Goal: Task Accomplishment & Management: Manage account settings

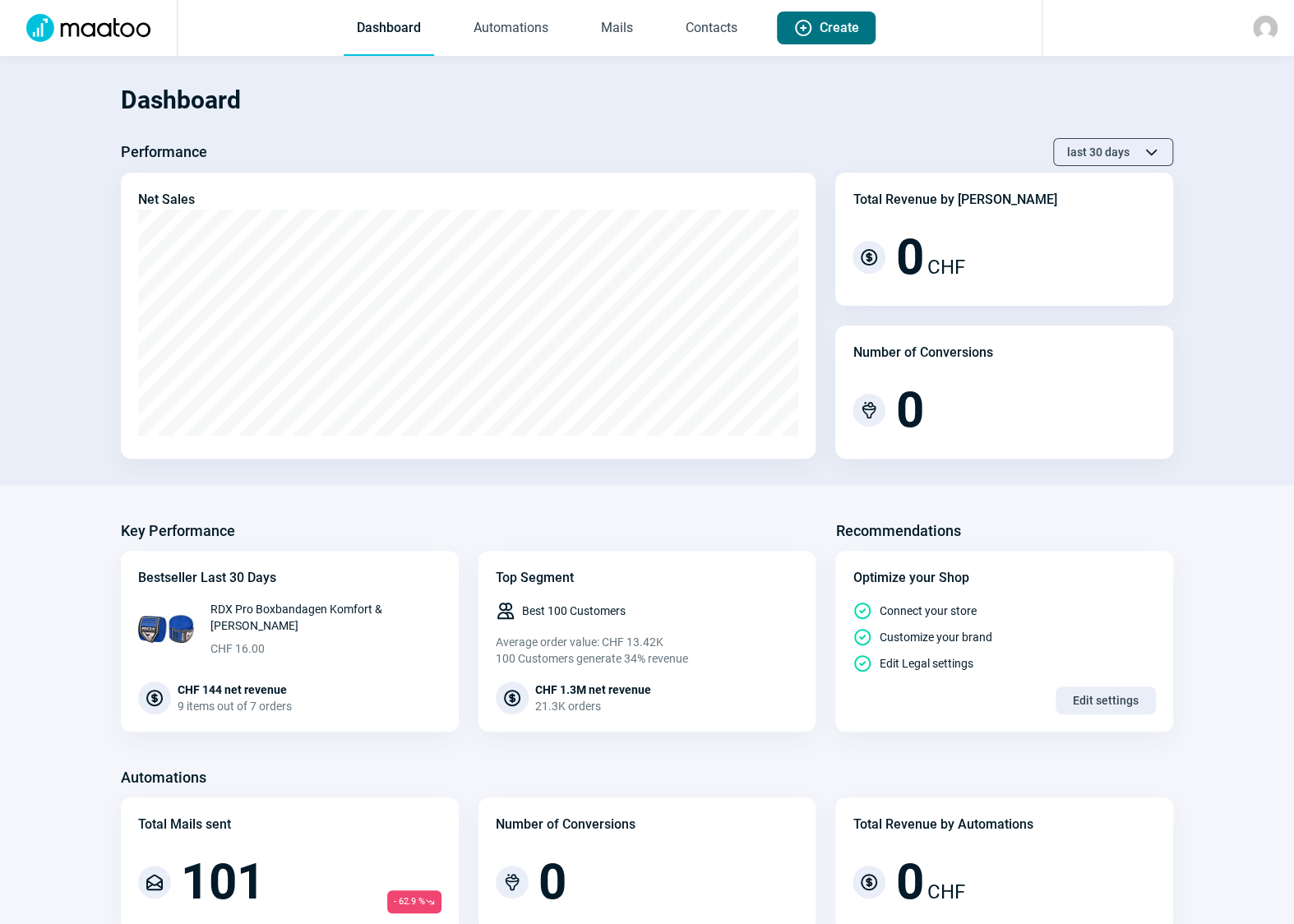
click at [810, 34] on span "Plus icon" at bounding box center [802, 27] width 20 height 20
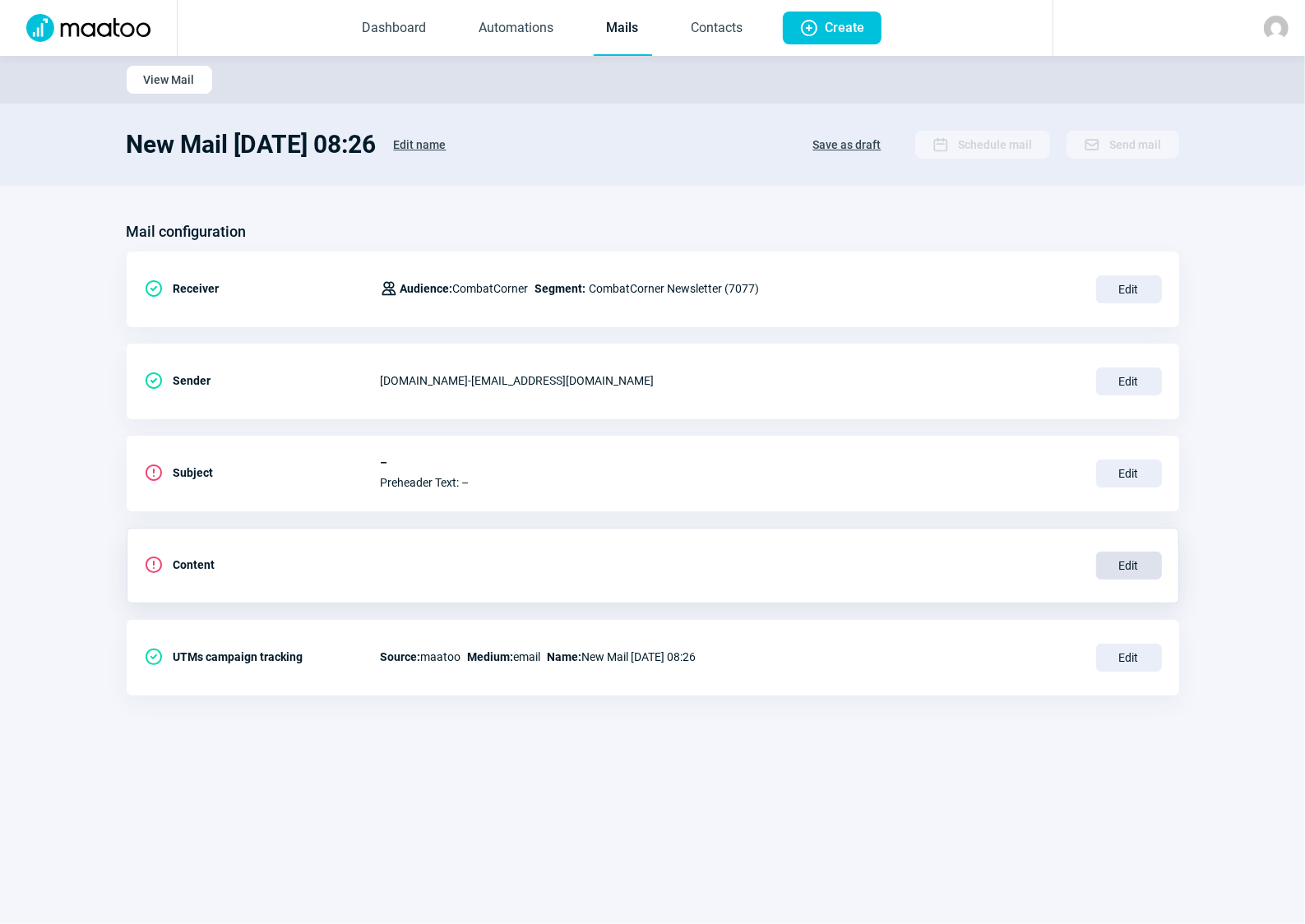
click at [1139, 567] on span "Edit" at bounding box center [1128, 566] width 65 height 28
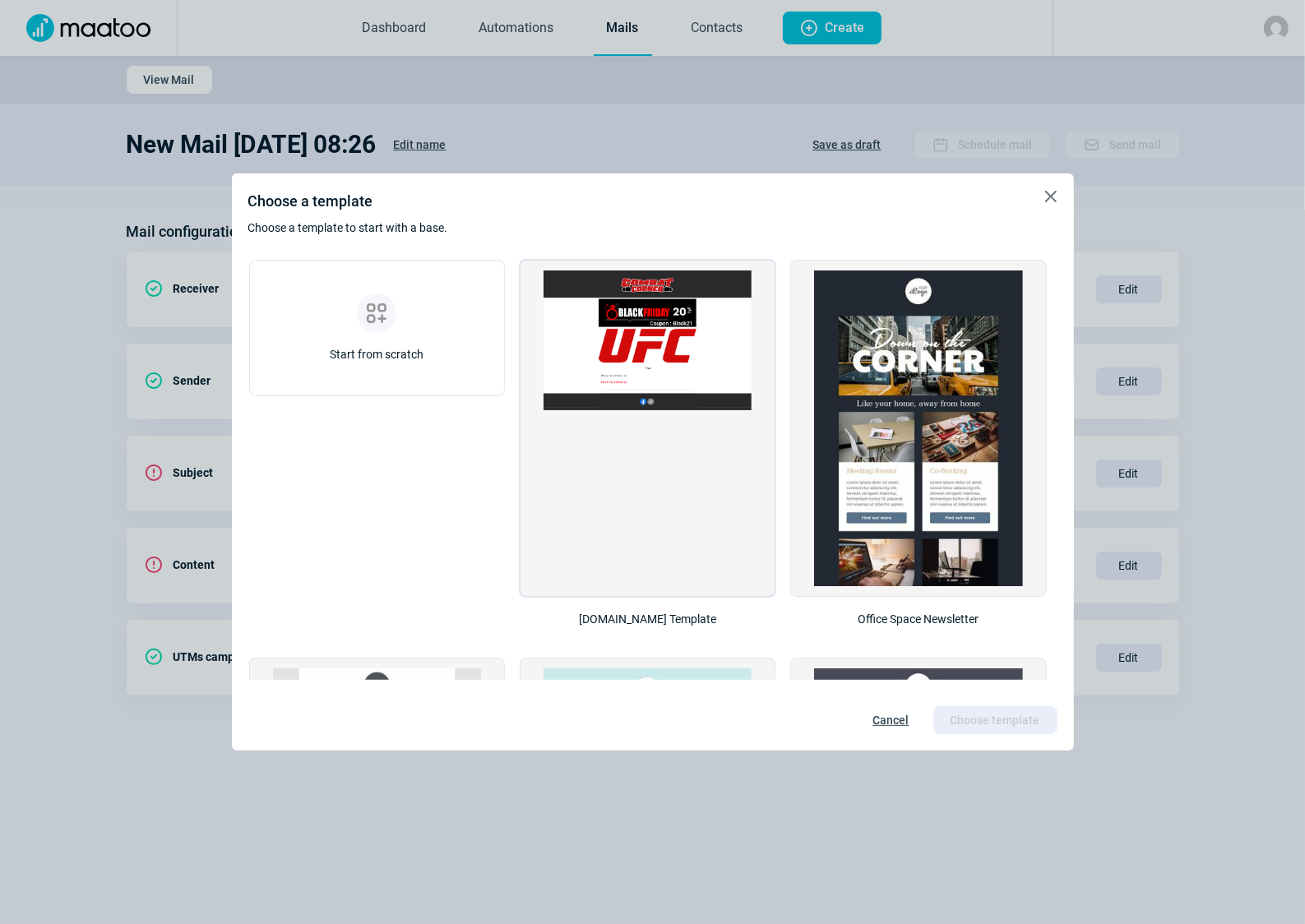
click at [718, 335] on img at bounding box center [647, 340] width 208 height 140
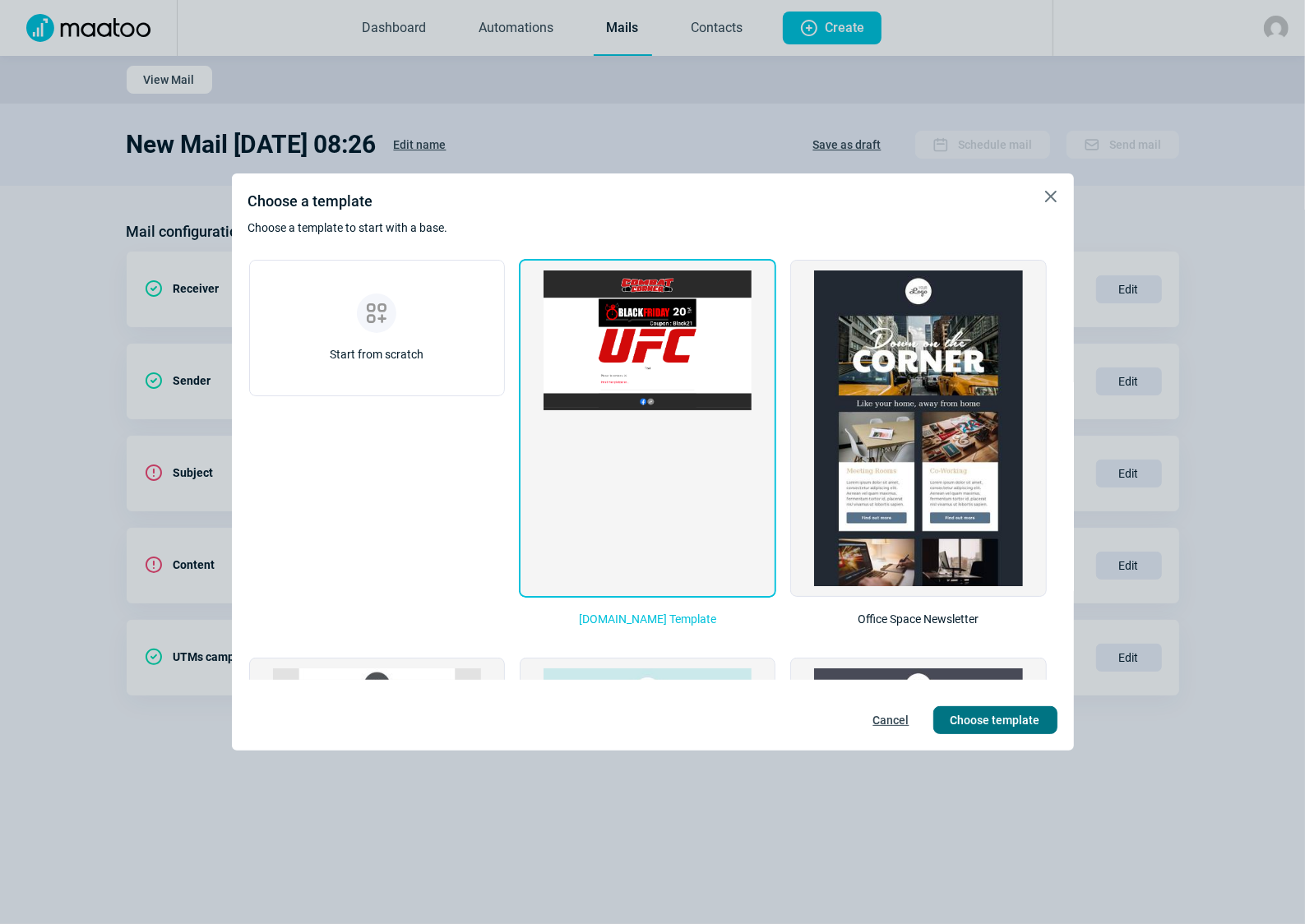
click at [1014, 728] on span "Choose template" at bounding box center [996, 719] width 90 height 26
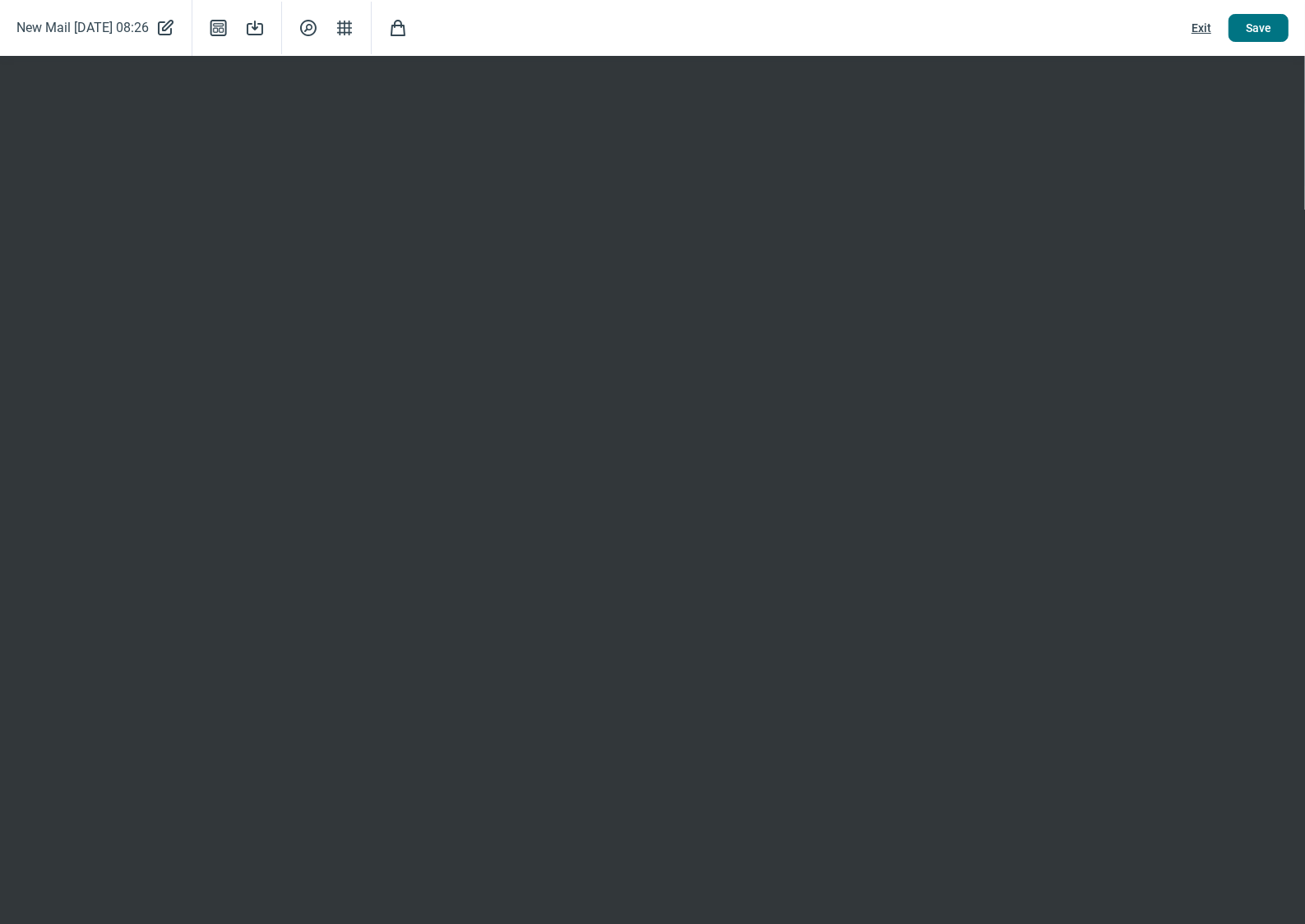
click at [1263, 27] on span "Save" at bounding box center [1258, 27] width 25 height 26
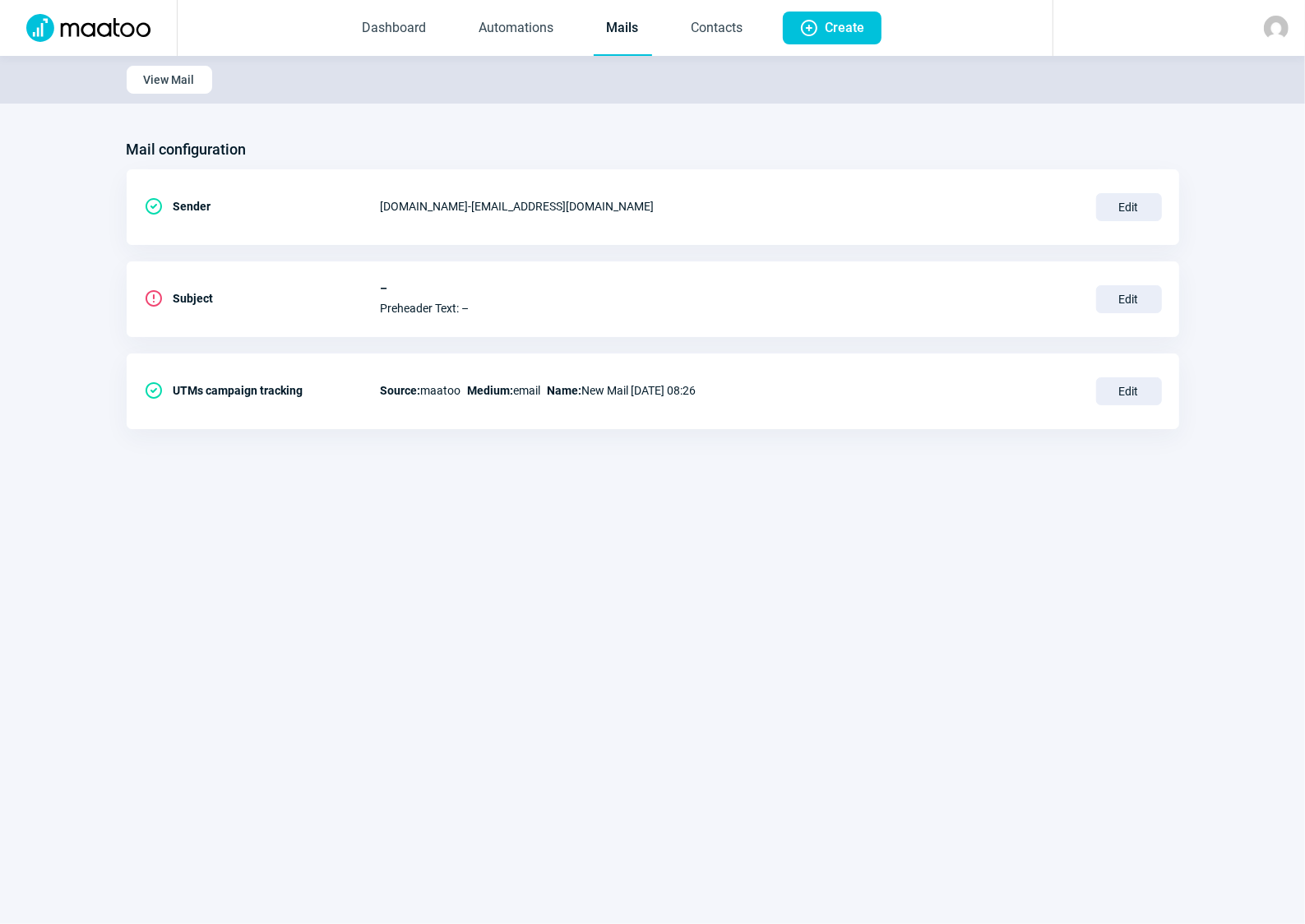
click at [630, 25] on link "Mails" at bounding box center [623, 29] width 59 height 54
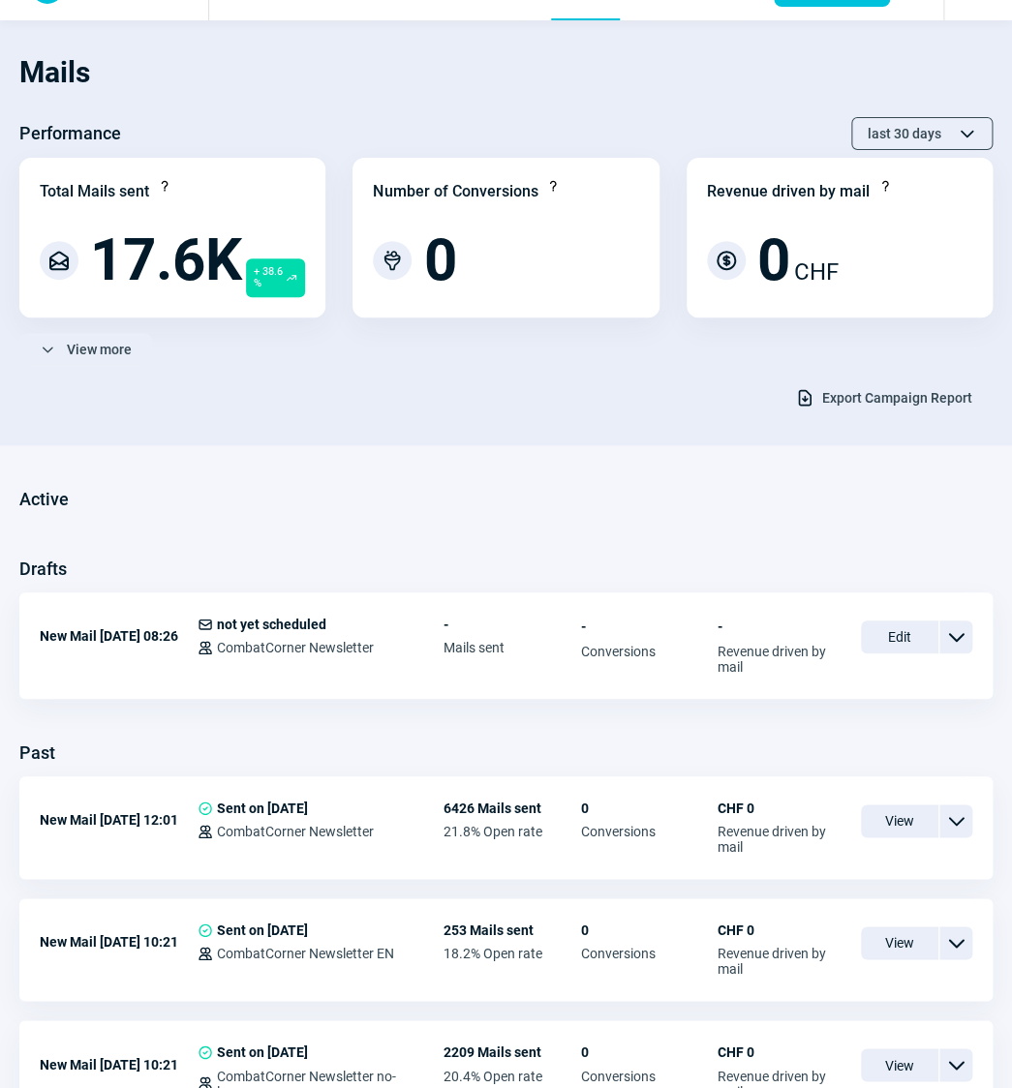
scroll to position [87, 0]
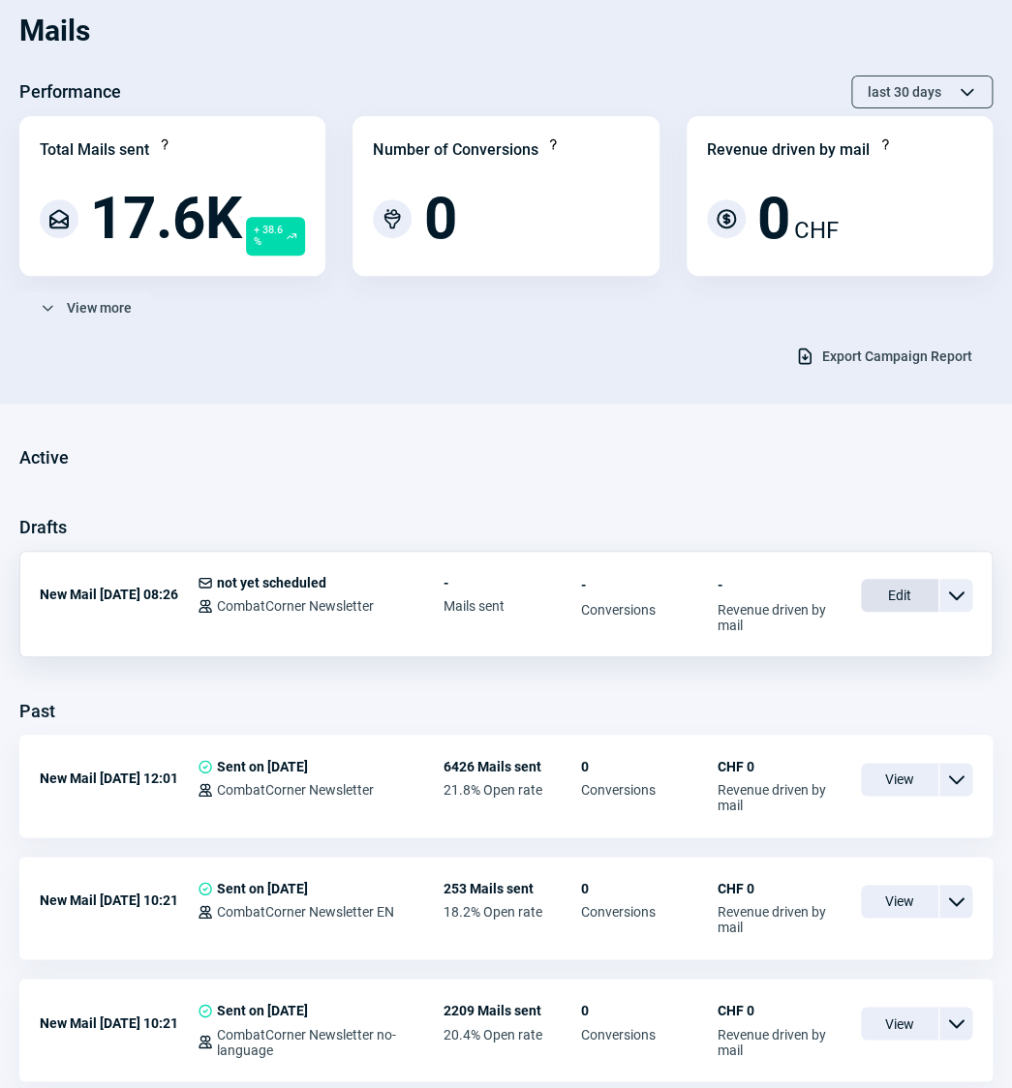
click at [893, 601] on span "Edit" at bounding box center [899, 595] width 77 height 33
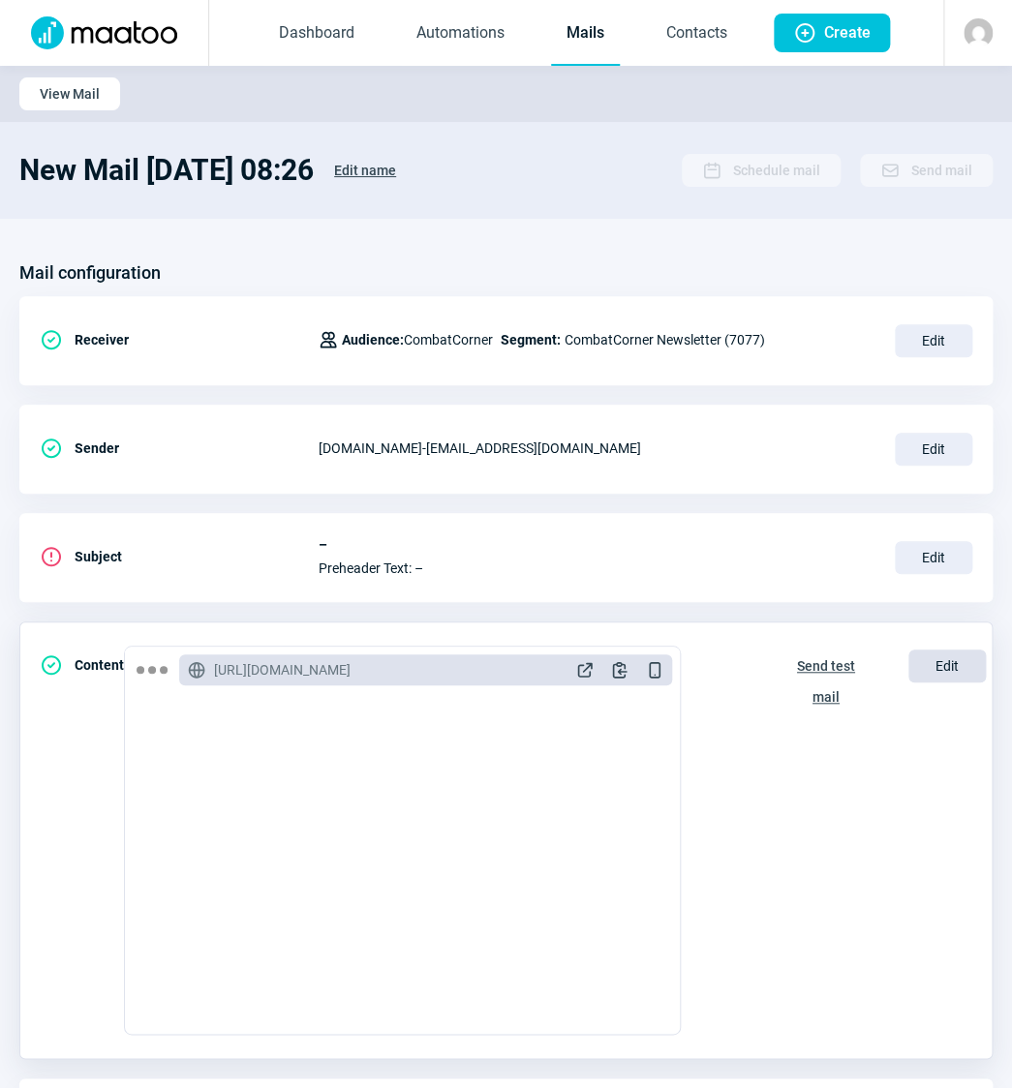
click at [934, 669] on span "Edit" at bounding box center [946, 666] width 77 height 33
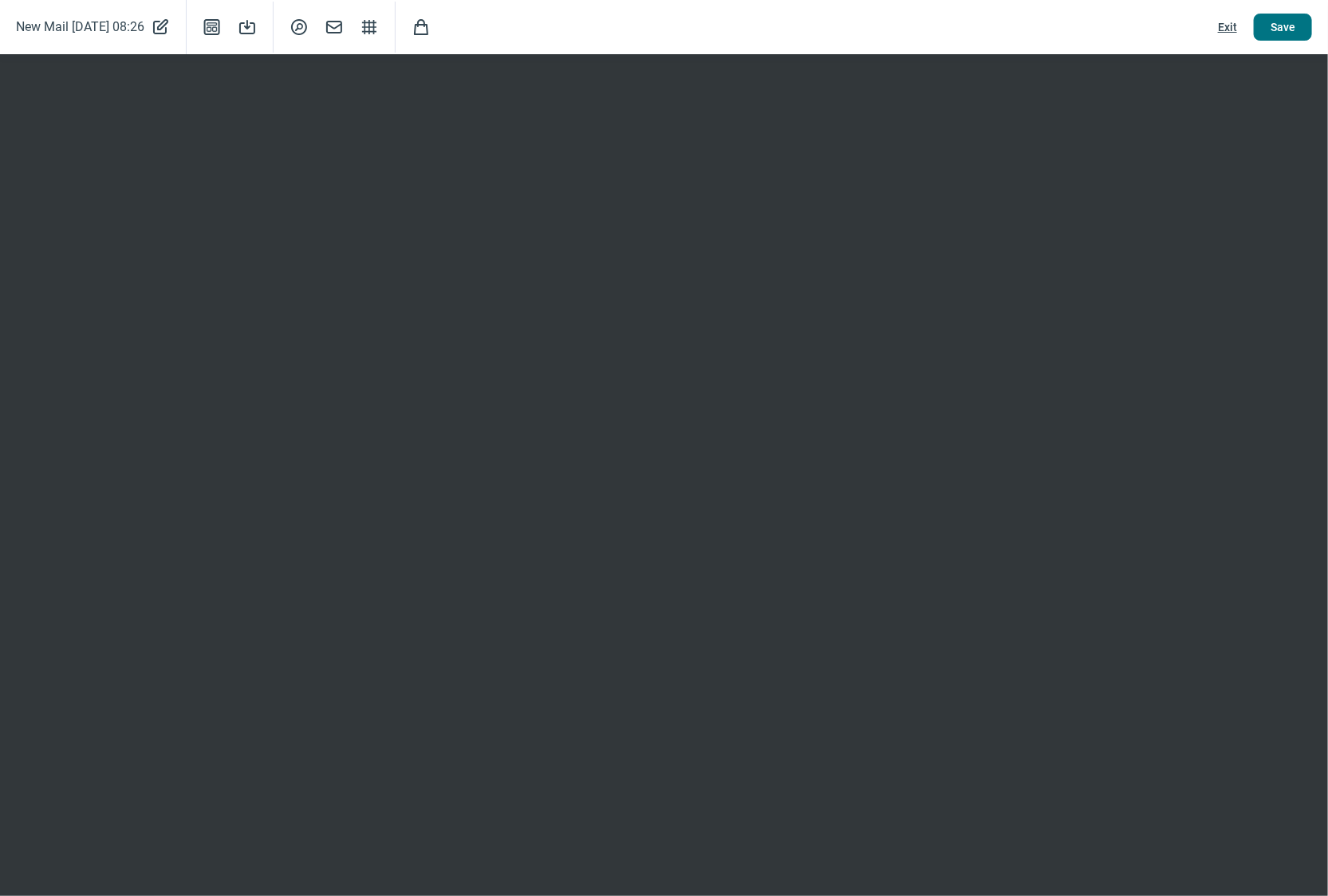
click at [1265, 28] on span "Save" at bounding box center [1283, 26] width 25 height 26
click at [1229, 29] on span "Exit" at bounding box center [1227, 26] width 19 height 26
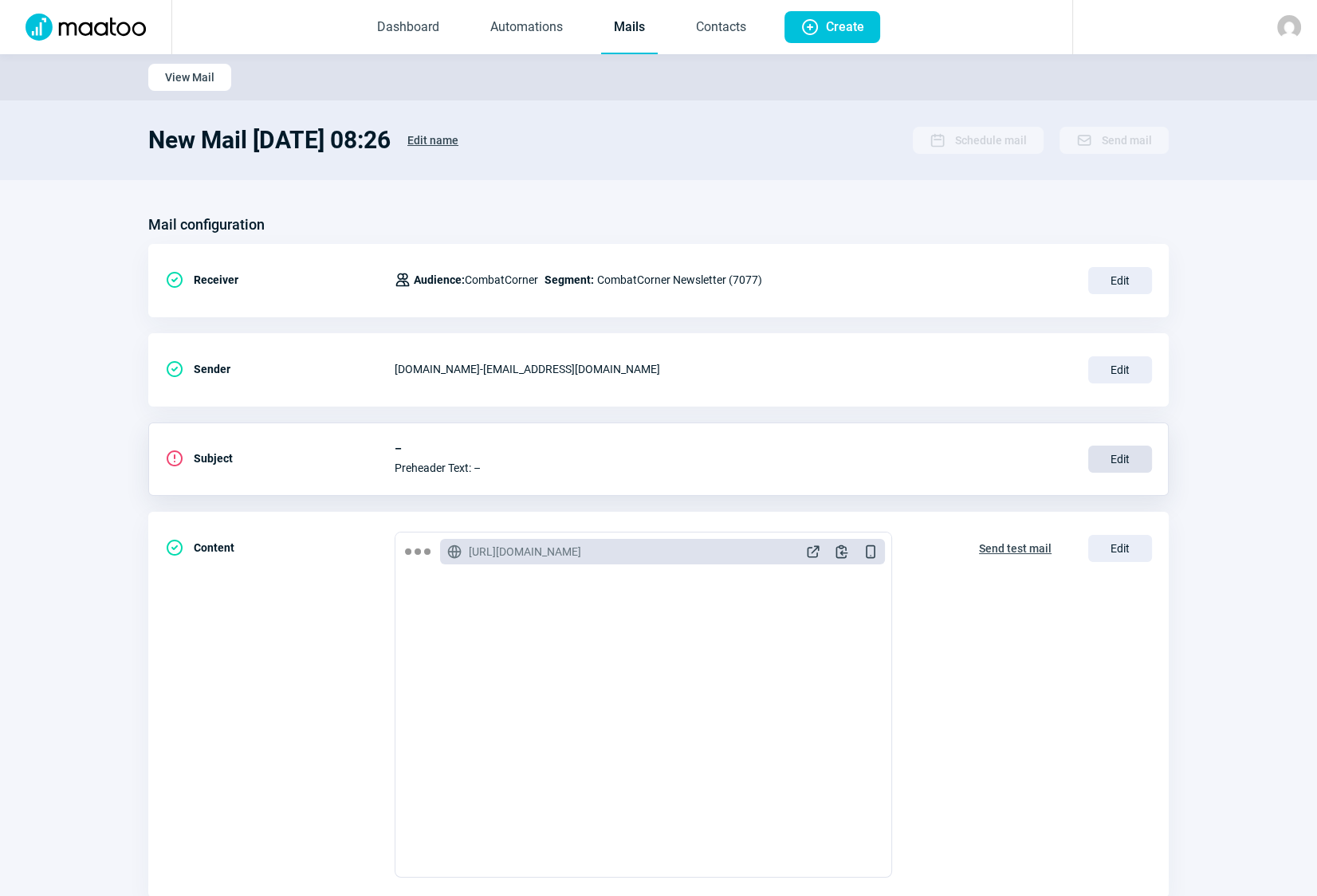
click at [1116, 455] on span "Edit" at bounding box center [1119, 459] width 63 height 27
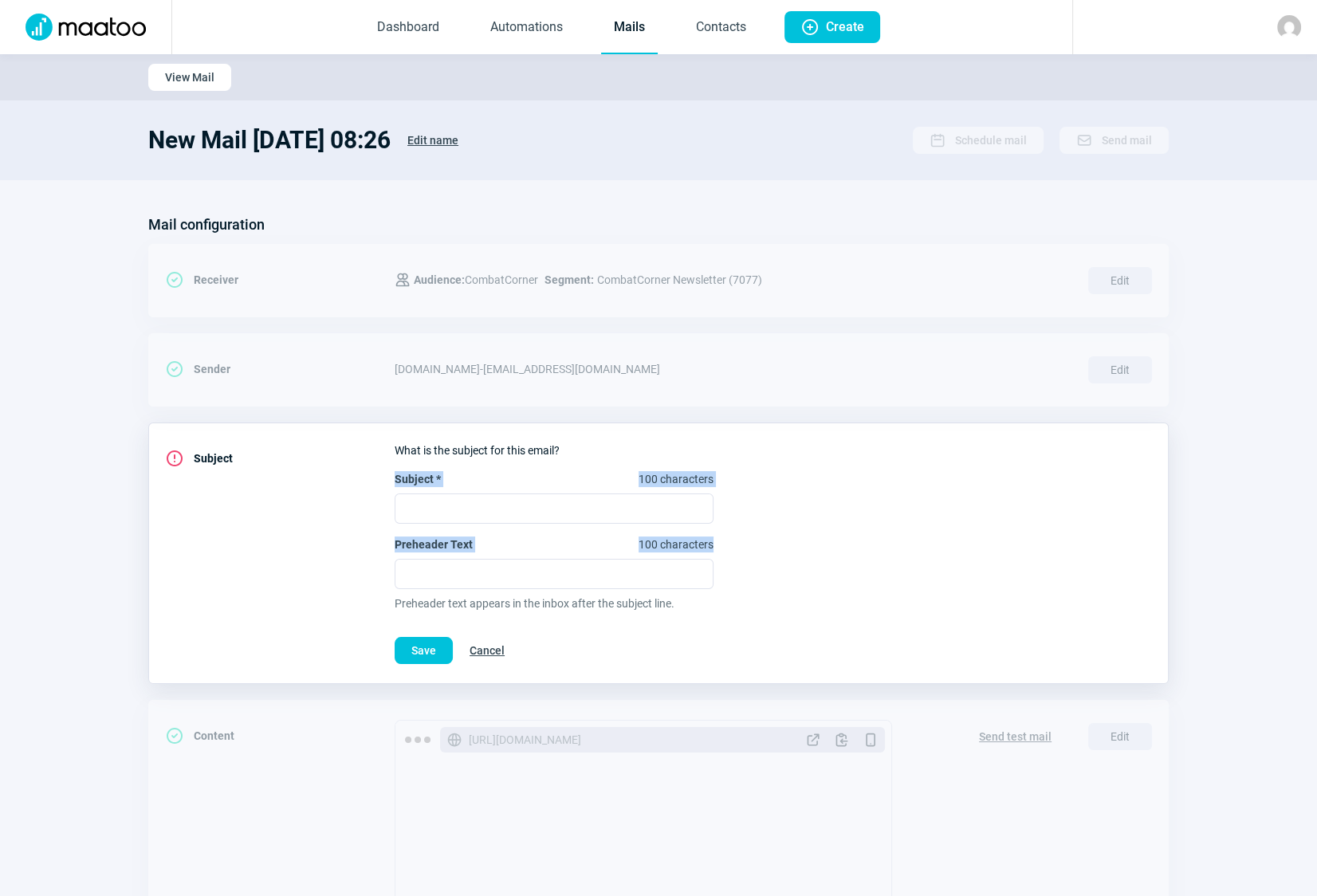
drag, startPoint x: 717, startPoint y: 542, endPoint x: 393, endPoint y: 481, distance: 329.7
click at [393, 481] on div "ExclamationCircle icon Subject What is the subject for this email? Subject * 10…" at bounding box center [658, 553] width 1020 height 261
copy div "Subject * 100 characters Preheader Text 100 characters"
click at [1257, 452] on section "Mail configuration CheckCircle icon Receiver Users icon Audience: CombatCorner …" at bounding box center [658, 702] width 1317 height 1043
click at [494, 503] on input "Subject * 100 characters" at bounding box center [553, 508] width 319 height 30
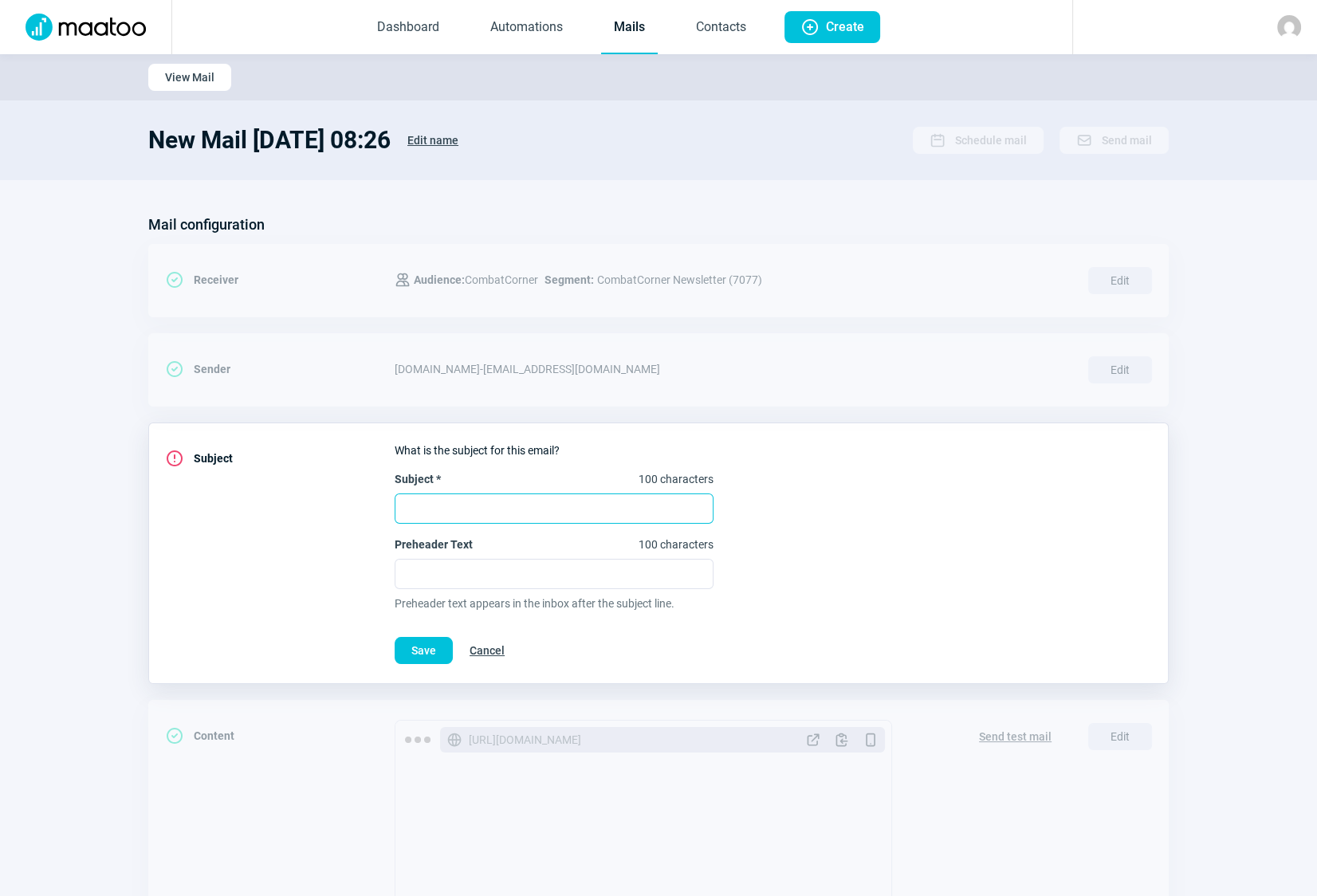
paste input "🔥 Brûlez plus de calories avec nos vêtements de sudation – [DOMAIN_NAME]"
type input "🔥 Brûlez plus de calories avec nos vêtements de sudation – [DOMAIN_NAME]"
drag, startPoint x: 1237, startPoint y: 639, endPoint x: 1228, endPoint y: 634, distance: 10.3
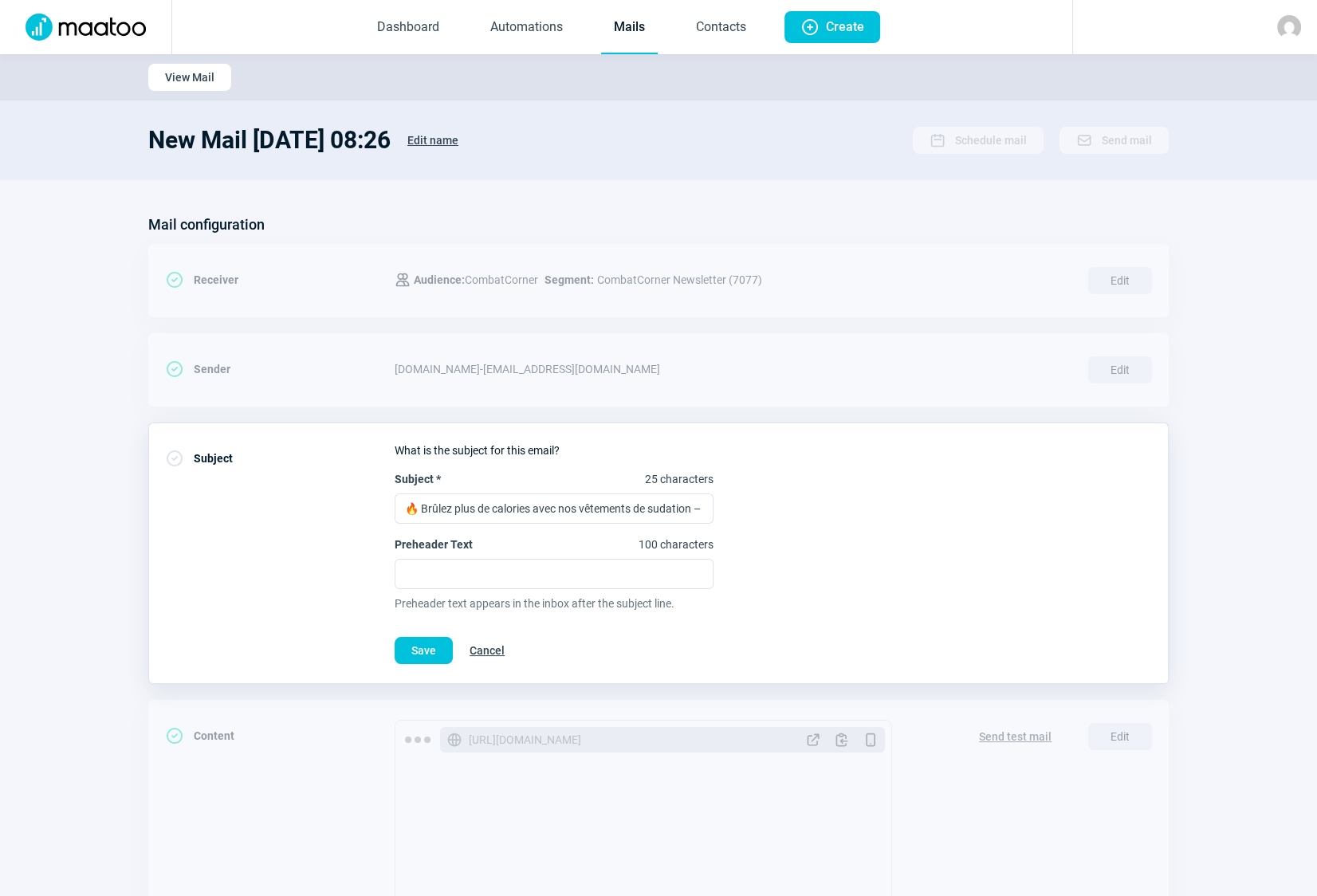
click at [1237, 639] on section "Mail configuration CheckCircle icon Receiver Users icon Audience: CombatCorner …" at bounding box center [658, 702] width 1317 height 1043
click at [466, 574] on input "Preheader Text 100 characters" at bounding box center [553, 574] width 319 height 30
paste input "Découvrez vestes, t-shirts et tenues complètes pour booster votre perte de poid…"
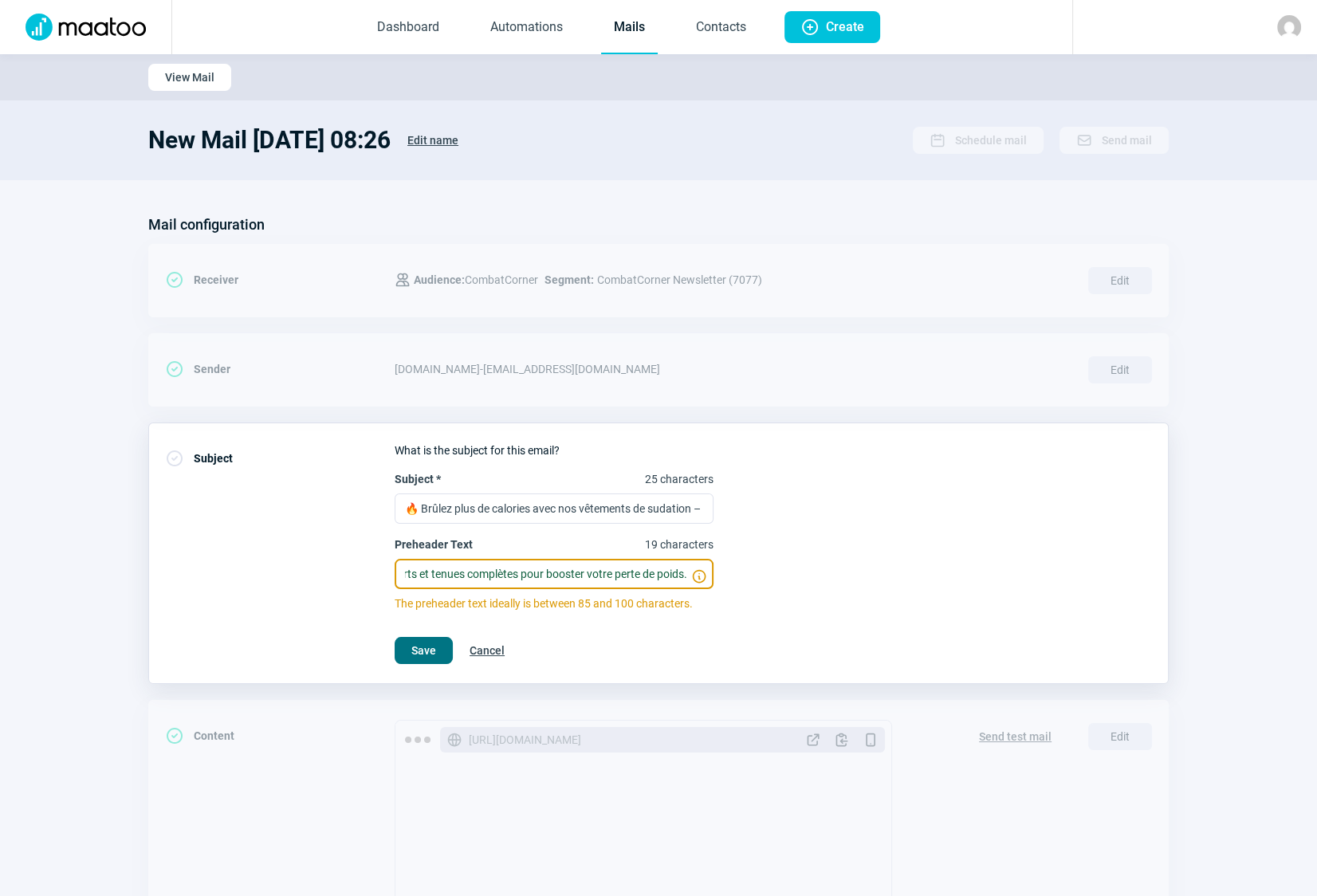
type input "Découvrez vestes, t-shirts et tenues complètes pour booster votre perte de poid…"
click at [413, 651] on span "Save" at bounding box center [423, 650] width 25 height 26
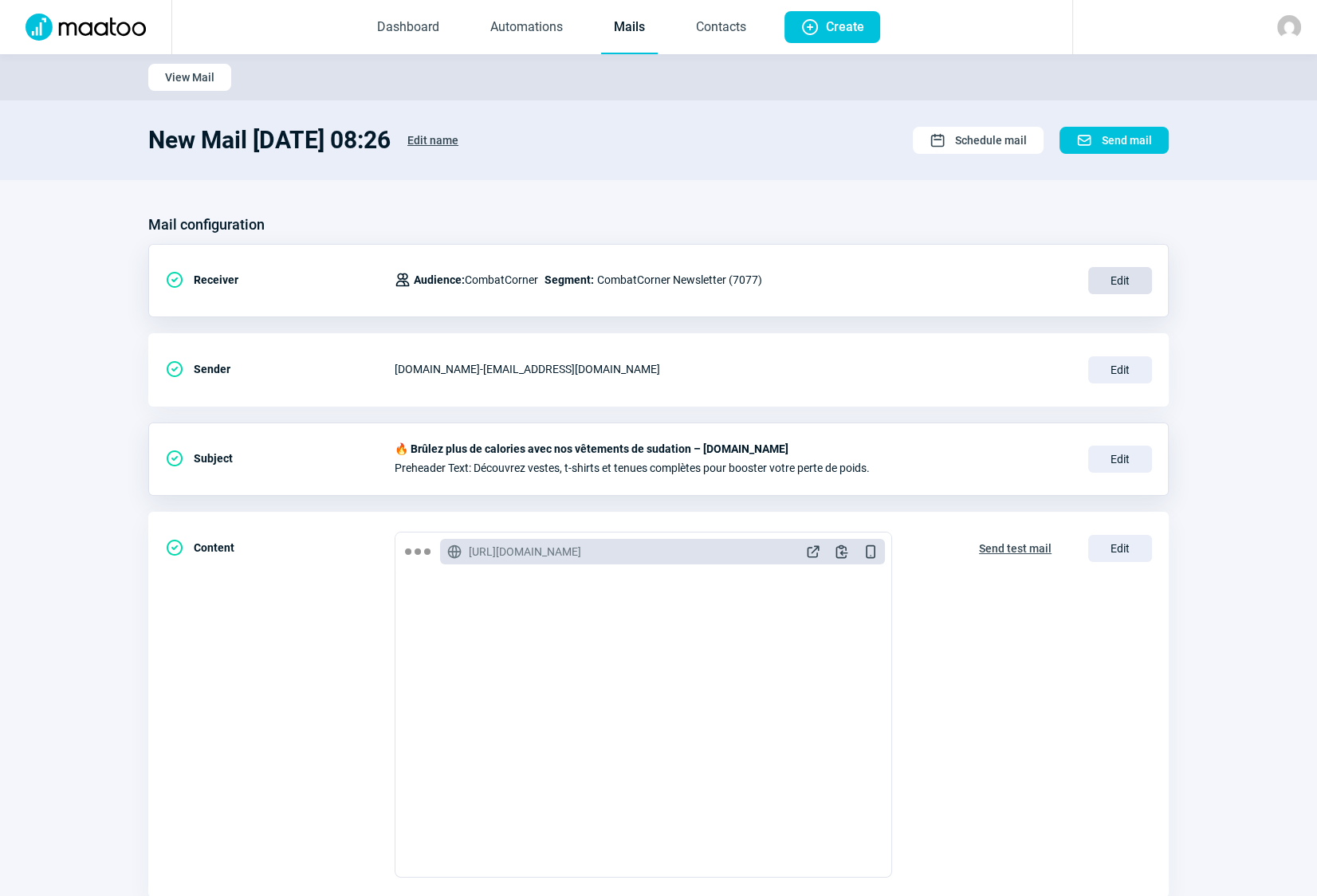
click at [1121, 281] on span "Edit" at bounding box center [1119, 280] width 63 height 27
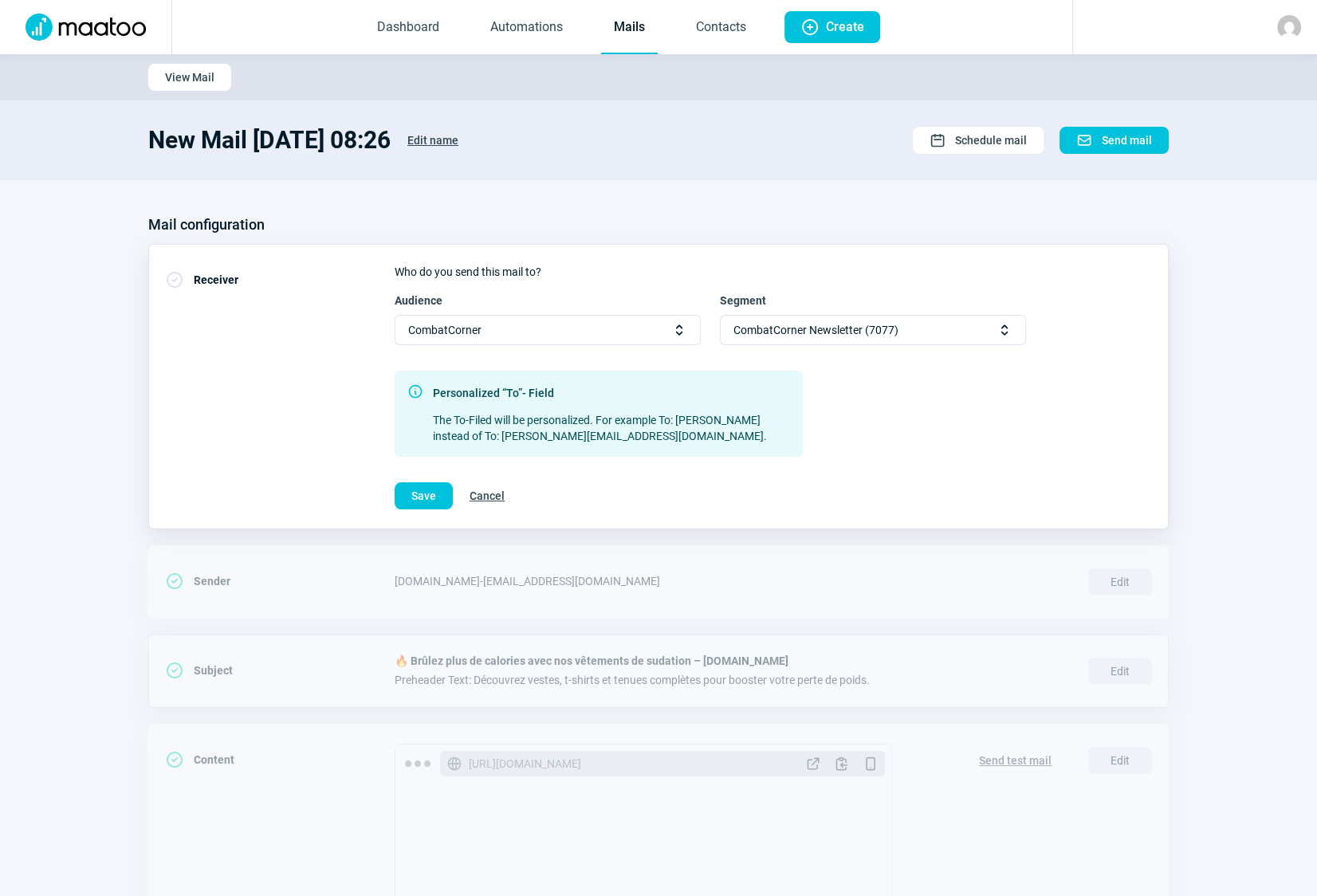
click at [1003, 334] on span "Selector icon" at bounding box center [1004, 329] width 16 height 16
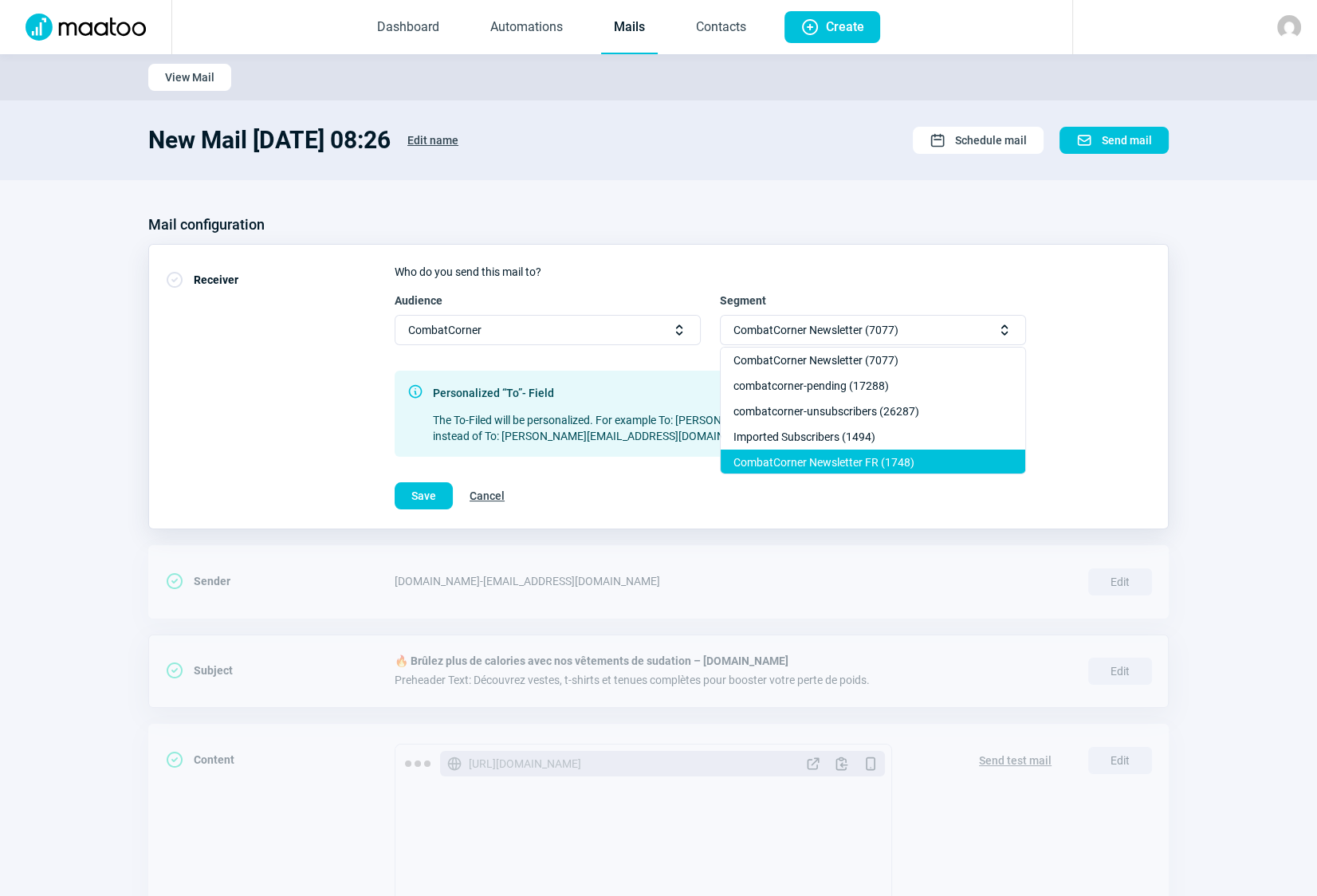
click at [872, 454] on div "CombatCorner Newsletter FR (1748)" at bounding box center [873, 462] width 305 height 26
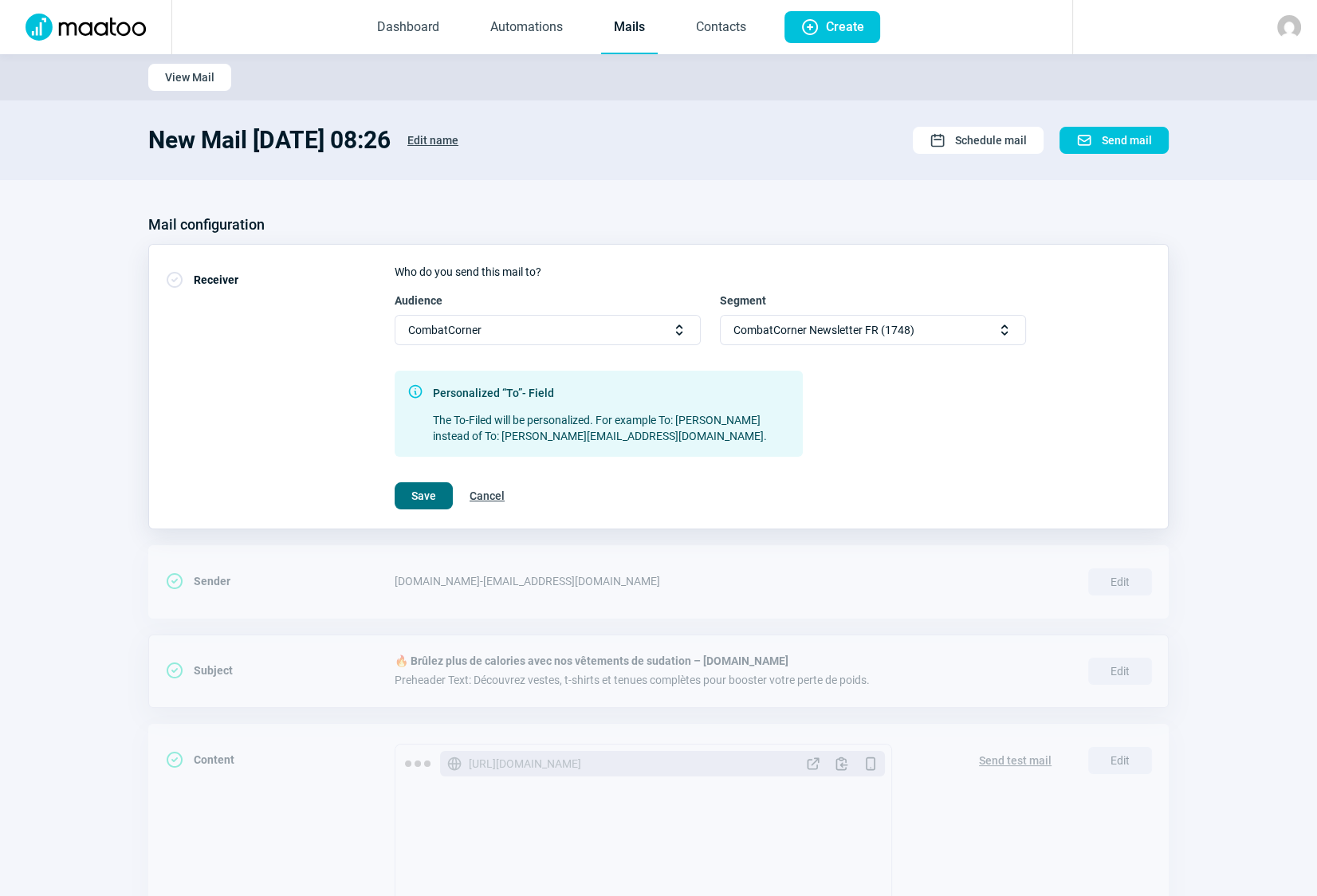
click at [420, 495] on span "Save" at bounding box center [423, 496] width 25 height 26
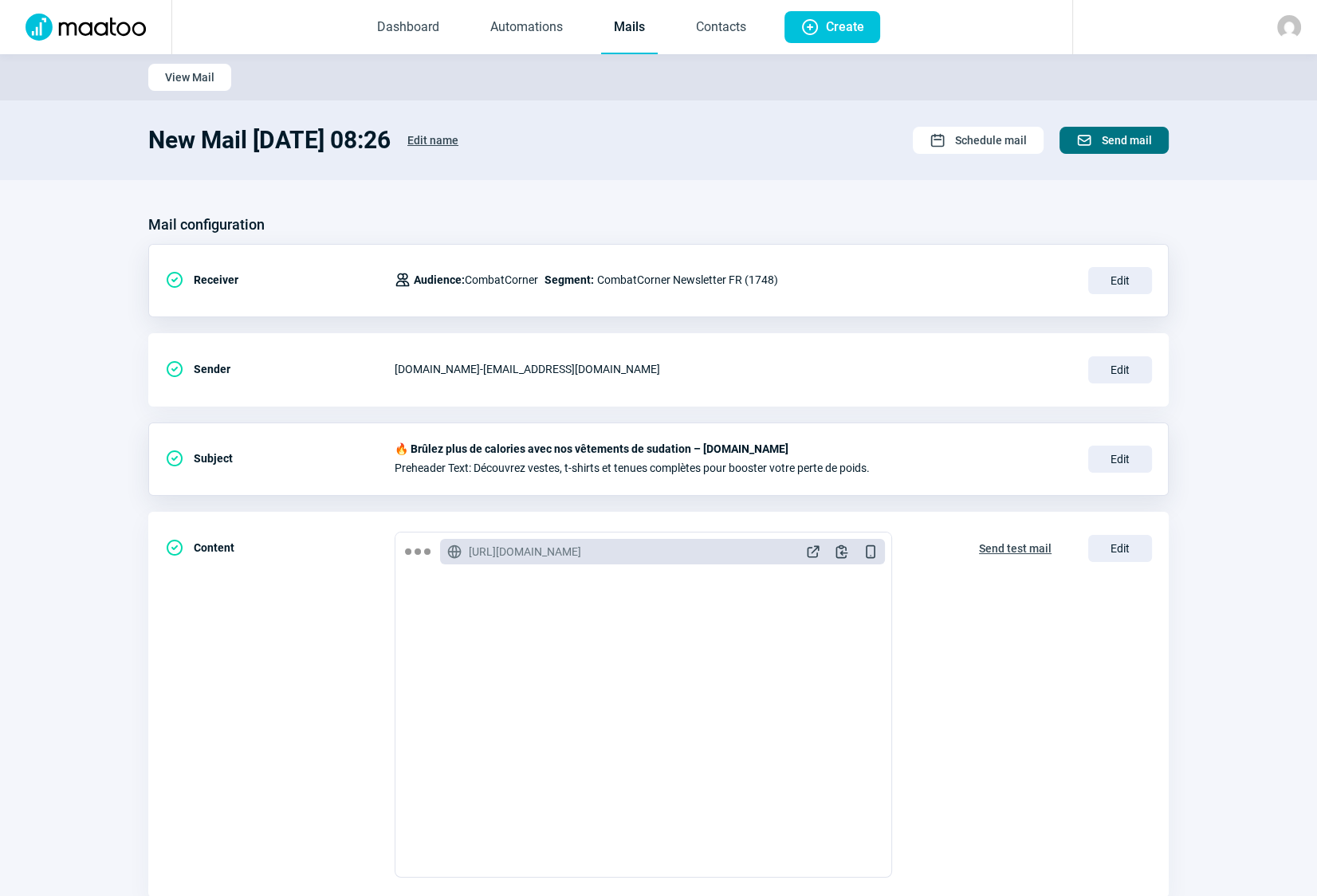
click at [1122, 142] on span "Send mail" at bounding box center [1127, 140] width 50 height 26
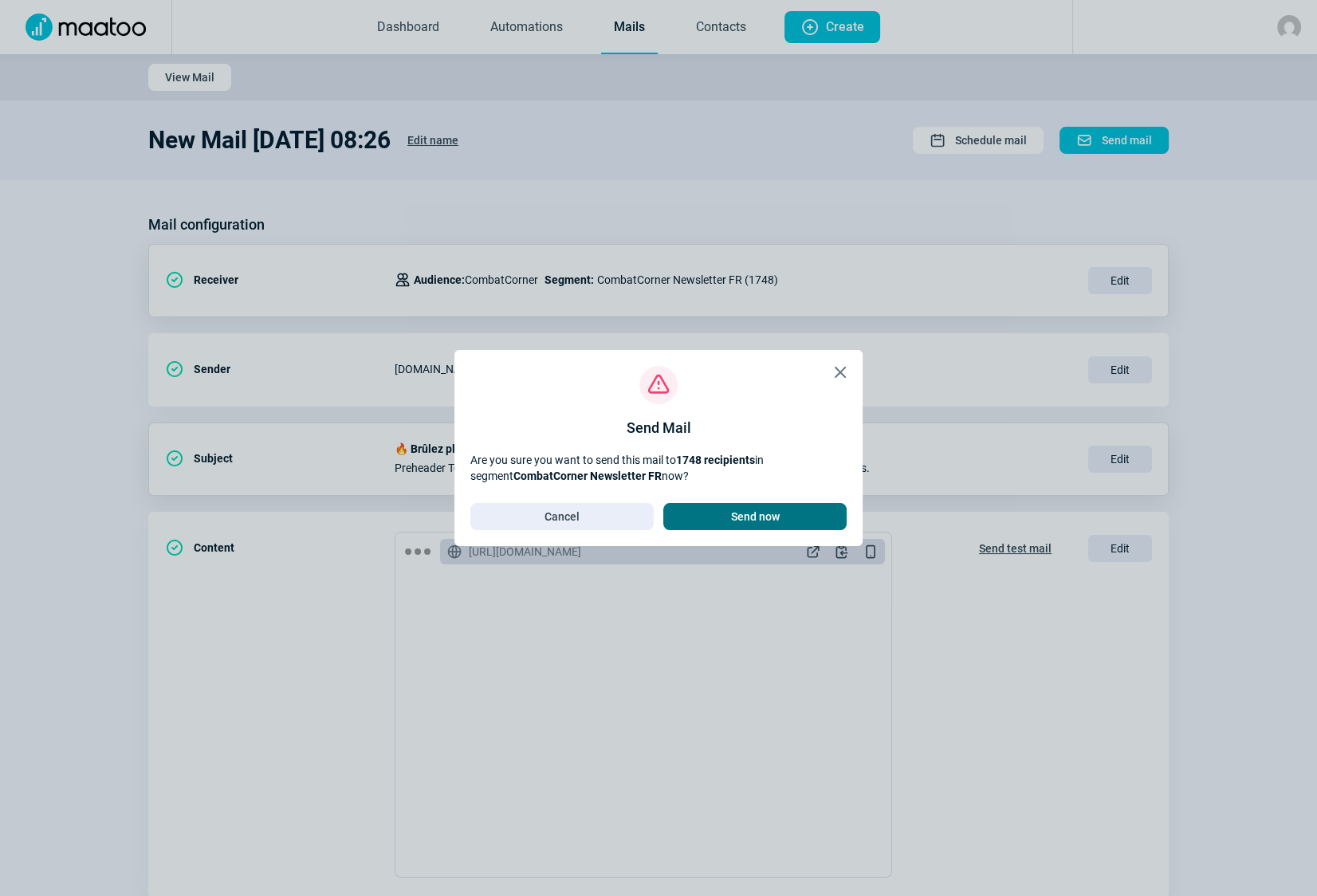
click at [768, 516] on span "Send now" at bounding box center [755, 516] width 49 height 26
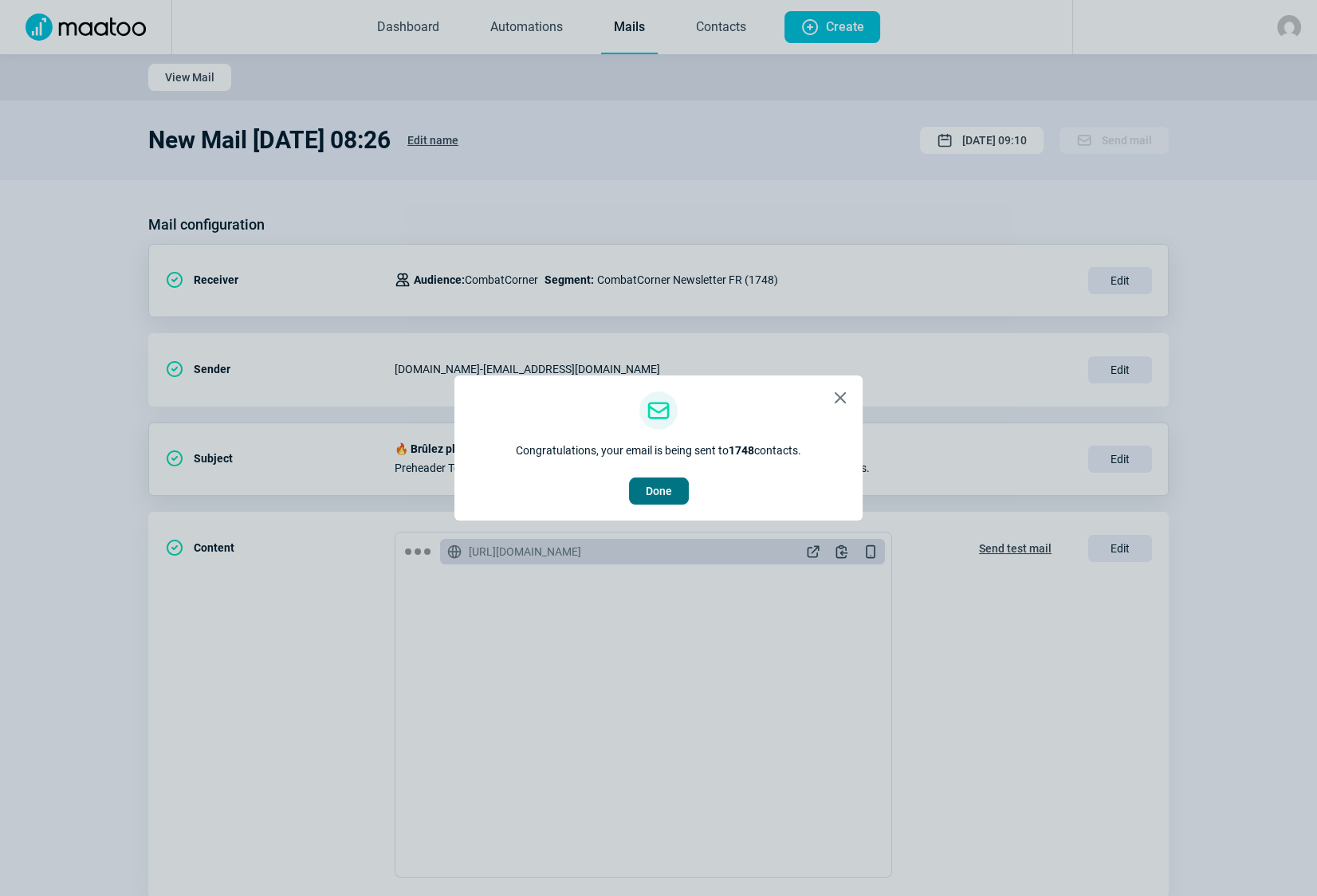
click at [662, 494] on span "Done" at bounding box center [659, 491] width 26 height 26
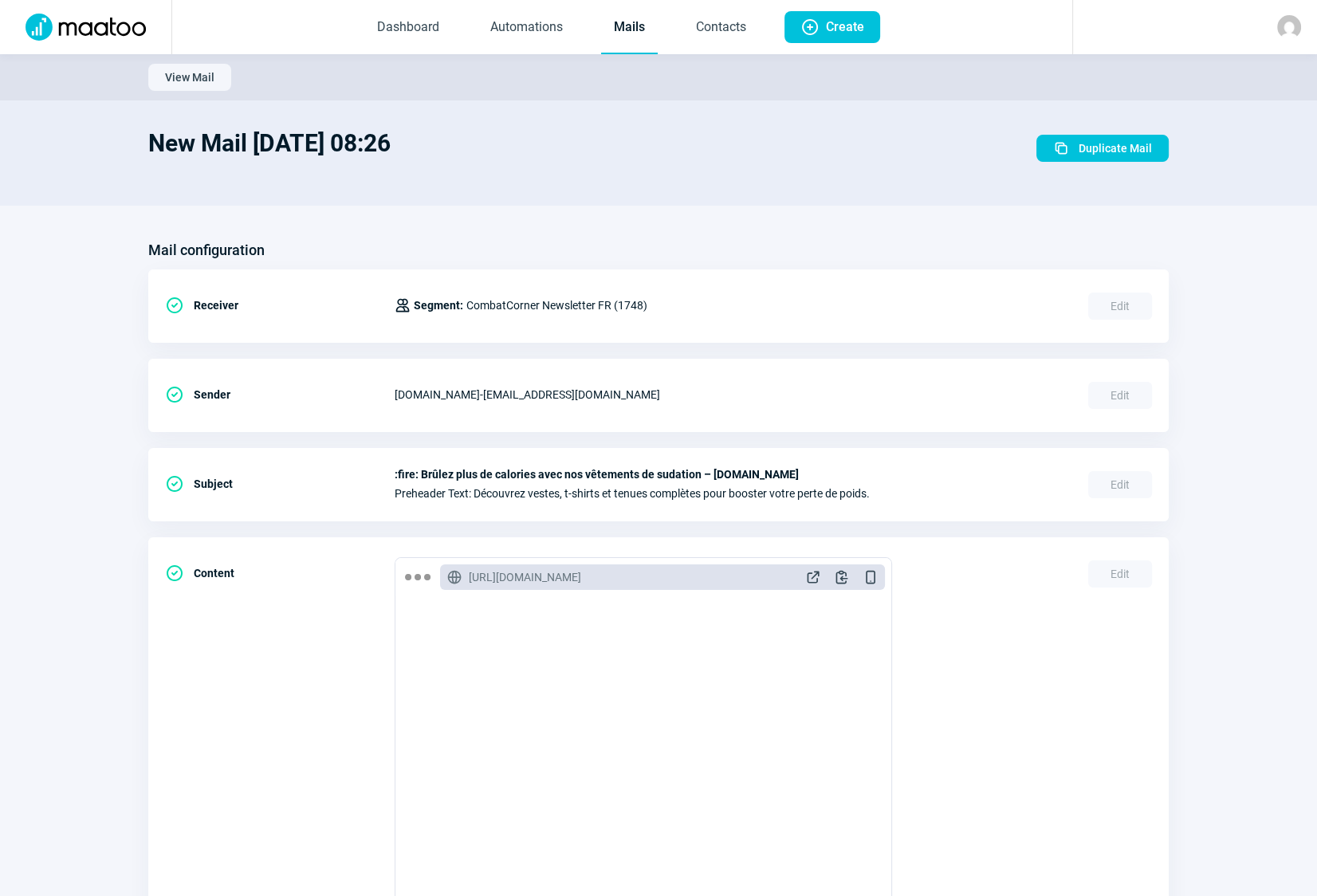
click at [633, 28] on link "Mails" at bounding box center [629, 28] width 57 height 53
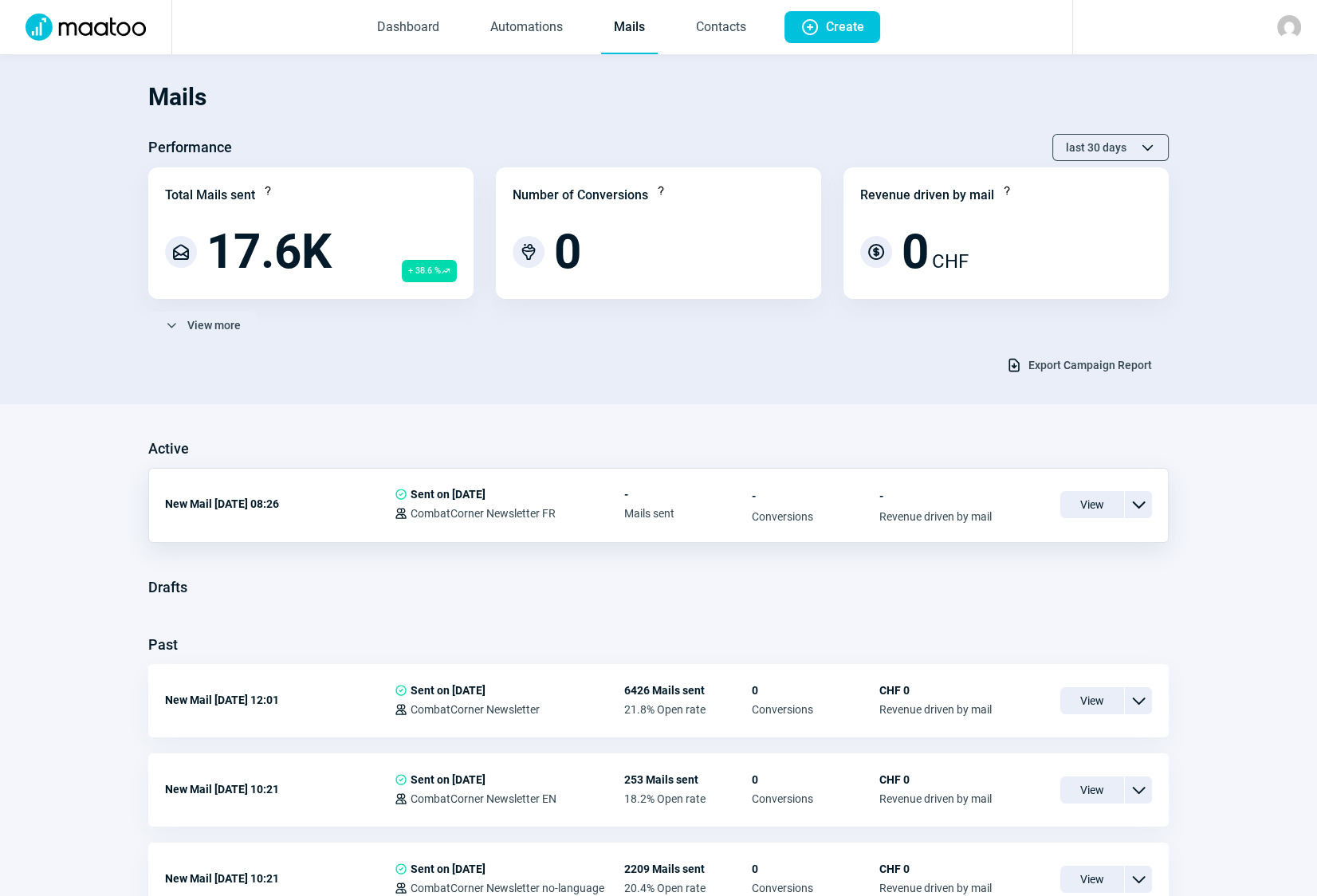
click at [1145, 509] on span "ChevronDown icon" at bounding box center [1138, 504] width 19 height 19
click at [1017, 600] on span "Duplicate" at bounding box center [997, 599] width 49 height 12
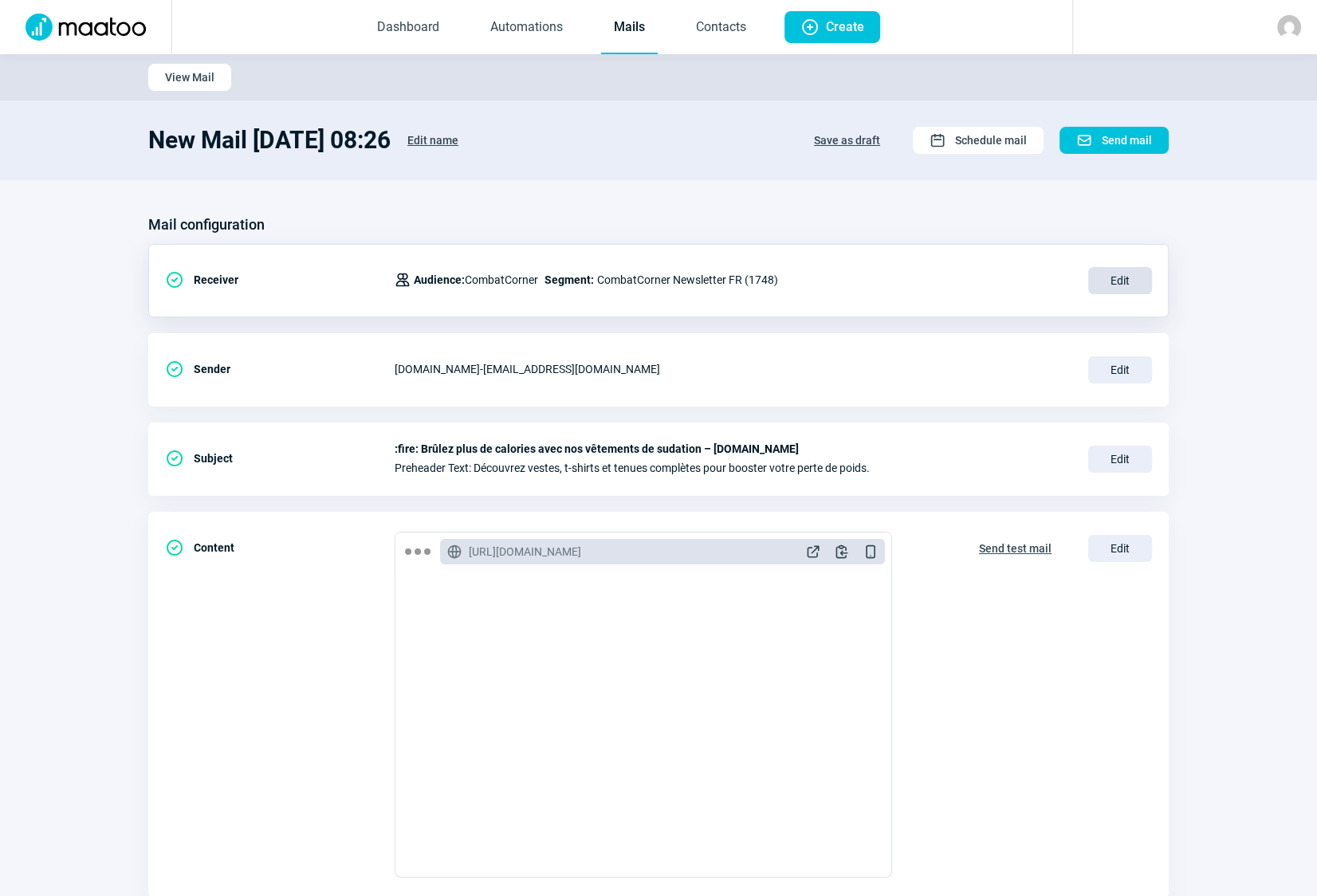
click at [1127, 282] on span "Edit" at bounding box center [1119, 280] width 63 height 27
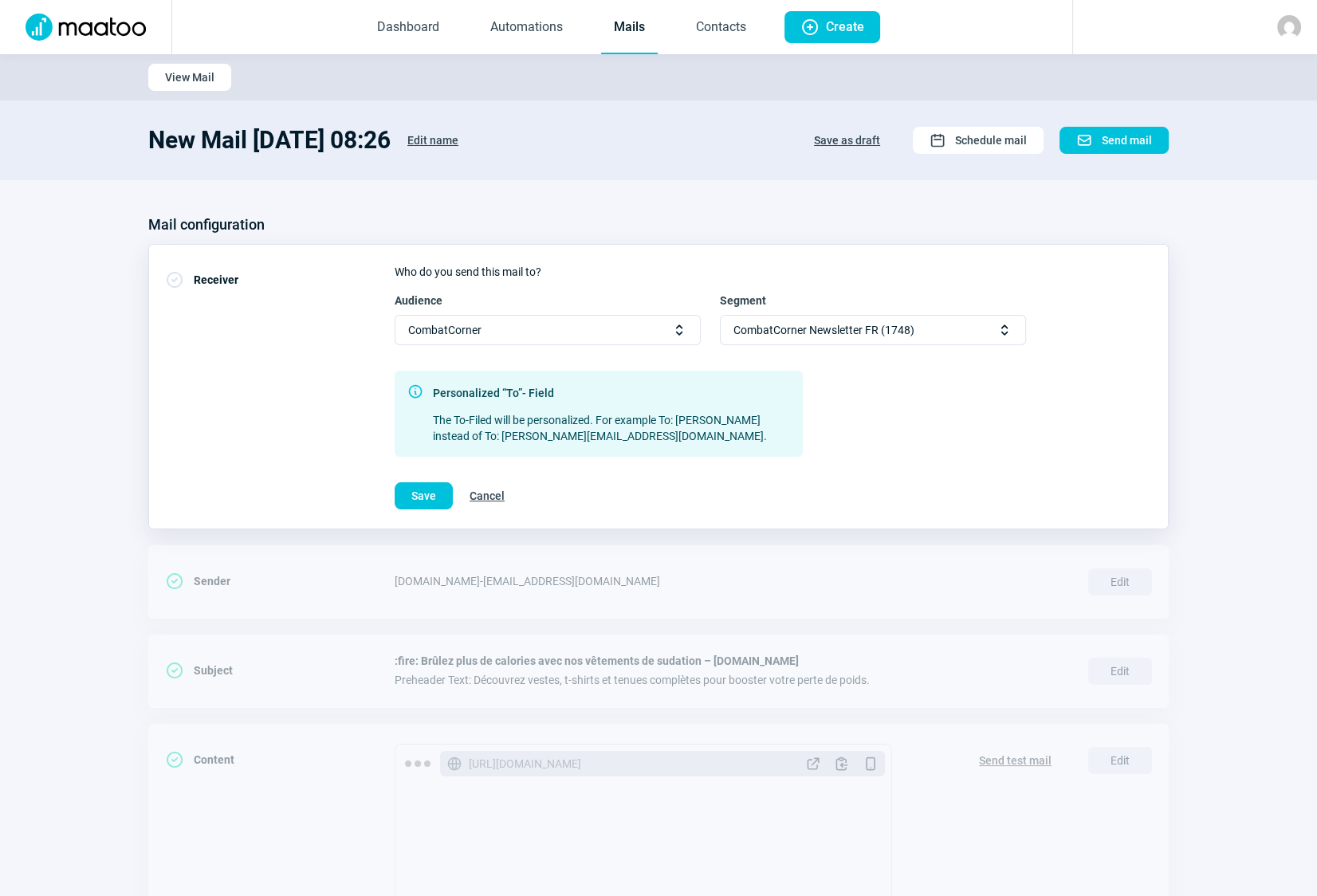
click at [1000, 335] on span "Selector icon" at bounding box center [1004, 329] width 16 height 16
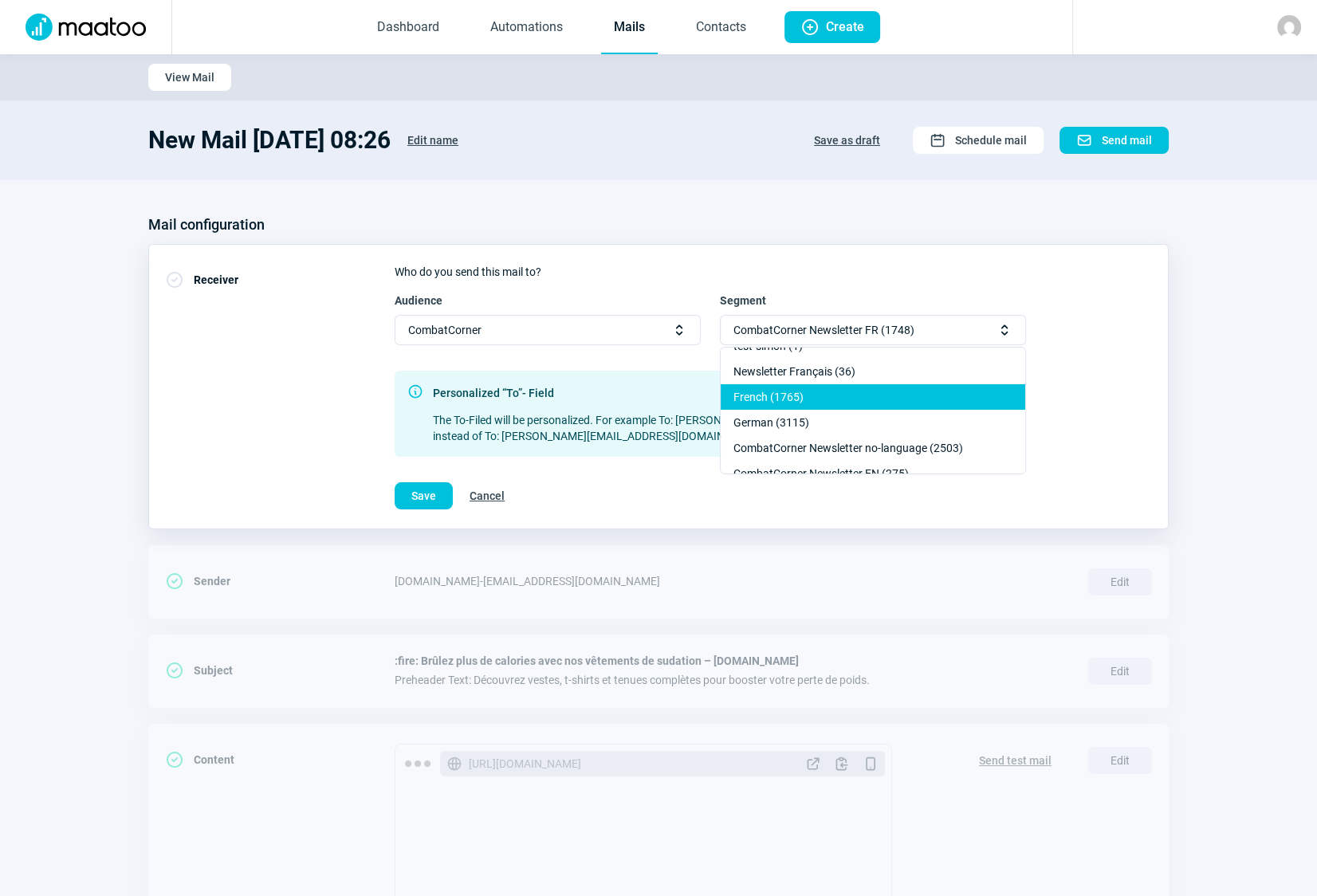
scroll to position [217, 0]
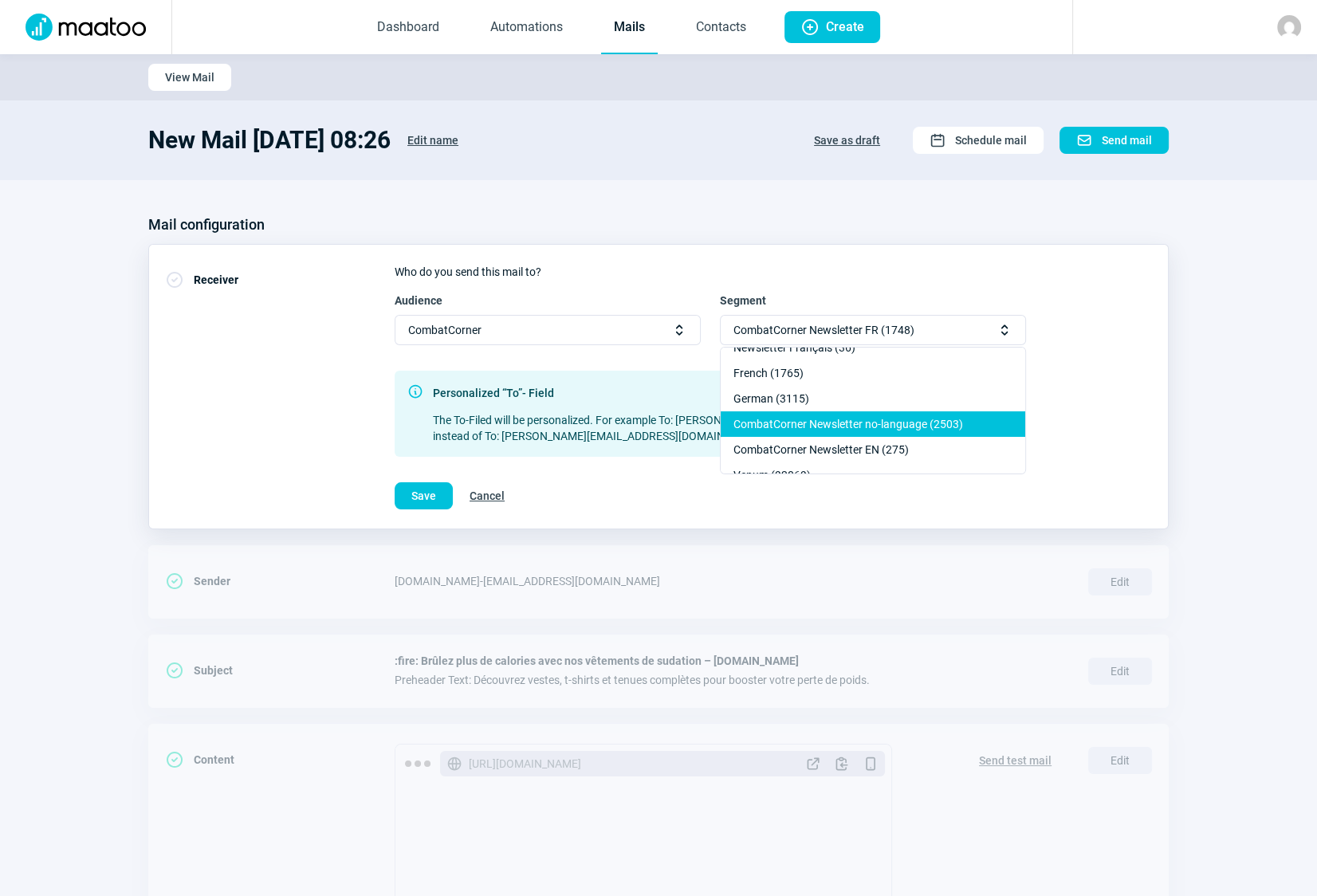
click at [893, 418] on div "CombatCorner Newsletter no-language (2503)" at bounding box center [873, 423] width 305 height 26
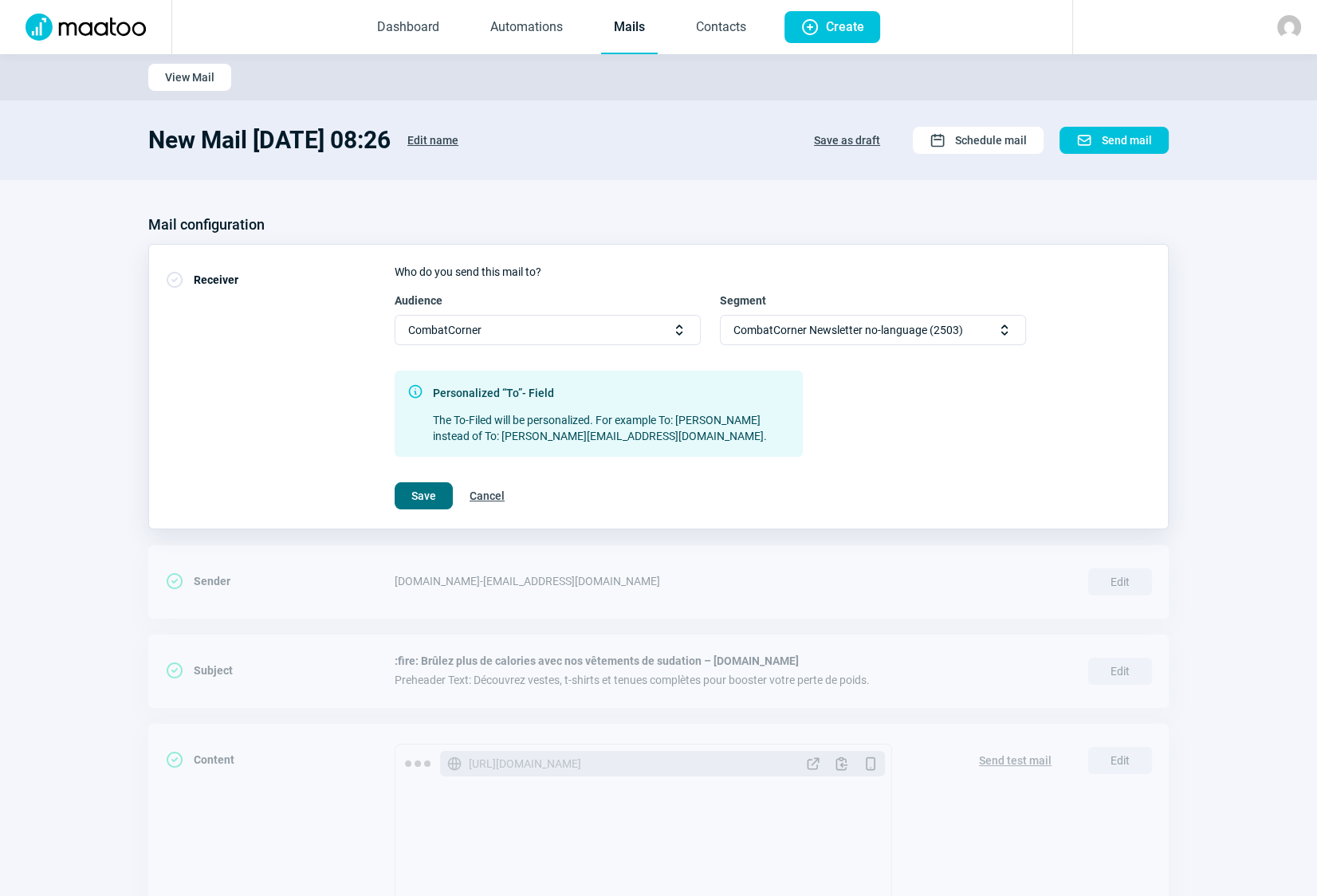
click at [427, 497] on span "Save" at bounding box center [423, 496] width 25 height 26
click at [423, 495] on span "Save" at bounding box center [423, 496] width 25 height 26
click at [418, 494] on span "Save" at bounding box center [423, 496] width 25 height 26
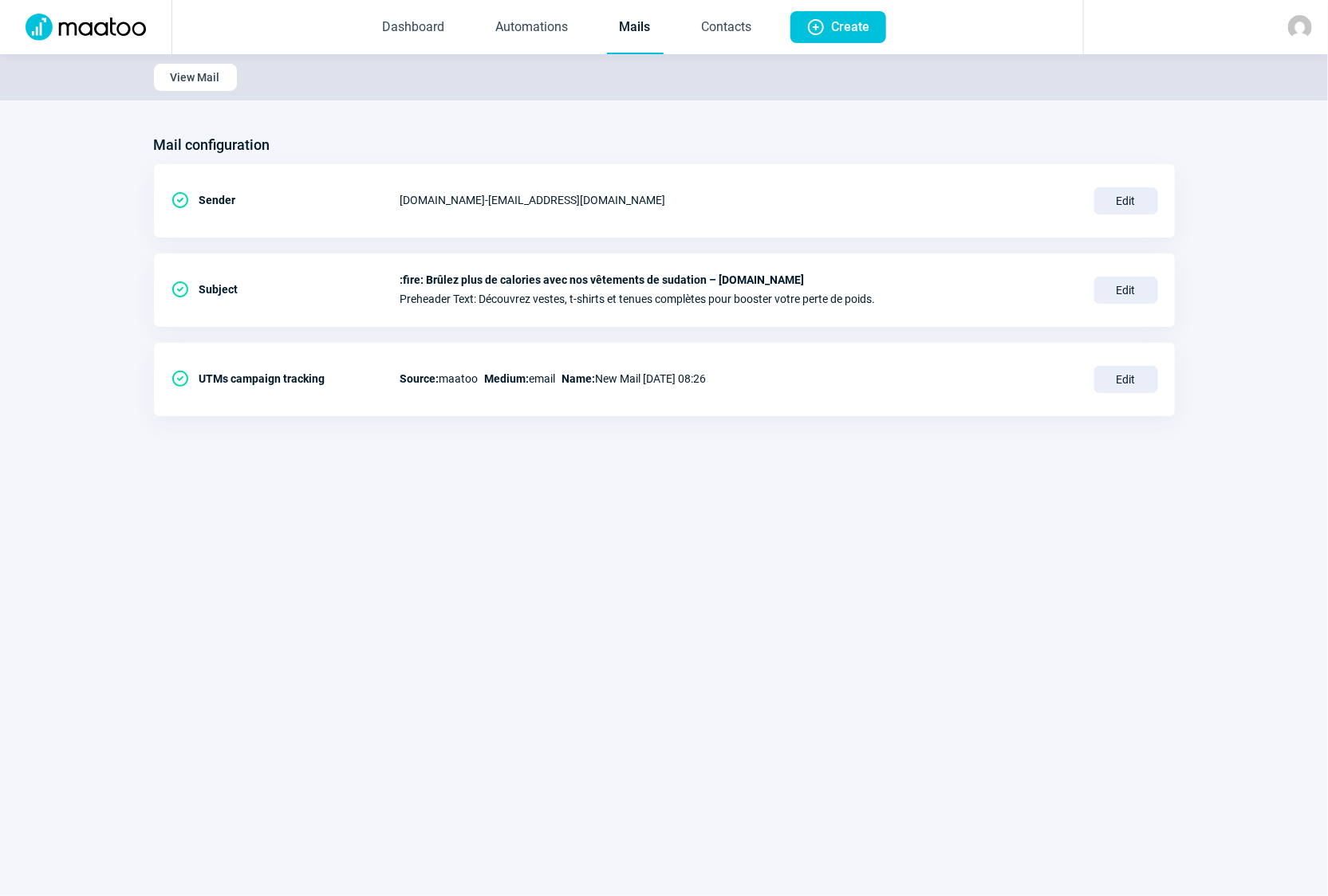
click at [635, 30] on link "Mails" at bounding box center [635, 28] width 57 height 53
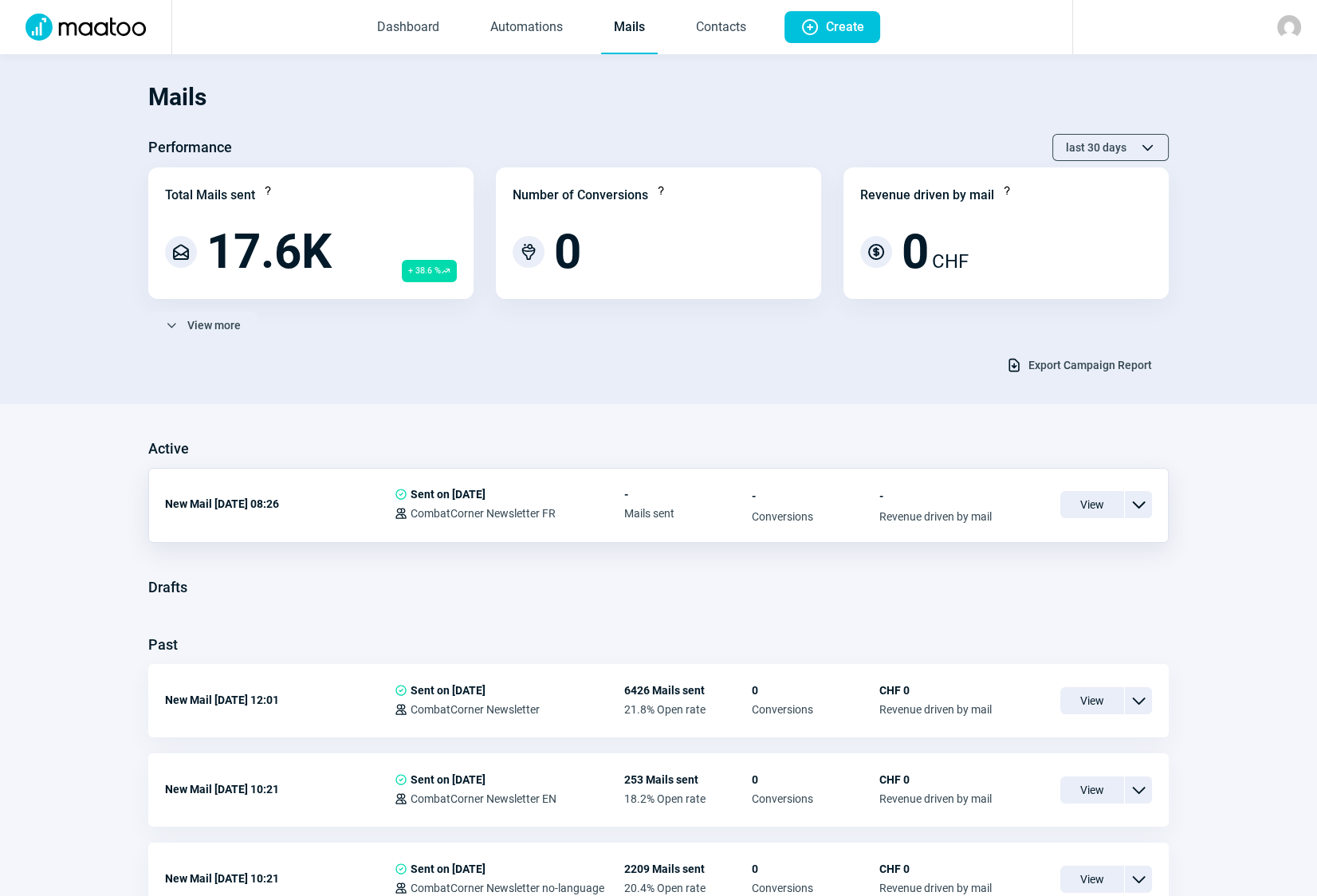
click at [1140, 506] on span "ChevronDown icon" at bounding box center [1138, 504] width 19 height 19
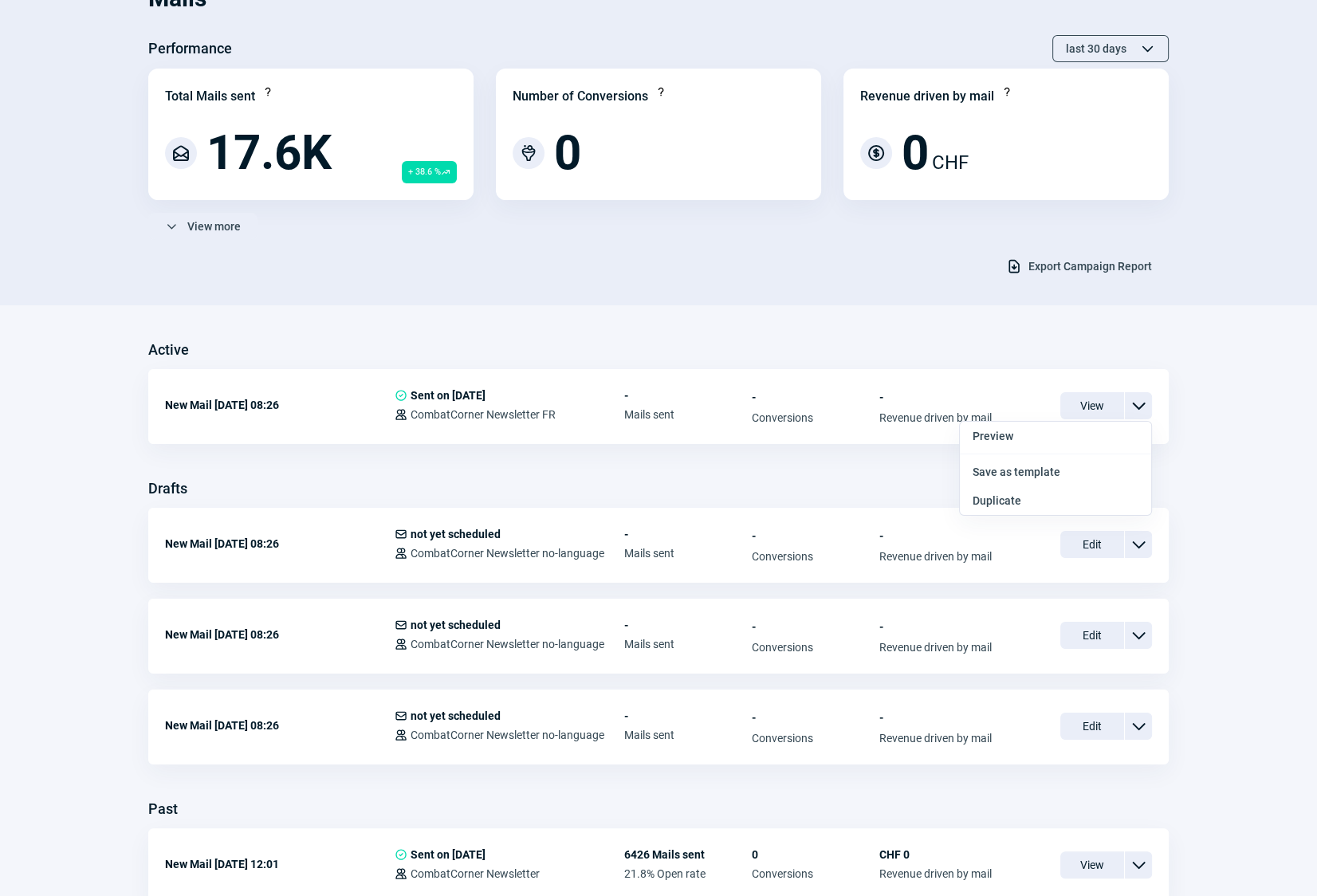
scroll to position [144, 0]
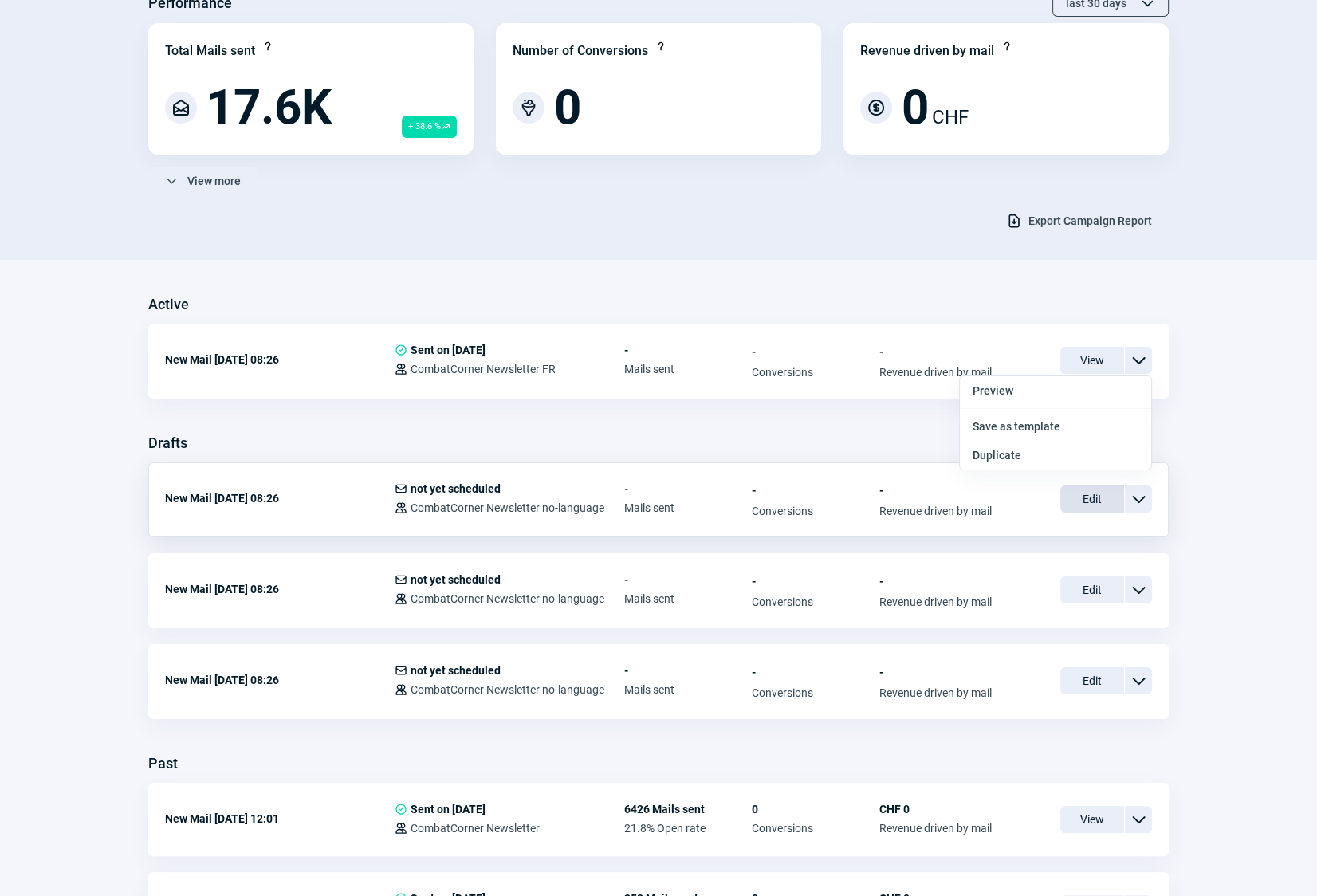
click at [1092, 495] on span "Edit" at bounding box center [1091, 498] width 63 height 27
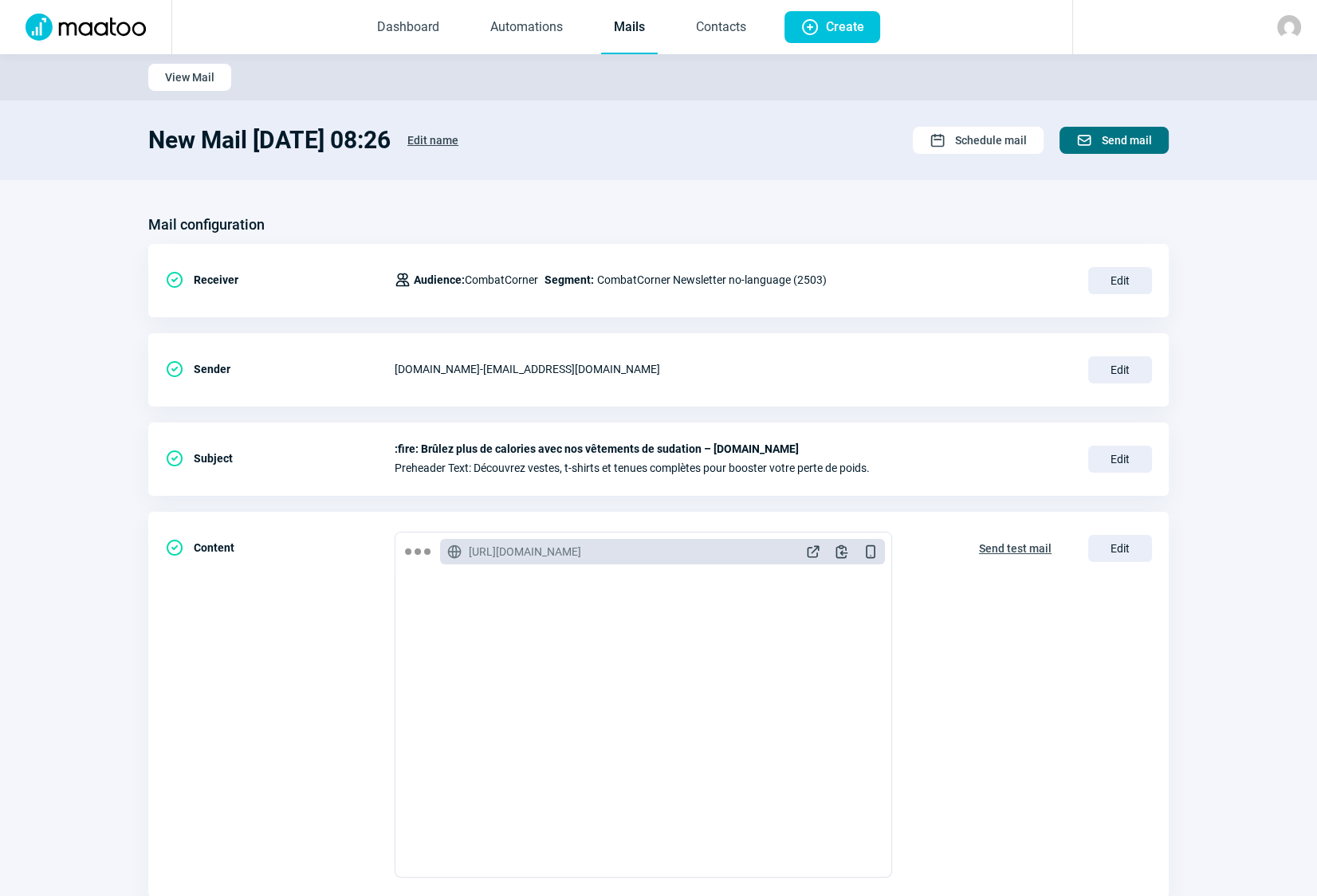
click at [1129, 136] on span "Send mail" at bounding box center [1127, 140] width 50 height 26
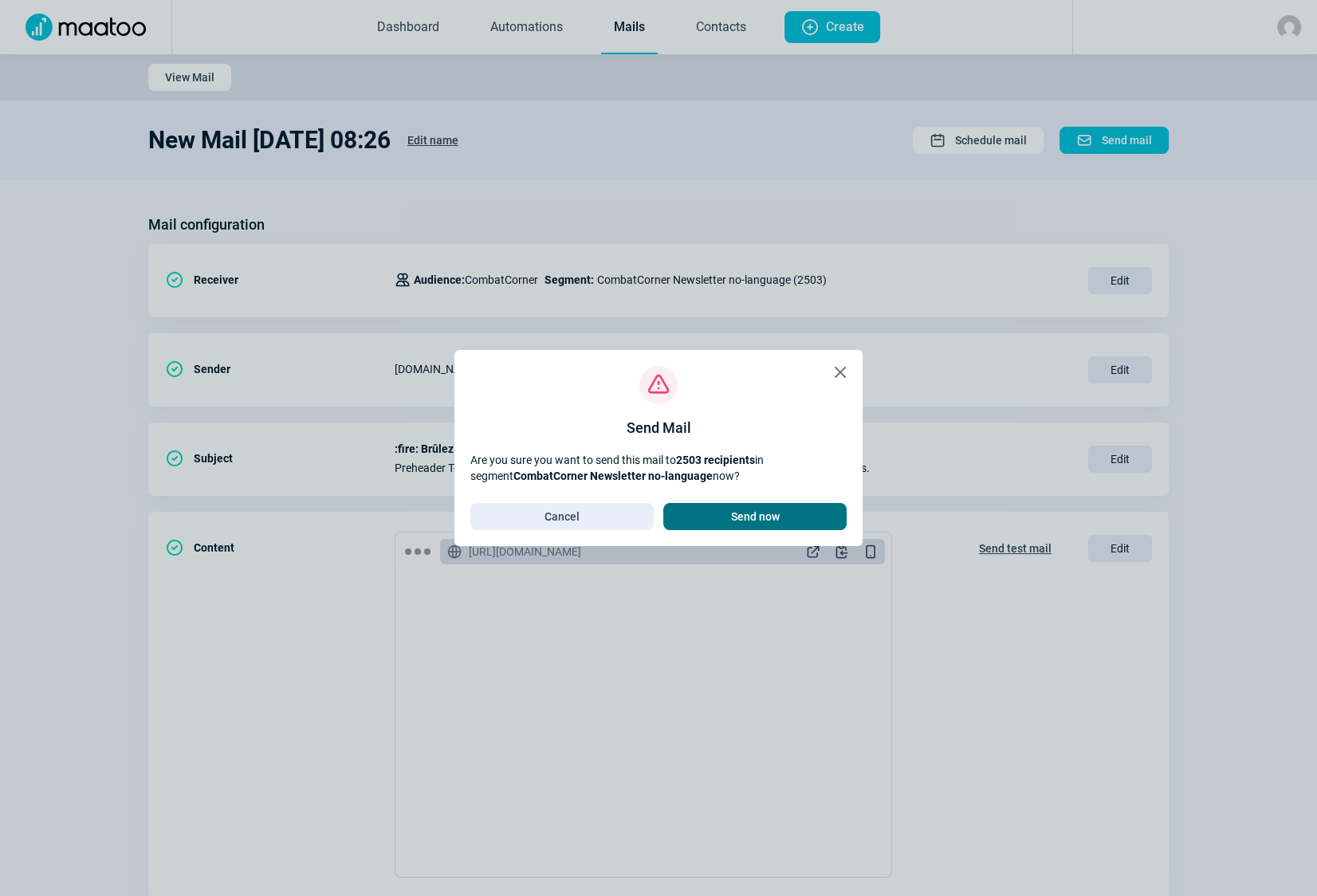
click at [759, 516] on span "Send now" at bounding box center [755, 516] width 49 height 26
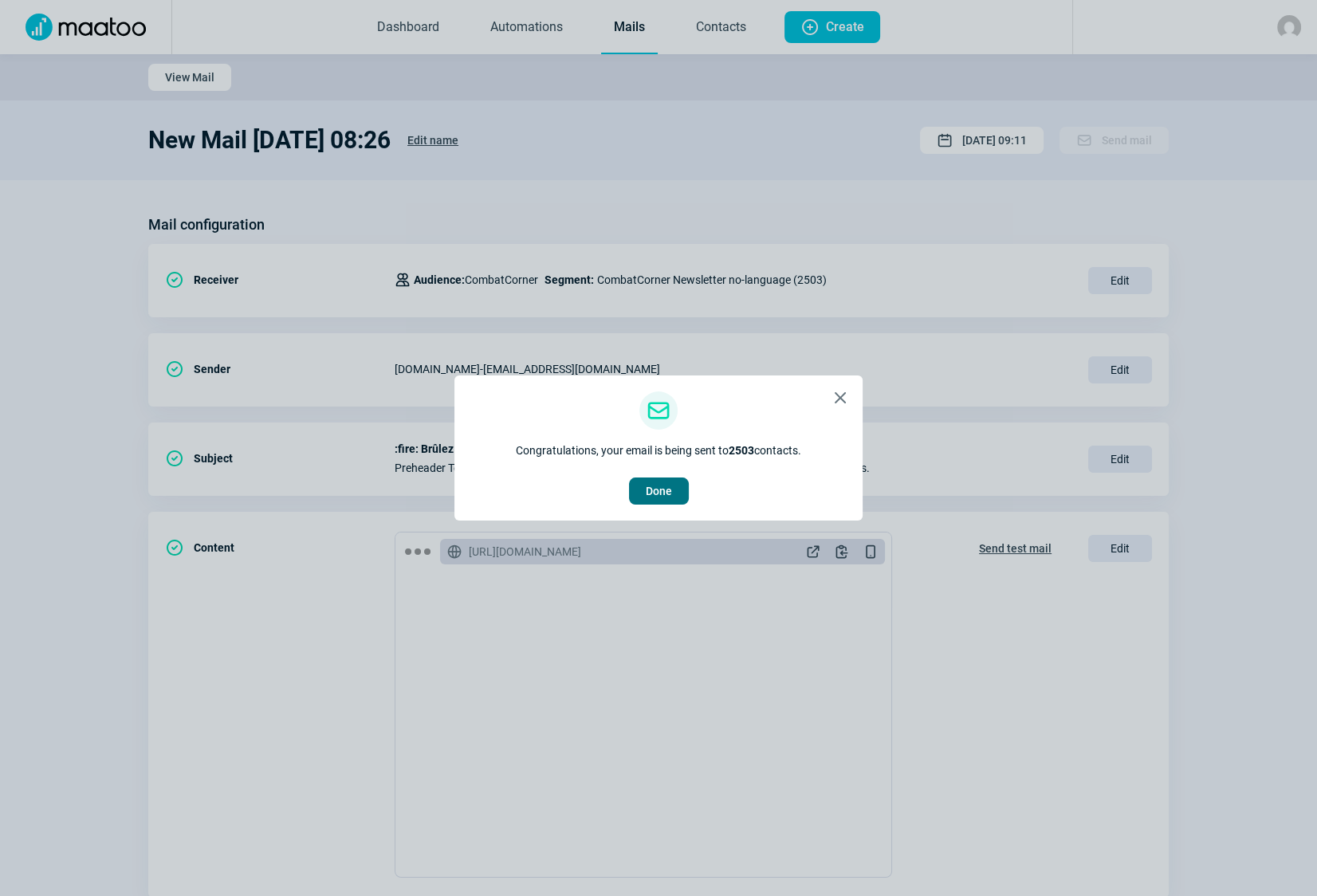
click at [662, 493] on span "Done" at bounding box center [659, 491] width 26 height 26
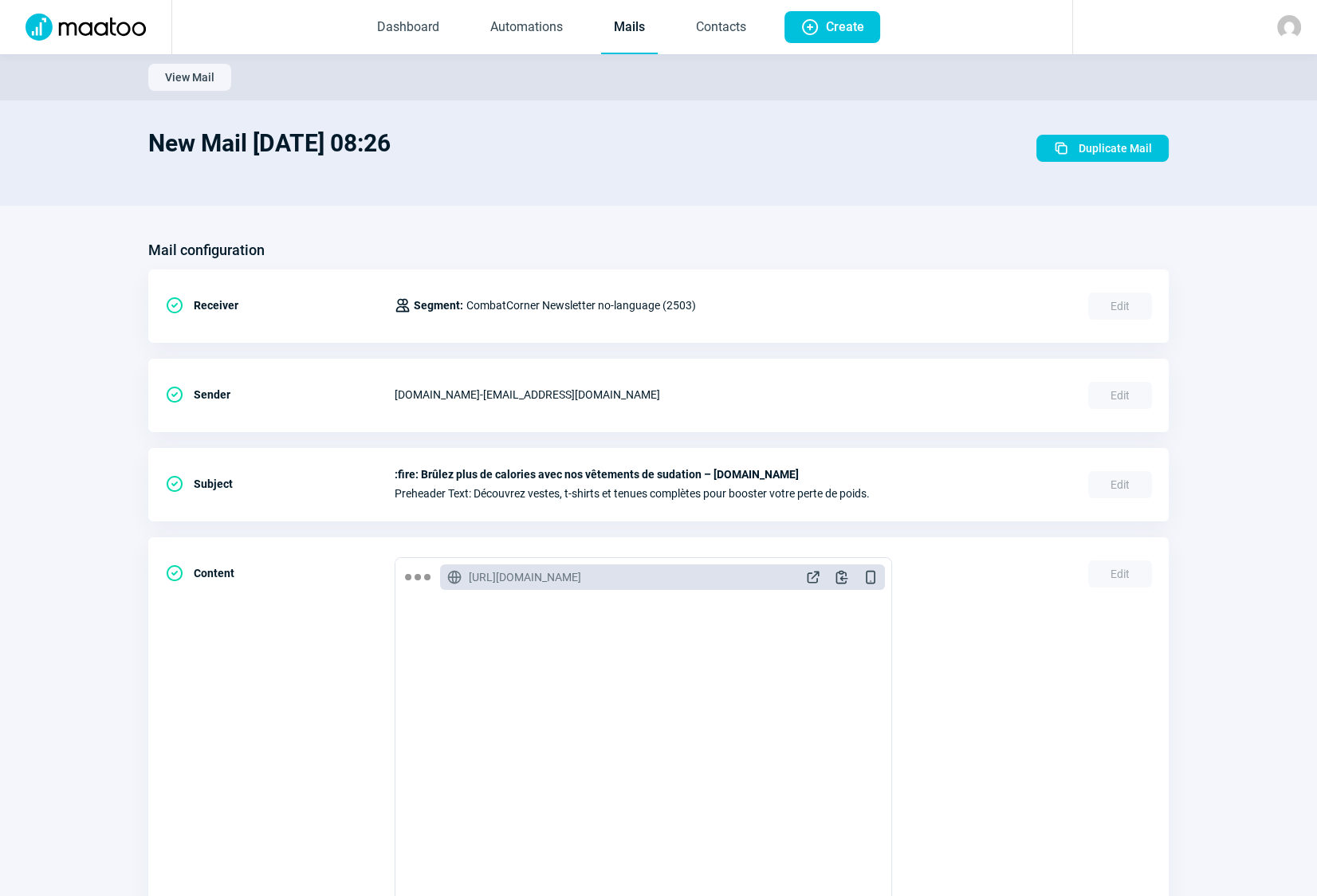
click at [628, 27] on link "Mails" at bounding box center [629, 28] width 57 height 53
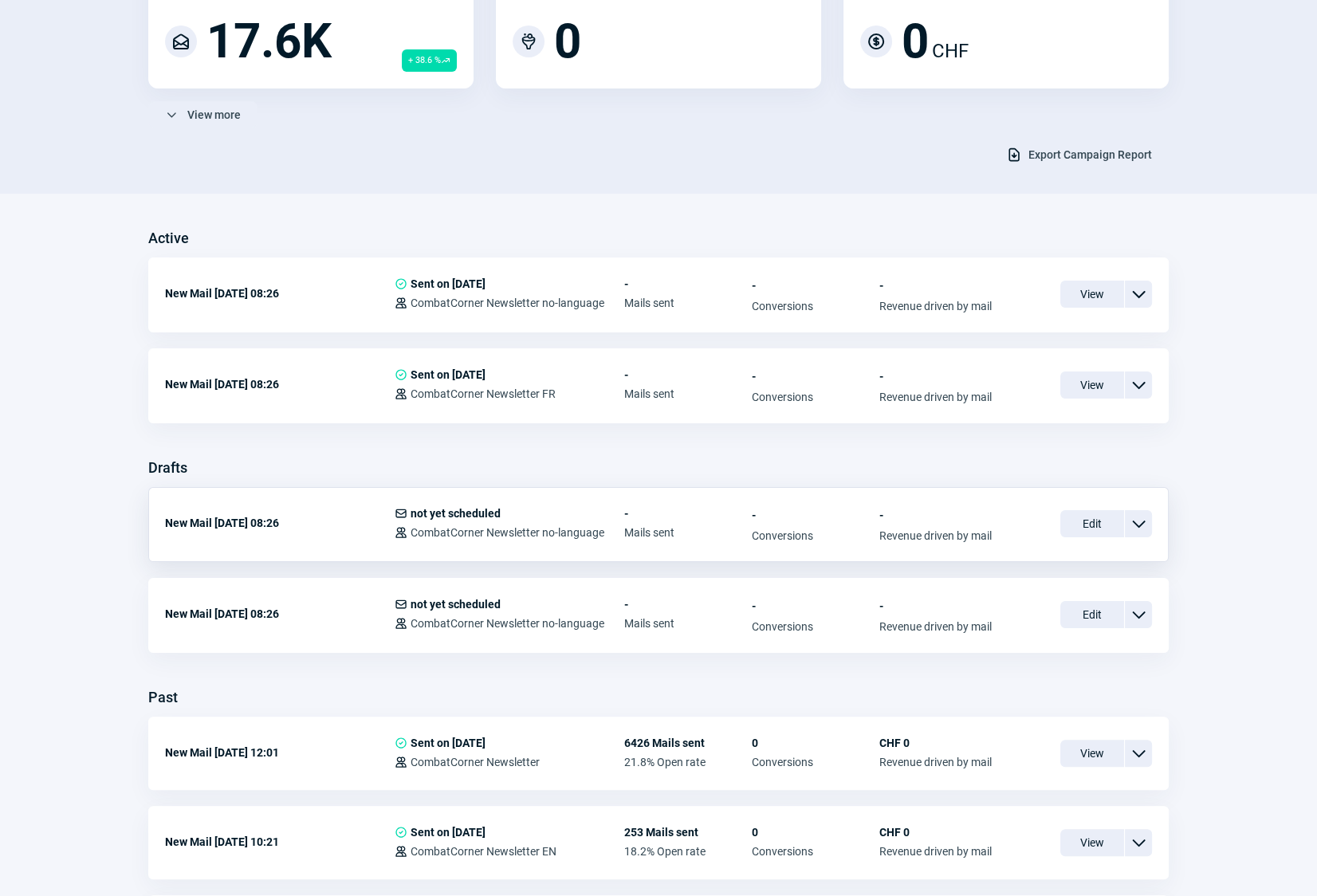
scroll to position [217, 0]
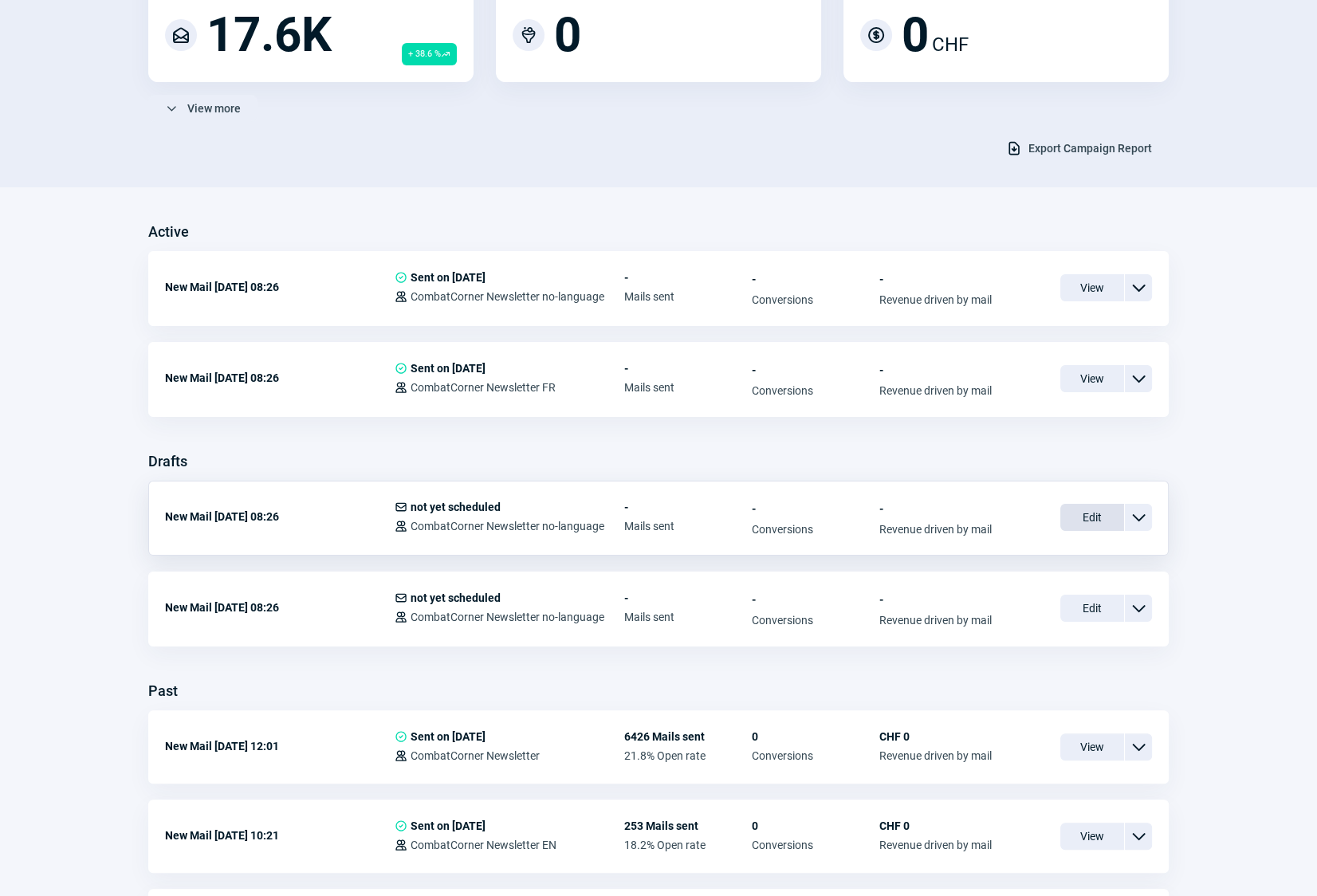
click at [1090, 516] on span "Edit" at bounding box center [1091, 517] width 63 height 27
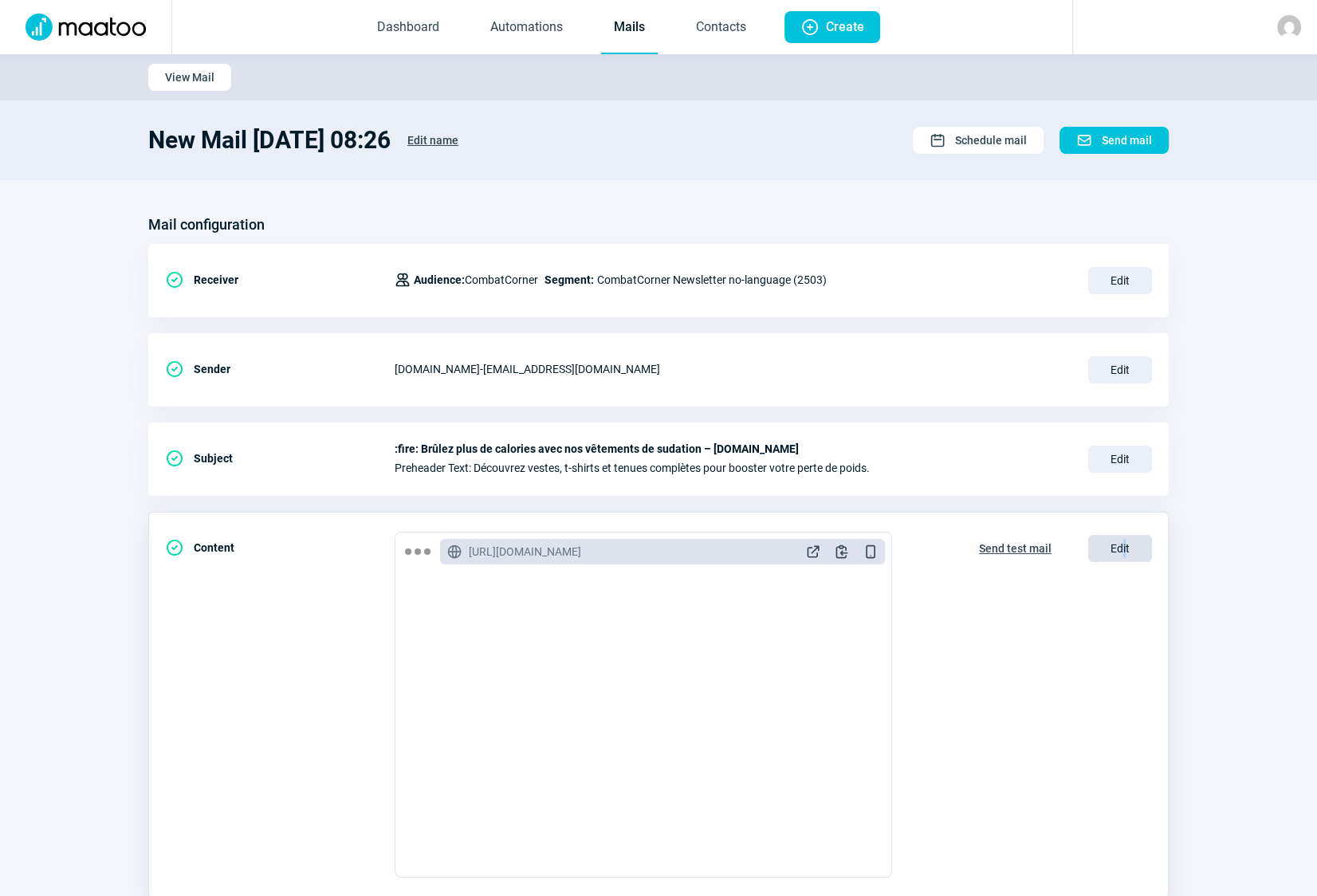
click at [1123, 550] on span "Edit" at bounding box center [1119, 548] width 63 height 27
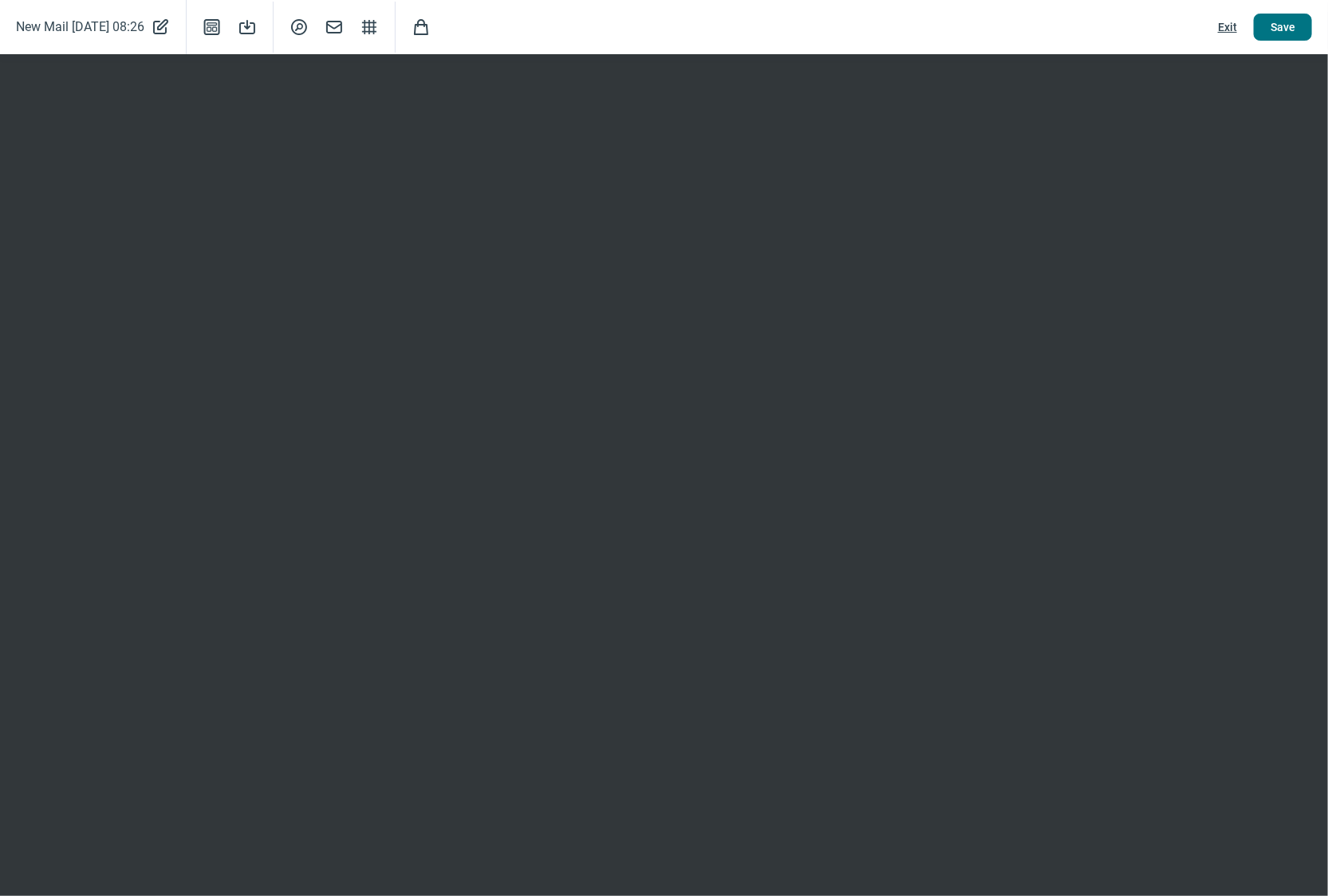
click at [1265, 25] on span "Save" at bounding box center [1283, 26] width 25 height 26
click at [1265, 33] on span "Save" at bounding box center [1283, 26] width 25 height 26
click at [1227, 26] on span "Exit" at bounding box center [1227, 26] width 19 height 26
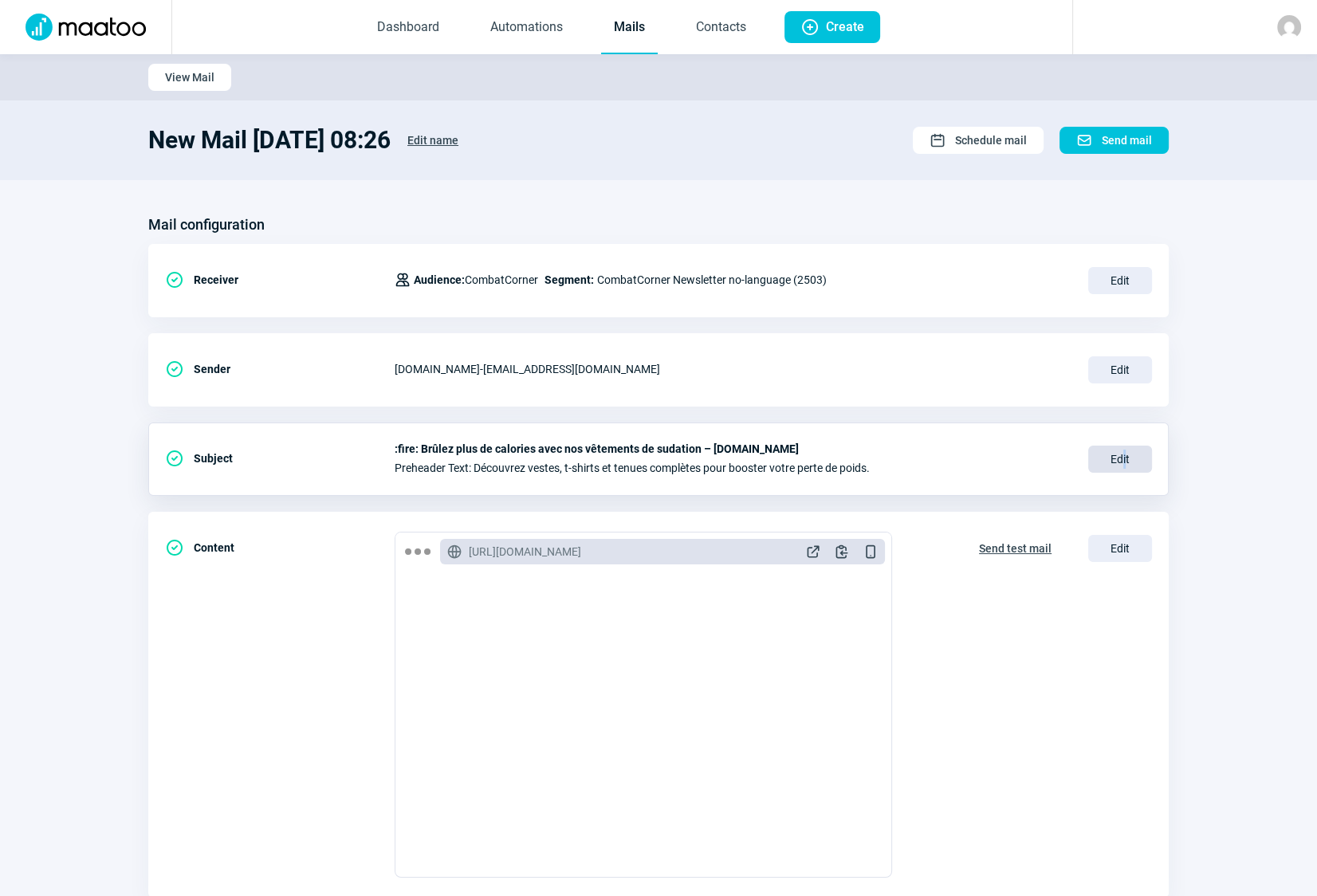
click at [1124, 455] on span "Edit" at bounding box center [1119, 459] width 63 height 27
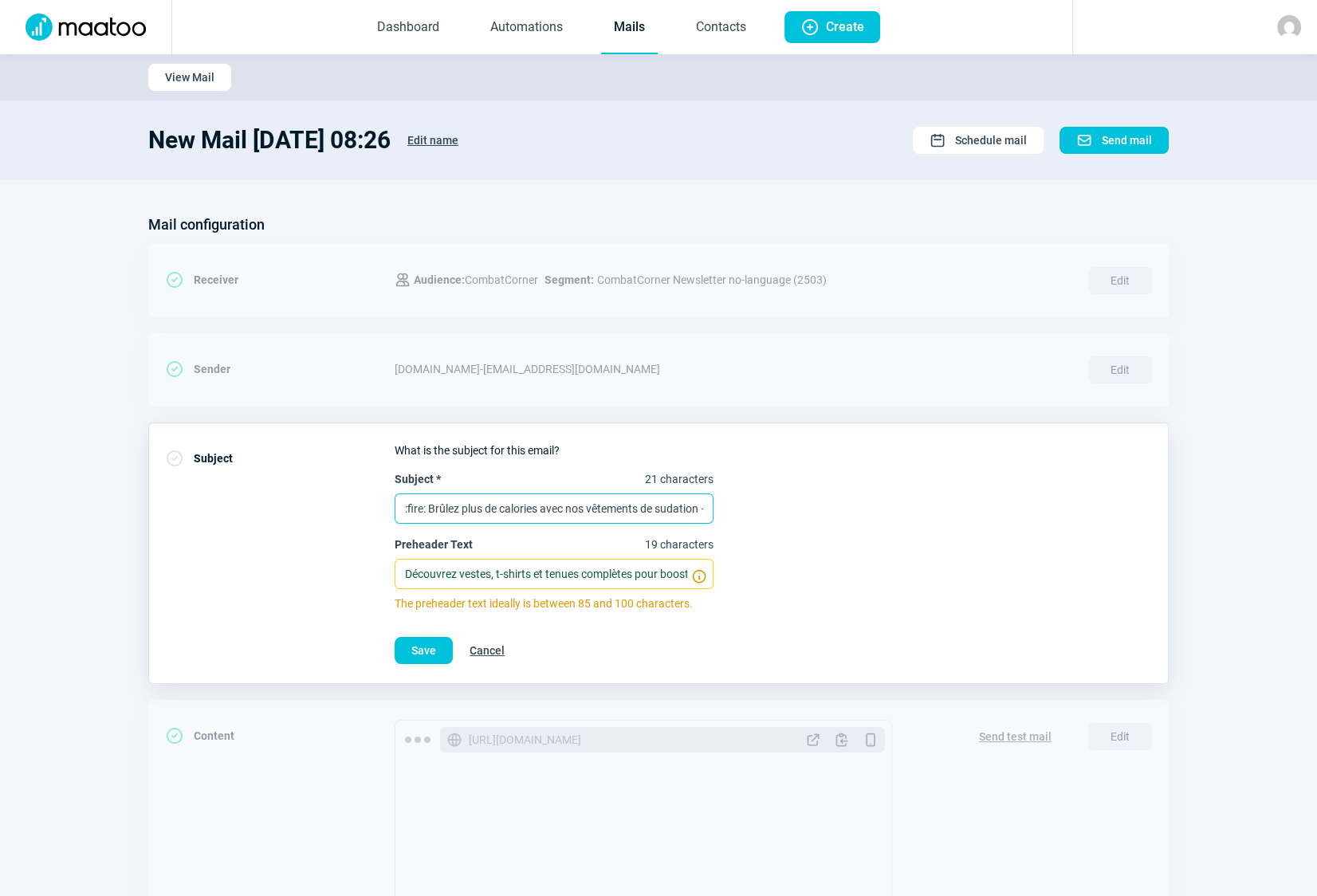
click at [541, 505] on input ":fire: Brûlez plus de calories avec nos vêtements de sudation – [DOMAIN_NAME]" at bounding box center [553, 508] width 319 height 30
paste input "🔥 Verbrenne mehr Kalorien mit unserer Sauna-Kleidung"
drag, startPoint x: 544, startPoint y: 506, endPoint x: 295, endPoint y: 519, distance: 249.3
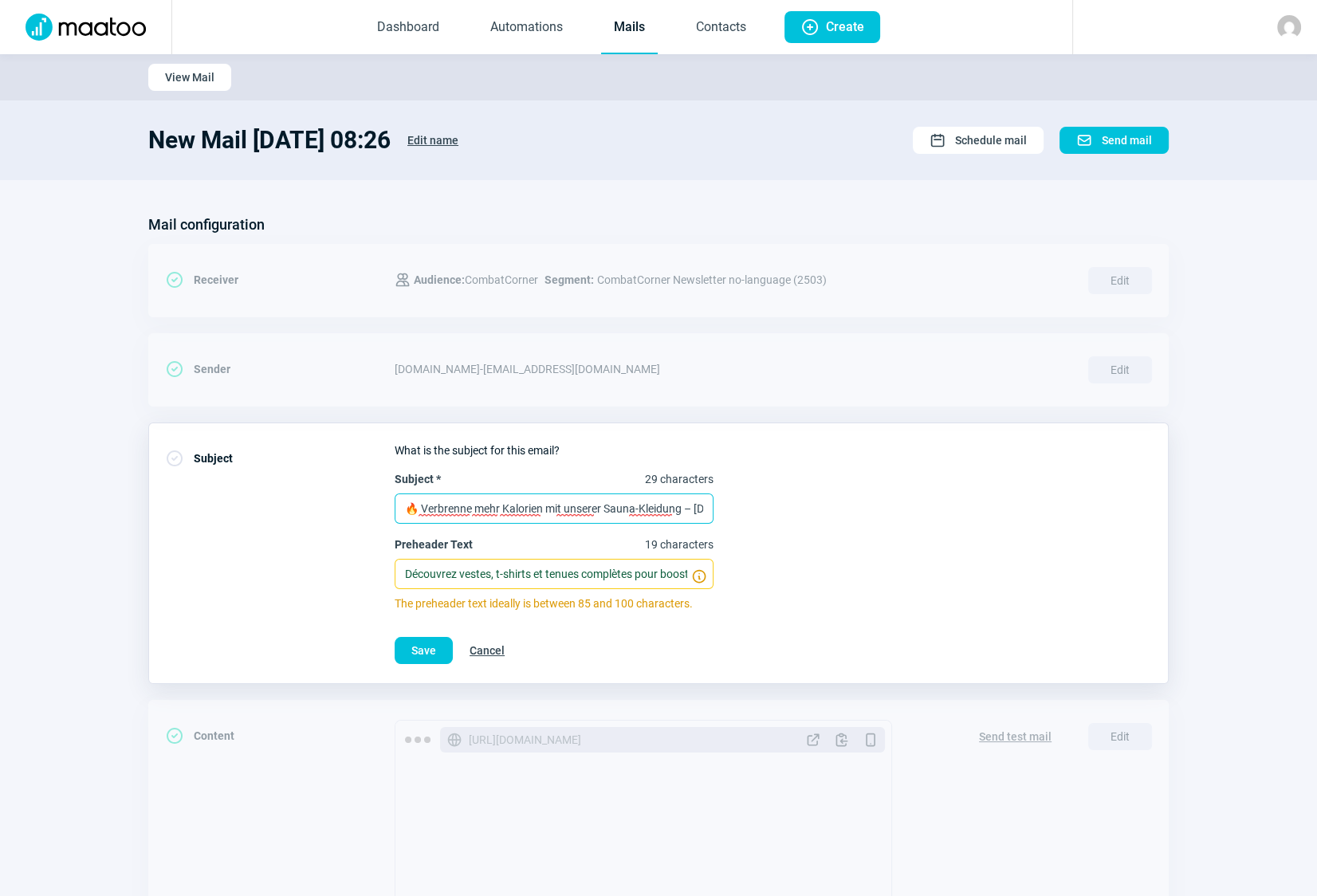
click at [295, 519] on div "CheckCircle icon Subject What is the subject for this email? Subject * 29 chara…" at bounding box center [658, 553] width 1020 height 261
type input "🔥 Verbrenne mehr Kalorien mit unserer Sauna-Kleidung – [DOMAIN_NAME]"
click at [1231, 528] on section "Mail configuration CheckCircle icon Receiver Users icon Audience: CombatCorner …" at bounding box center [658, 702] width 1317 height 1043
drag, startPoint x: 581, startPoint y: 564, endPoint x: 568, endPoint y: 574, distance: 16.4
click at [577, 566] on input "Découvrez vestes, t-shirts et tenues complètes pour booster votre perte de poid…" at bounding box center [553, 574] width 319 height 30
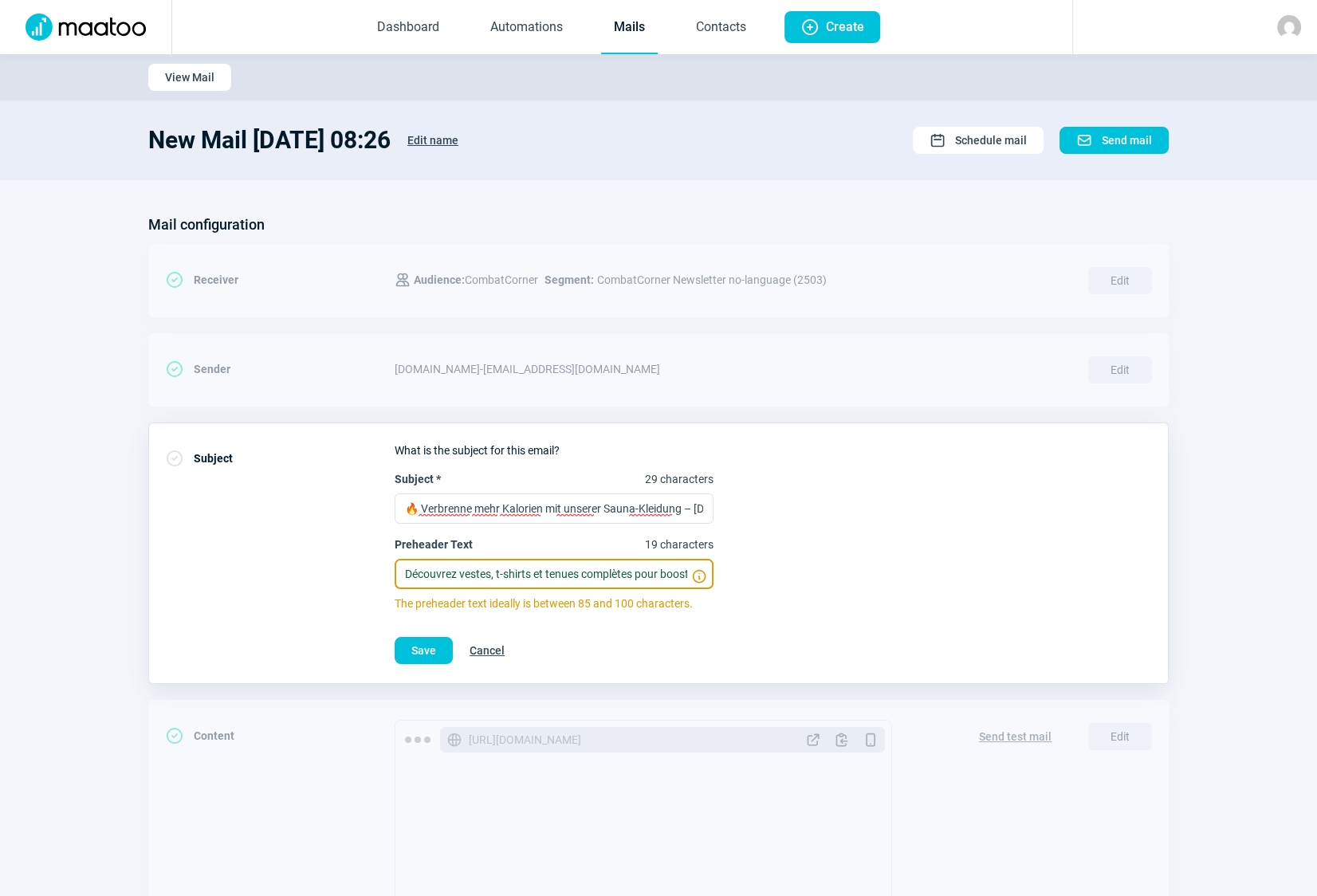
click at [570, 572] on input "Découvrez vestes, t-shirts et tenues complètes pour booster votre perte de poid…" at bounding box center [553, 574] width 319 height 30
click at [571, 572] on input "Découvrez vestes, t-shirts et tenues complètes pour booster votre perte de poid…" at bounding box center [553, 574] width 319 height 30
paste input "Entdecke Jacken, Shirts & komplette Outfits für effektive Gewichtsreduktion"
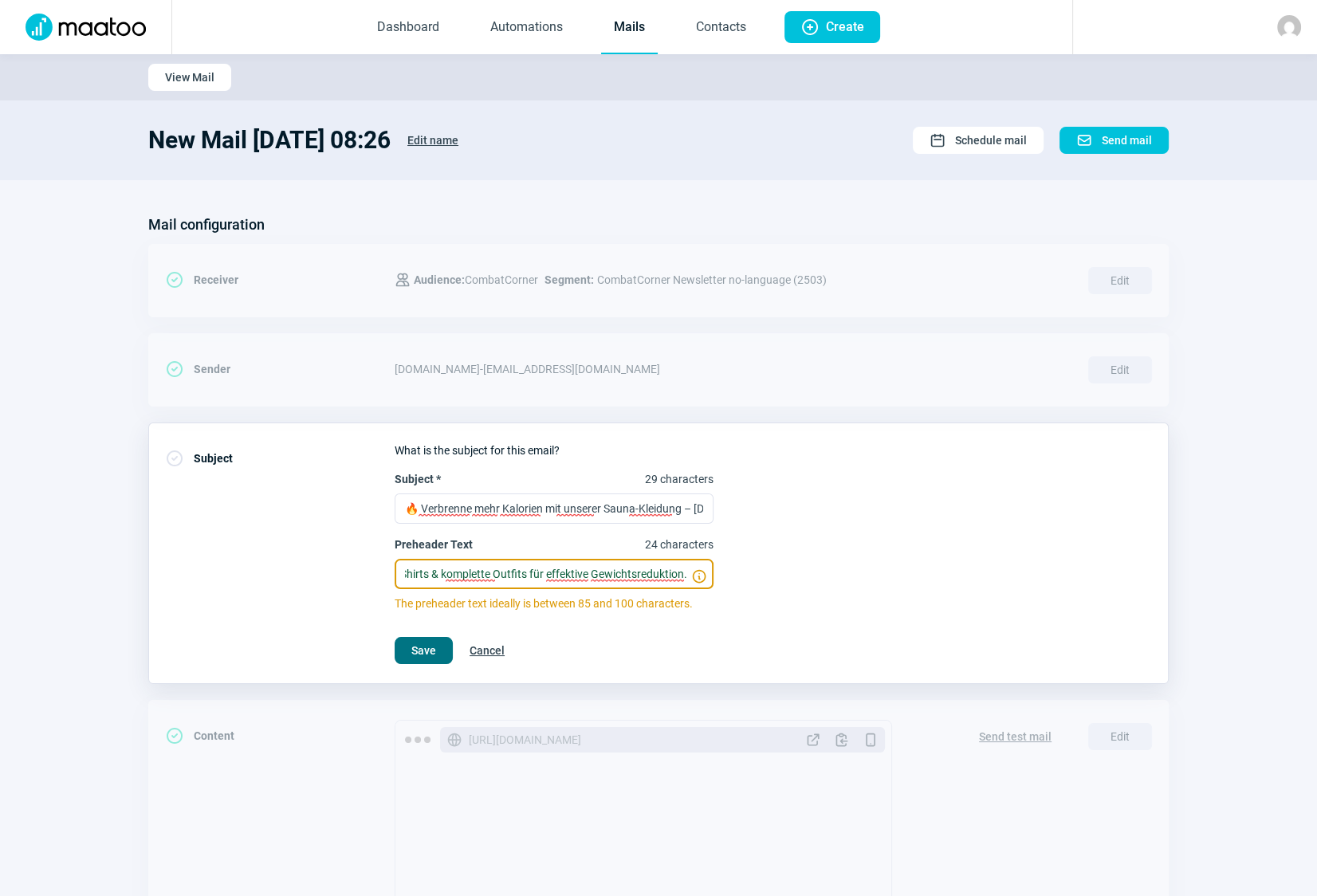
type input "Entdecke Jacken, Shirts & komplette Outfits für effektive Gewichtsreduktion."
click at [426, 647] on span "Save" at bounding box center [423, 650] width 25 height 26
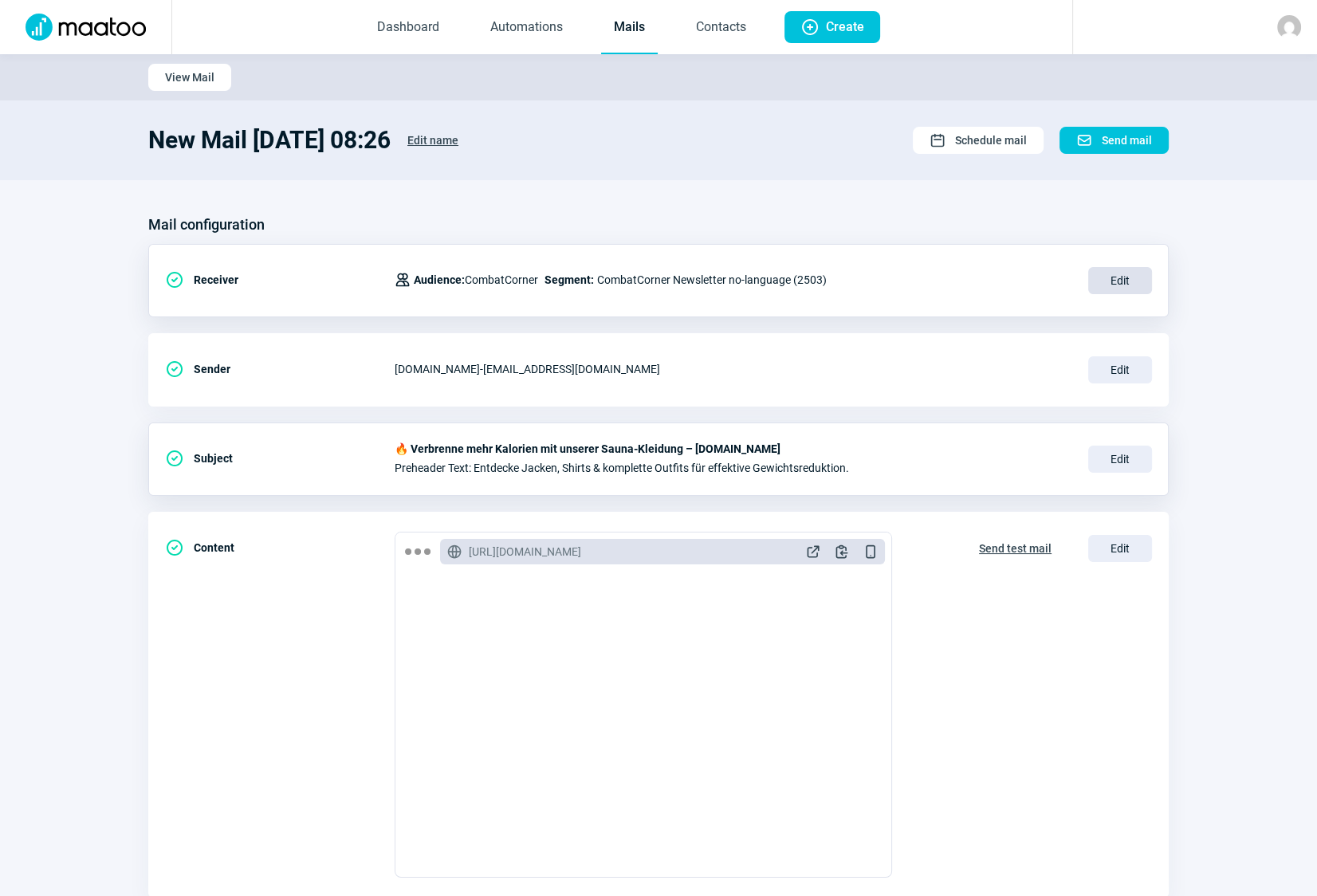
click at [1113, 287] on span "Edit" at bounding box center [1119, 280] width 63 height 27
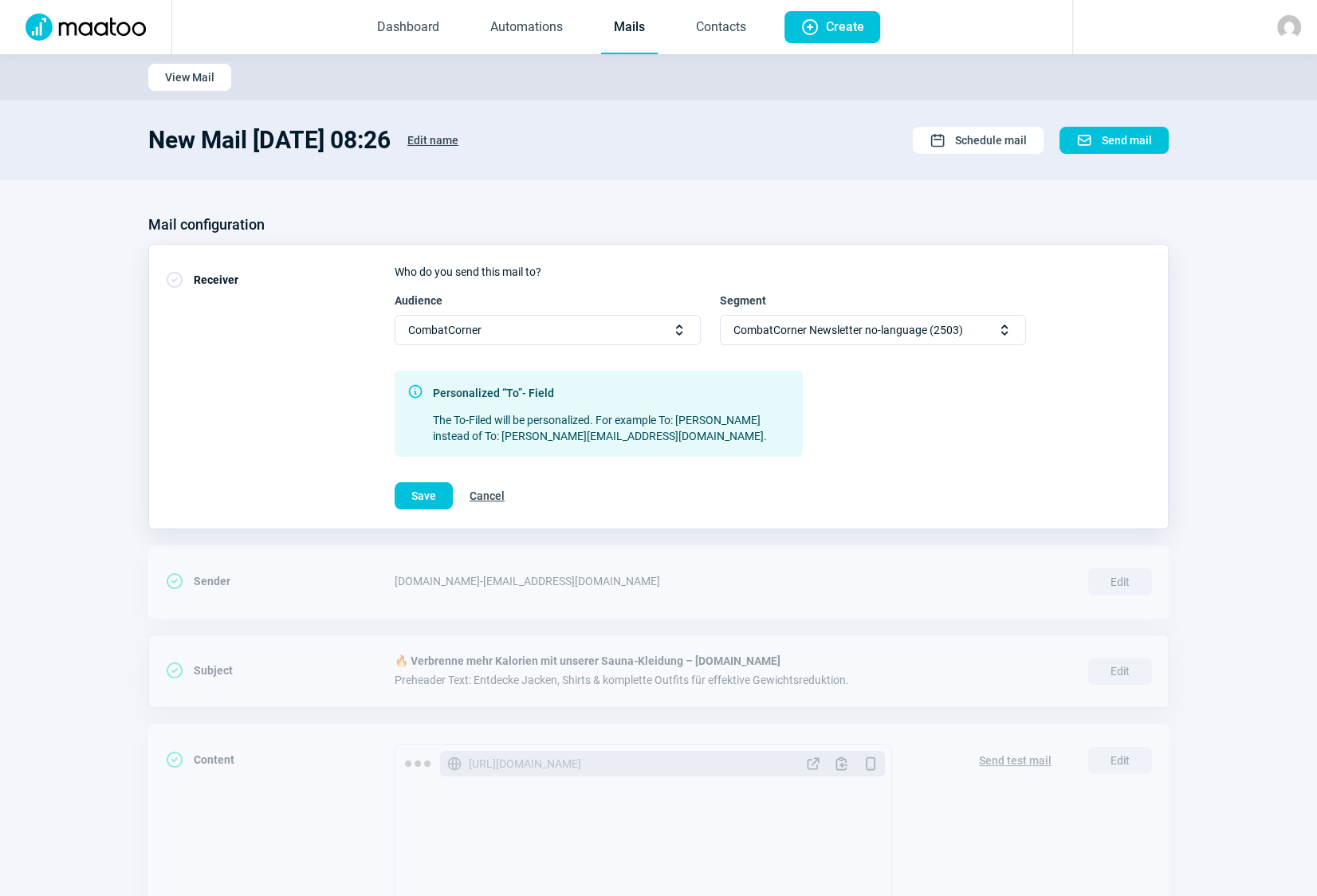
click at [812, 331] on span "CombatCorner Newsletter no-language (2503)" at bounding box center [848, 329] width 230 height 29
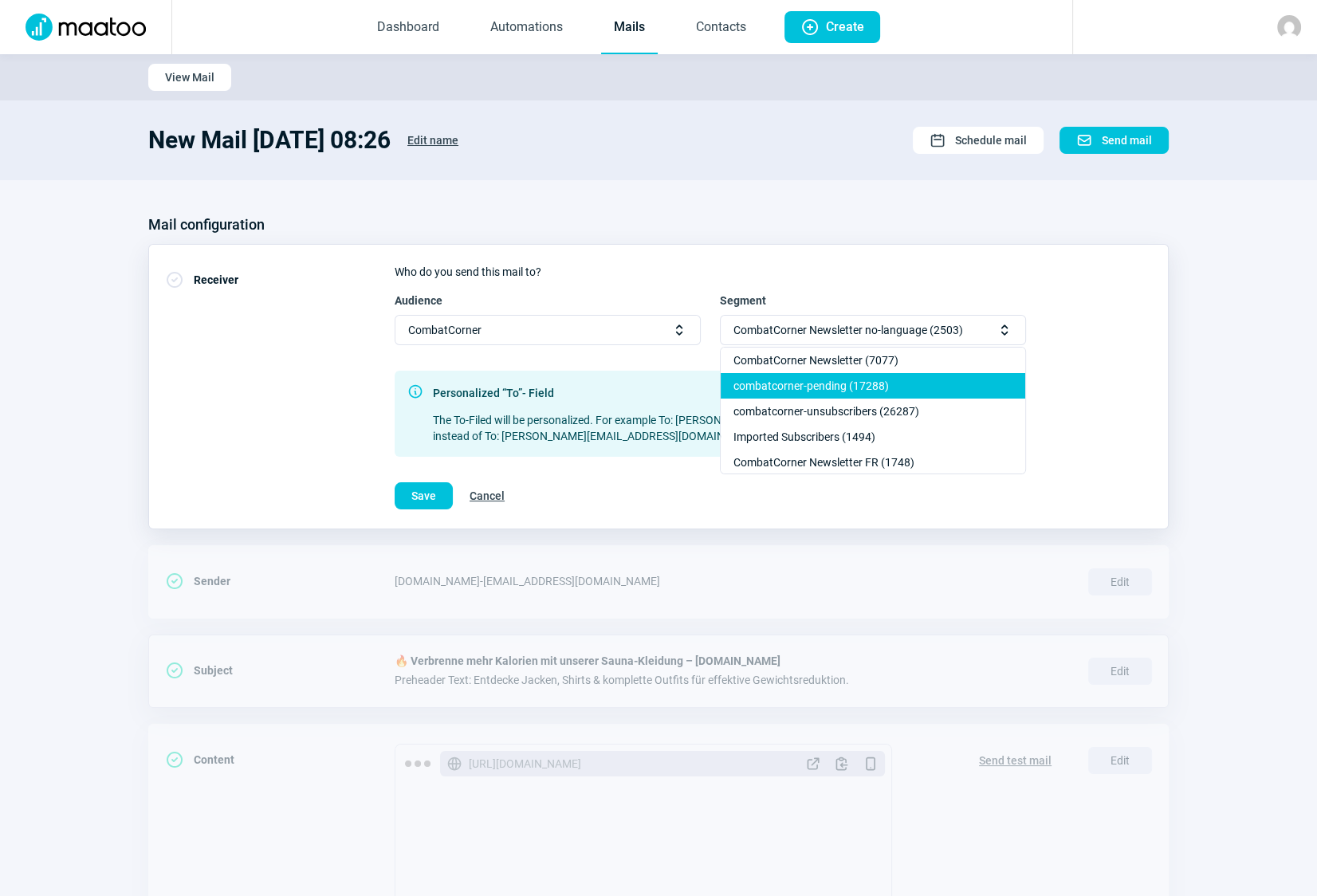
scroll to position [72, 0]
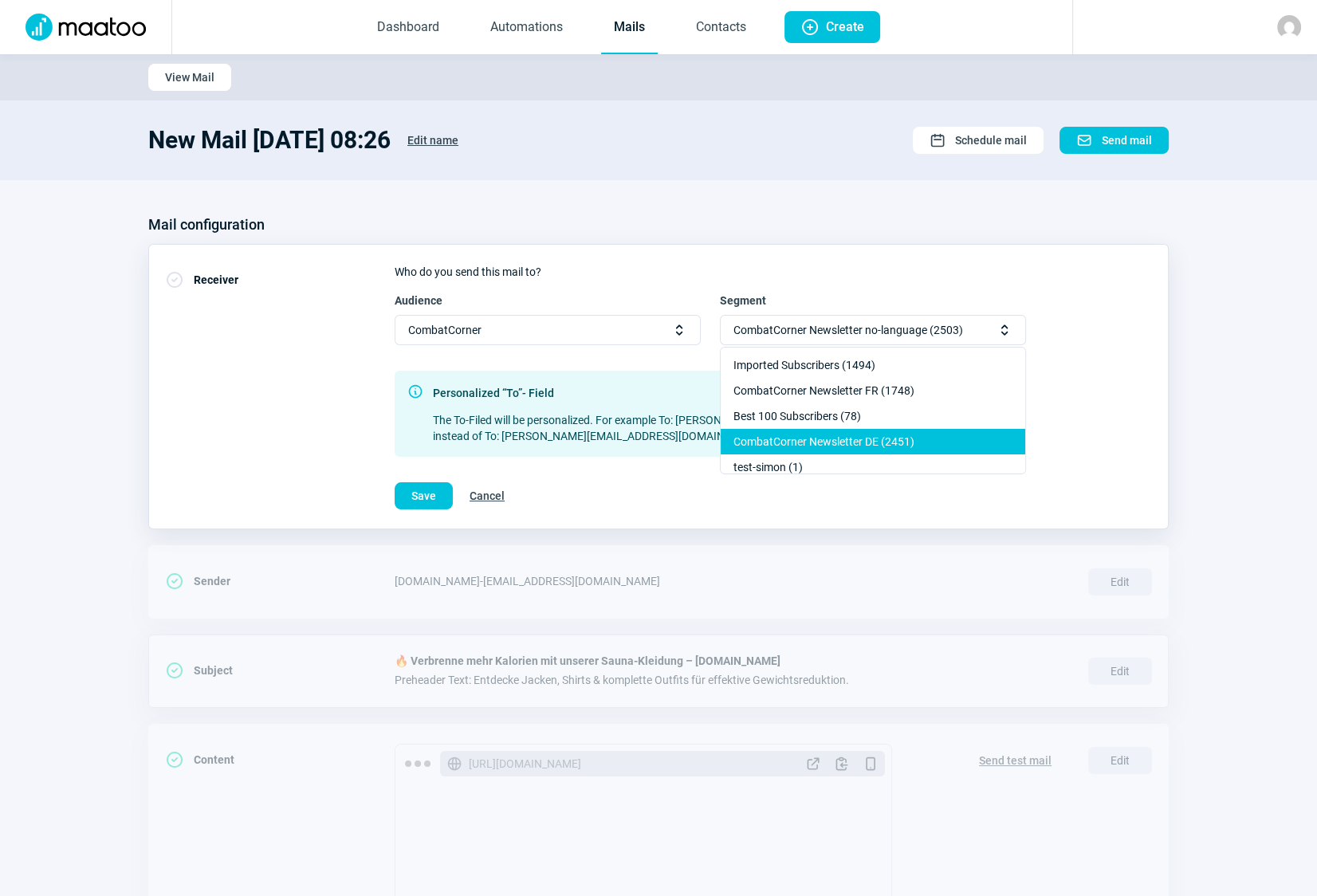
click at [817, 436] on div "CombatCorner Newsletter DE (2451)" at bounding box center [873, 441] width 305 height 26
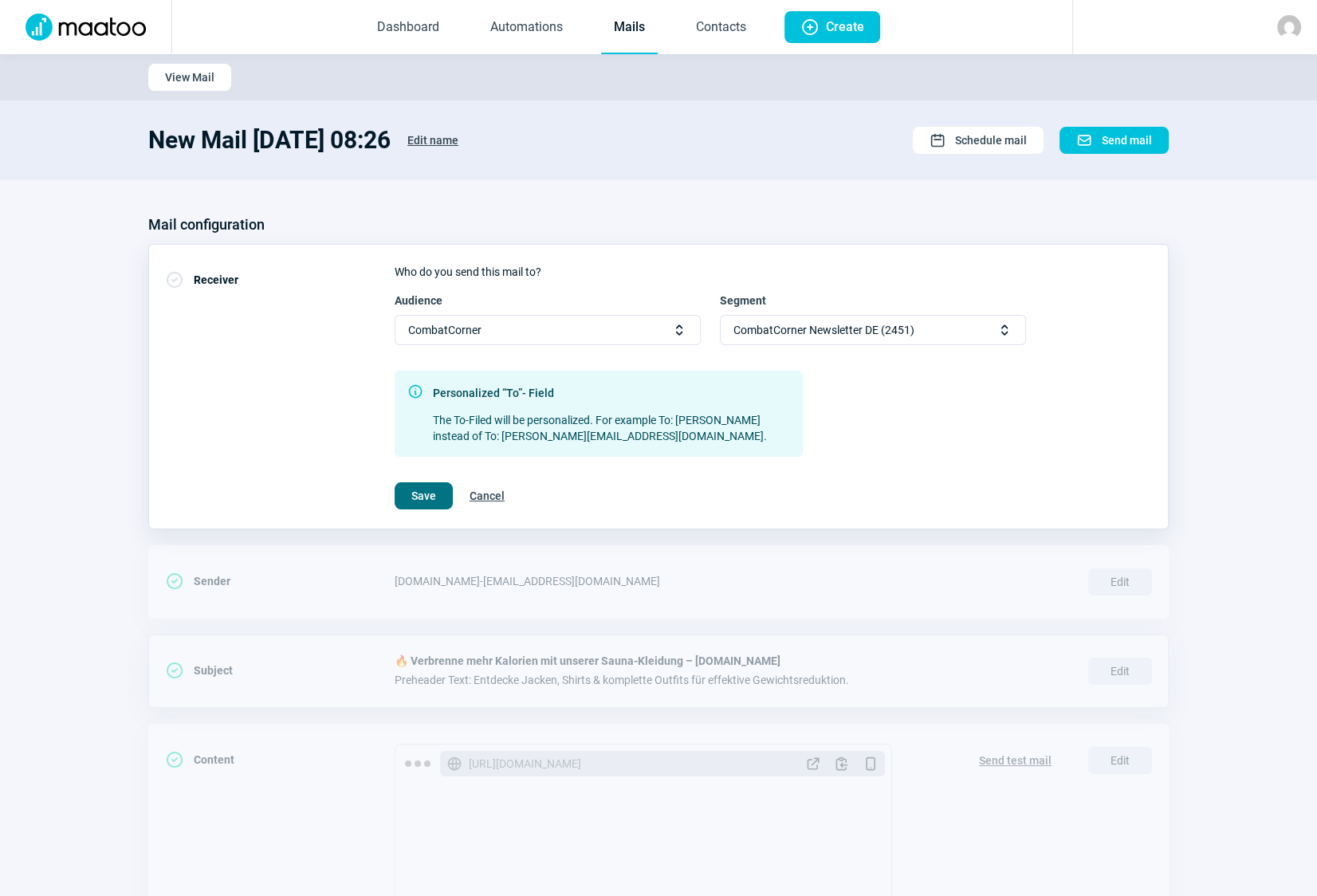
click at [427, 495] on span "Save" at bounding box center [423, 496] width 25 height 26
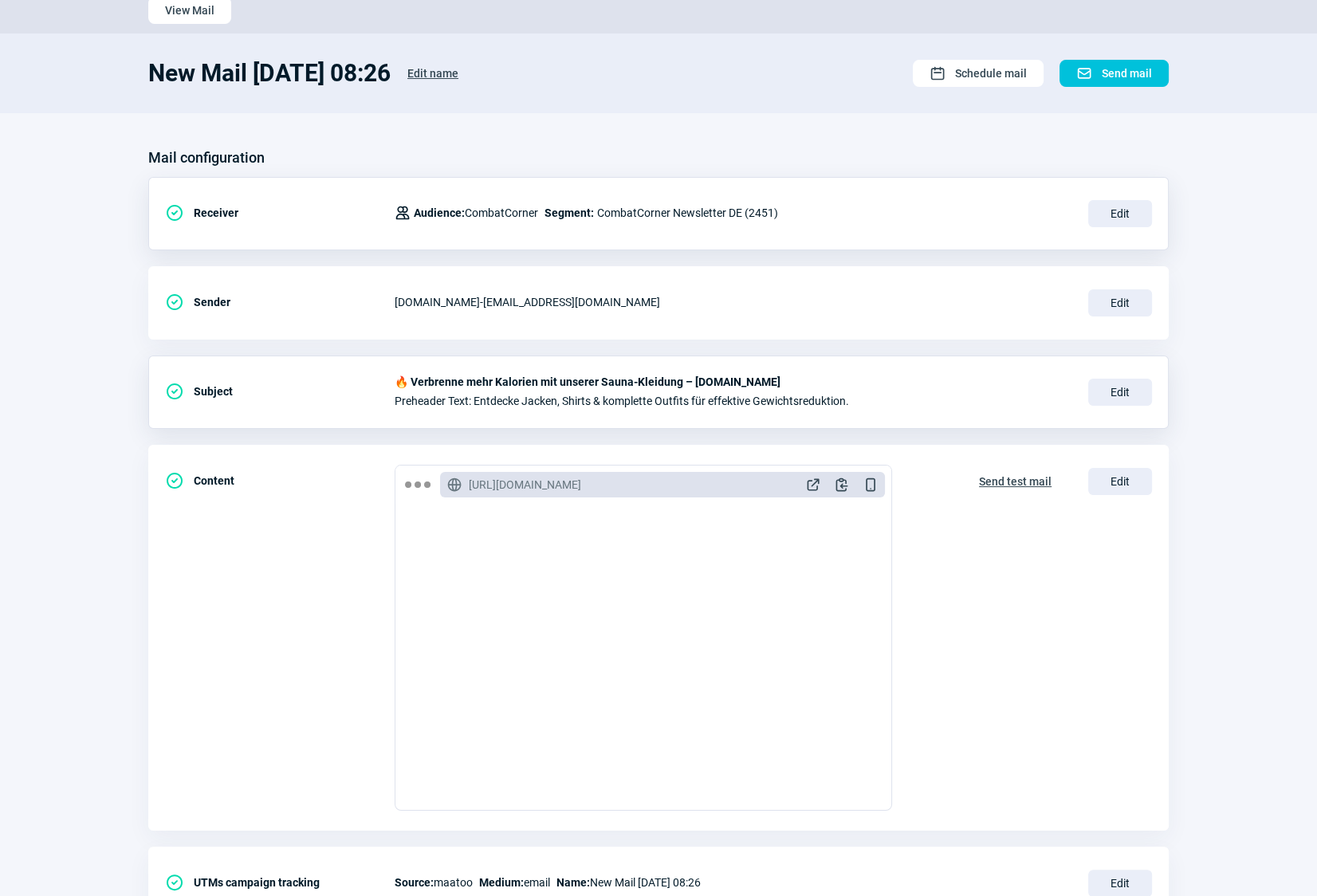
scroll to position [0, 0]
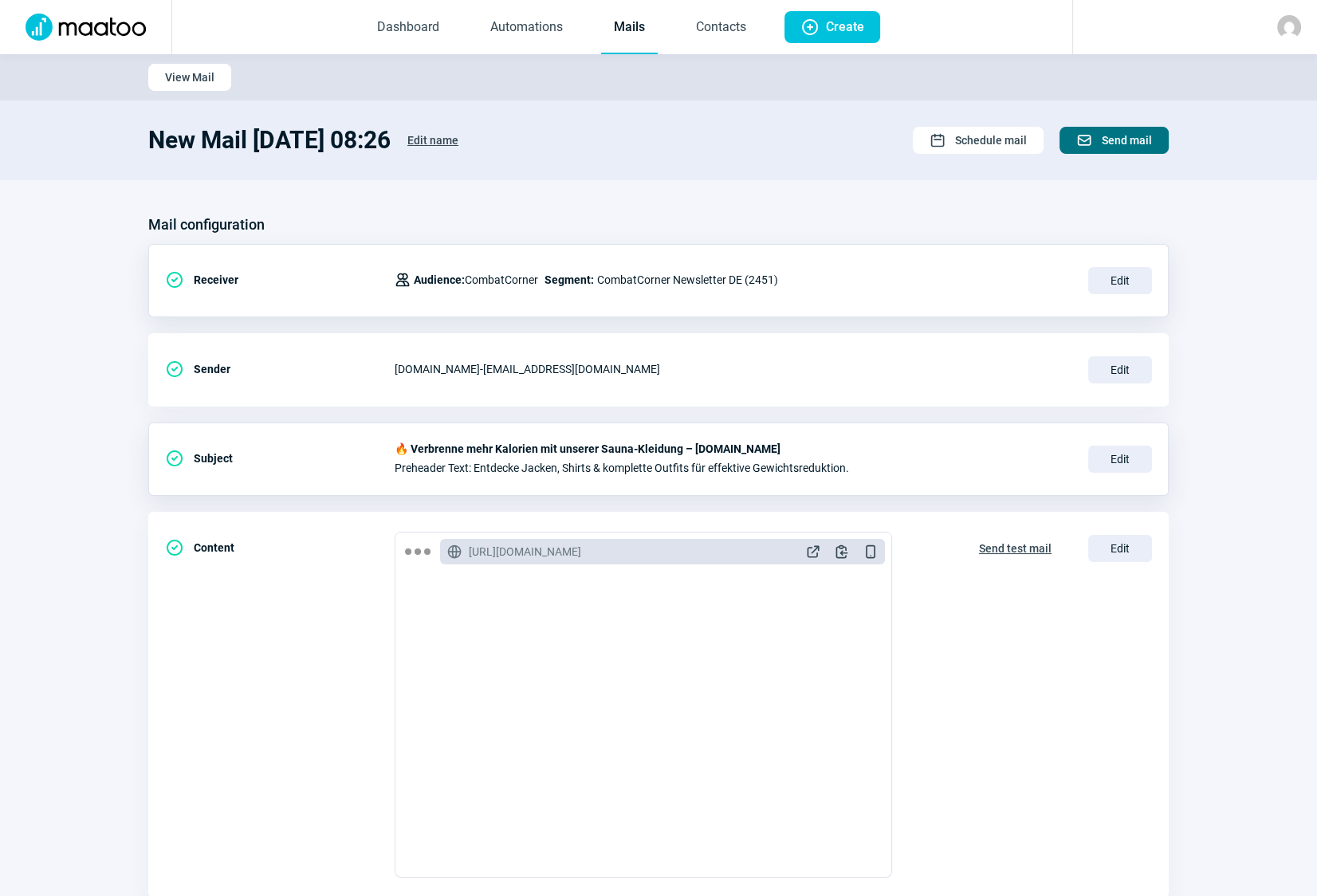
click at [1111, 138] on span "Send mail" at bounding box center [1127, 140] width 50 height 26
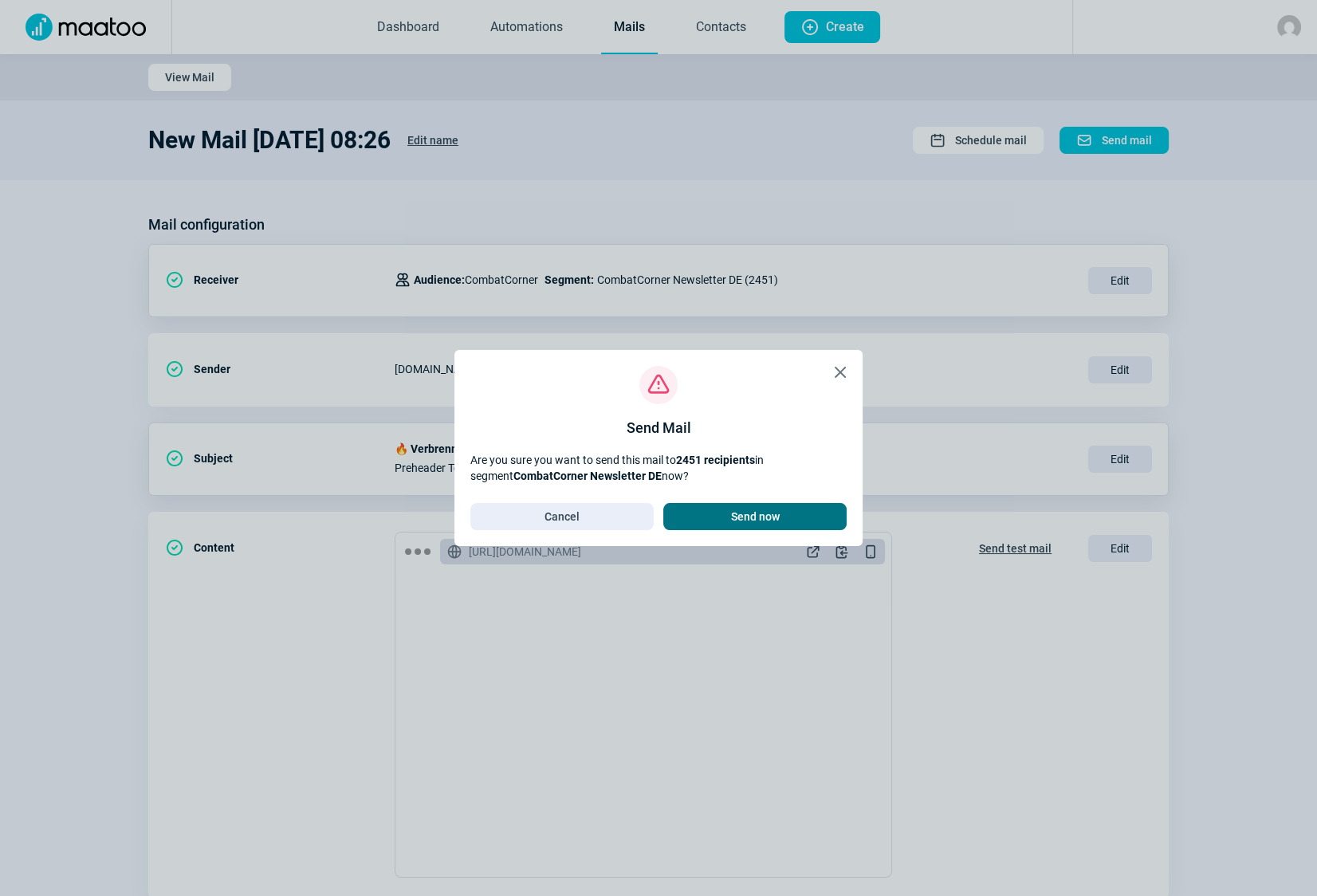
click at [776, 515] on span "Send now" at bounding box center [755, 516] width 49 height 26
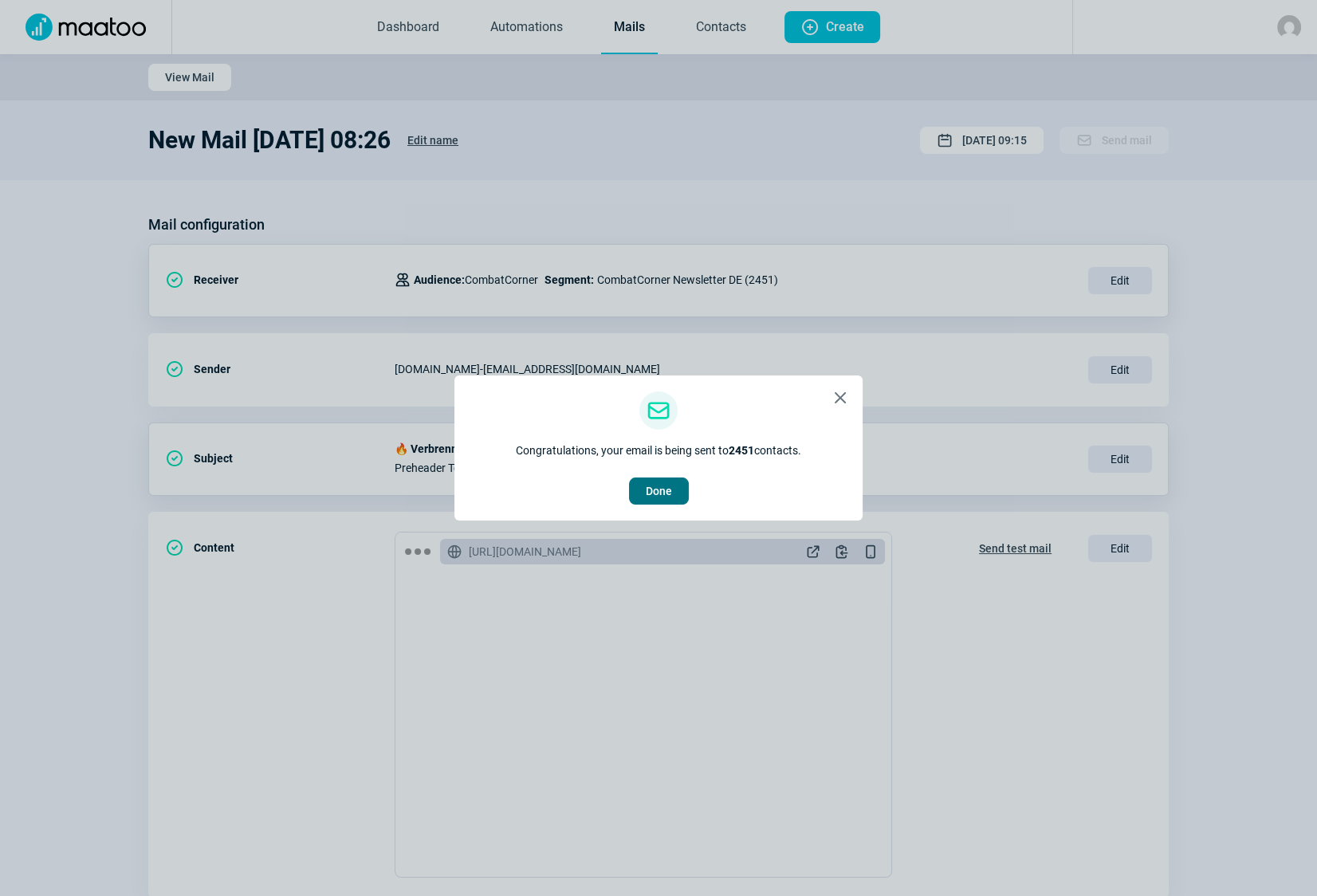
click at [661, 497] on span "Done" at bounding box center [659, 491] width 26 height 26
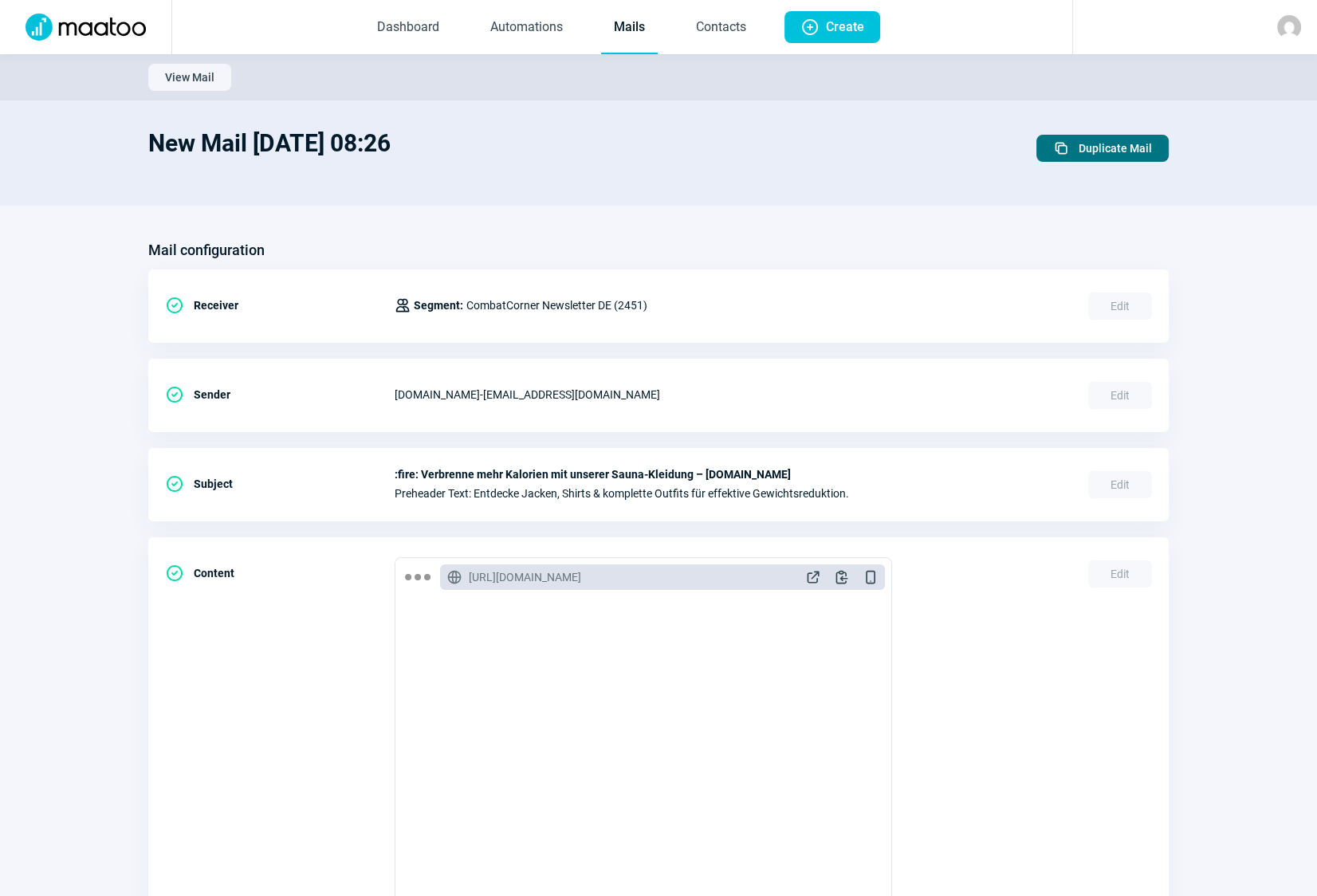
click at [1118, 147] on span "Duplicate Mail" at bounding box center [1115, 148] width 73 height 26
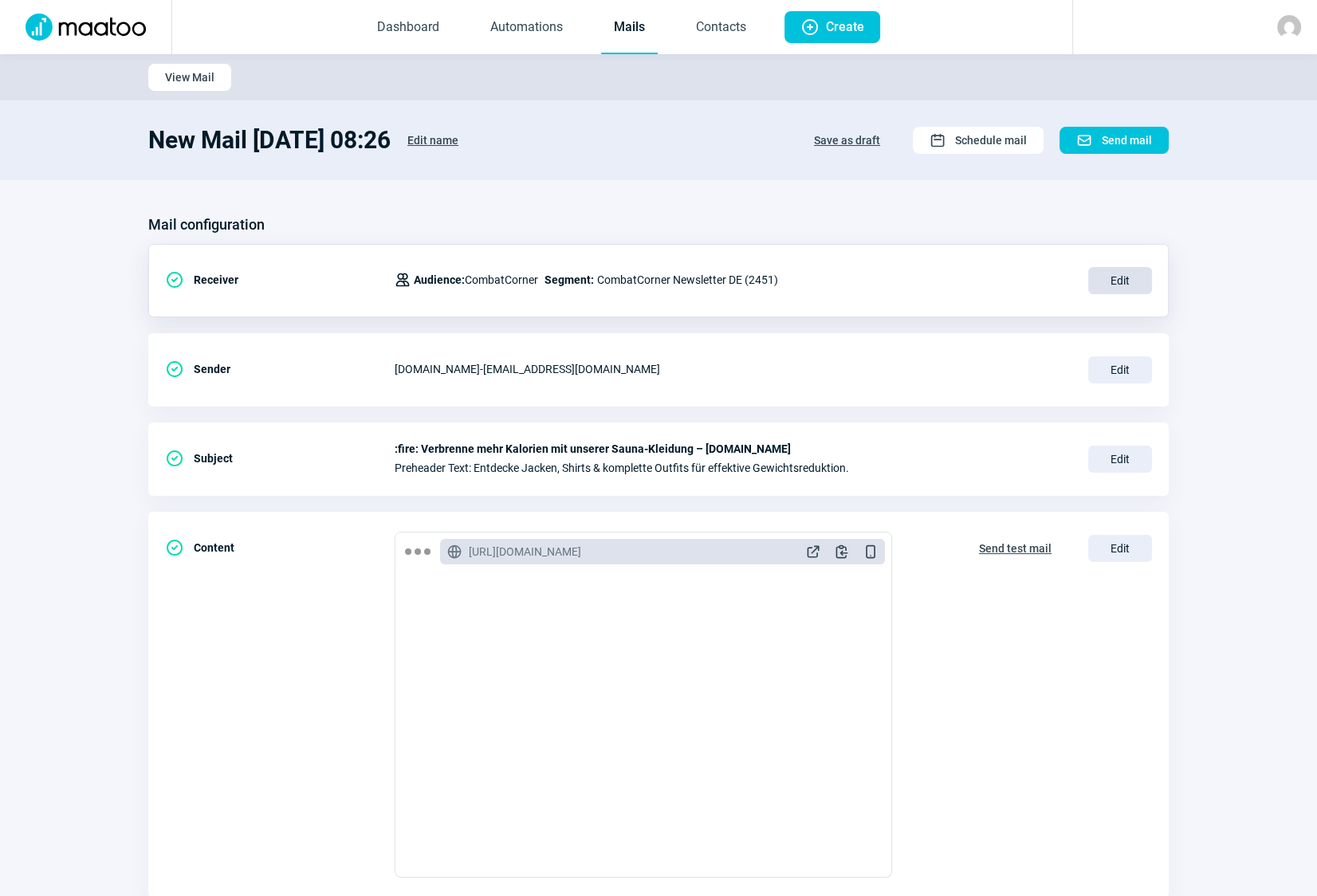
click at [1119, 281] on span "Edit" at bounding box center [1119, 280] width 63 height 27
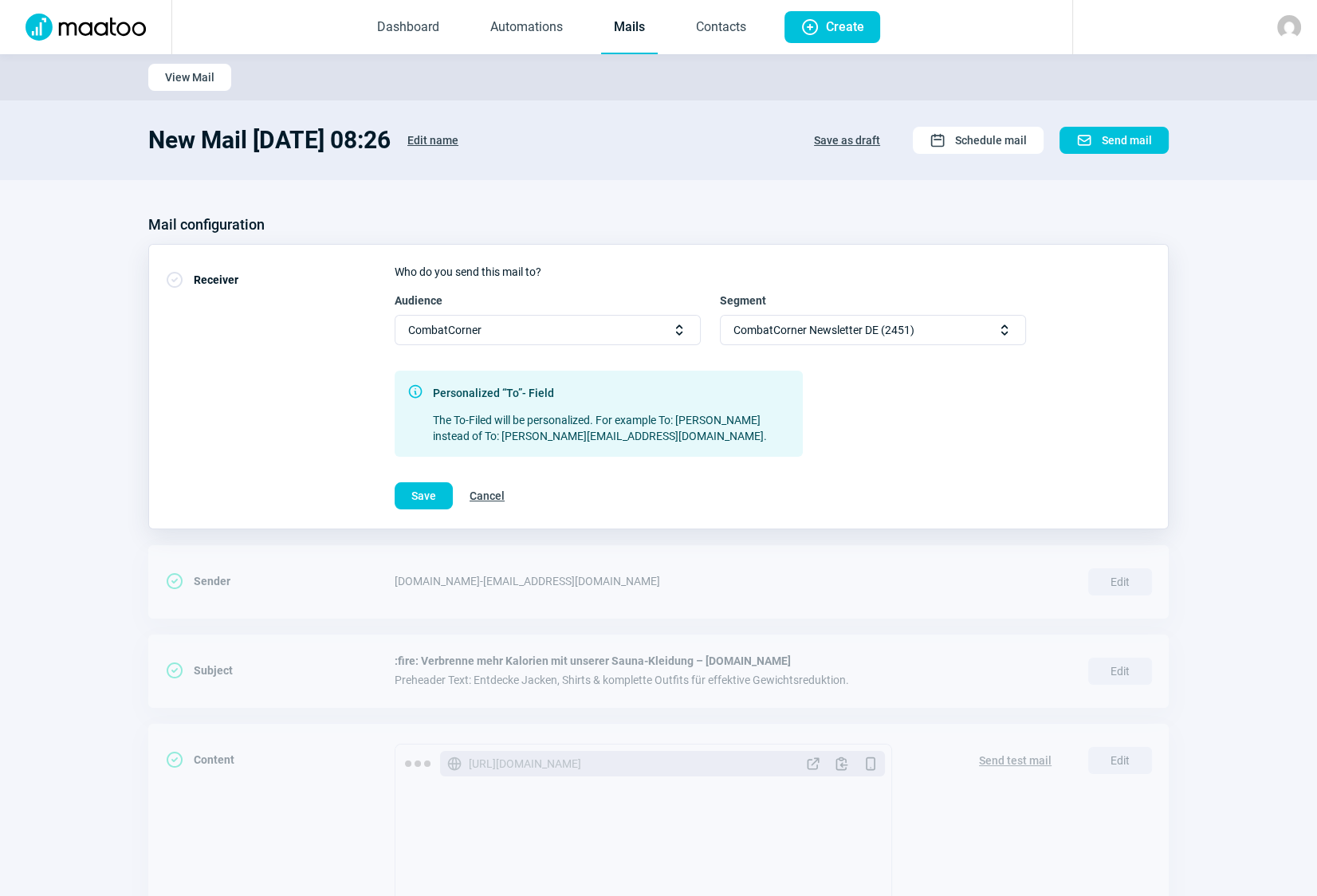
click at [870, 335] on span "CombatCorner Newsletter DE (2451)" at bounding box center [824, 329] width 181 height 29
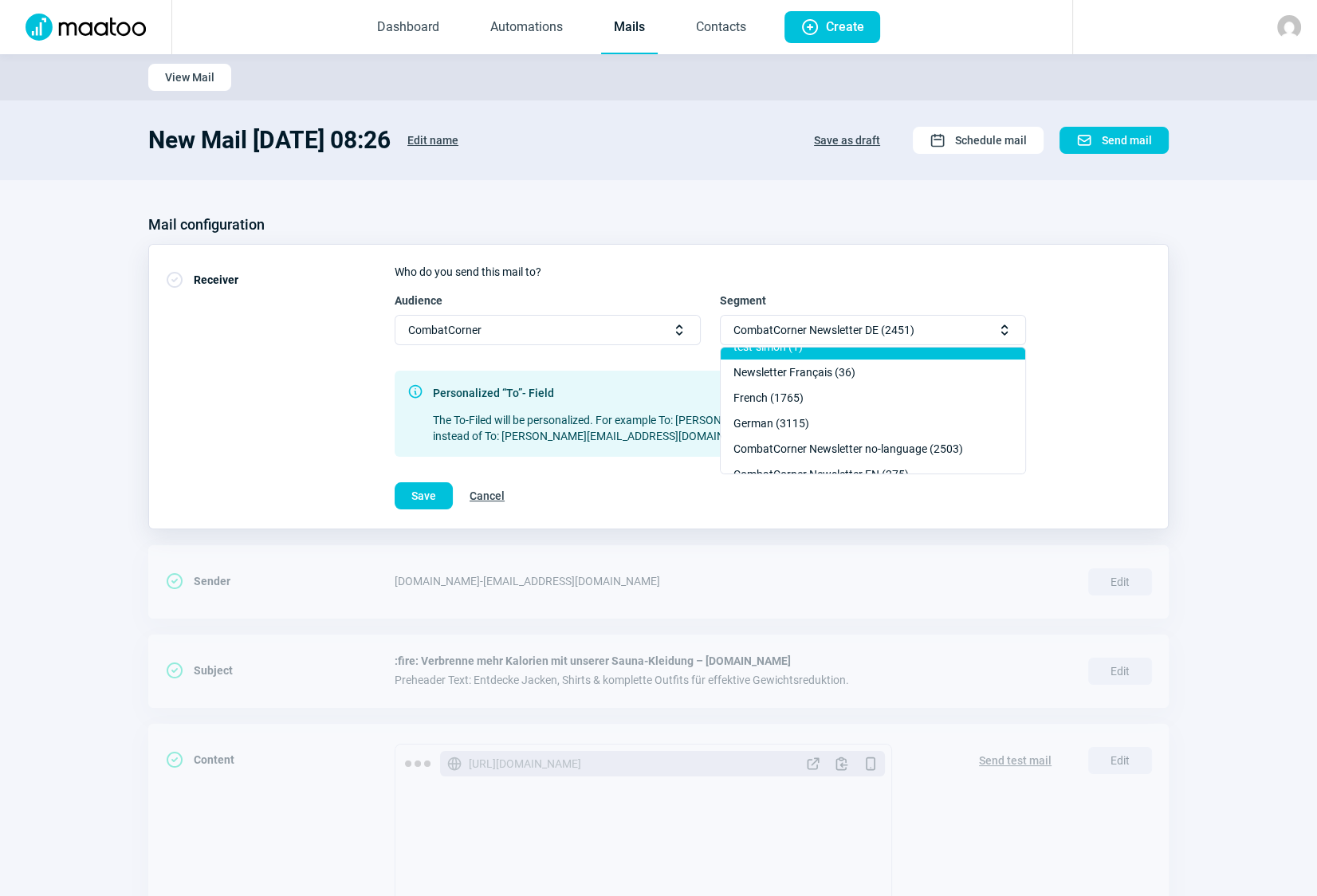
scroll to position [217, 0]
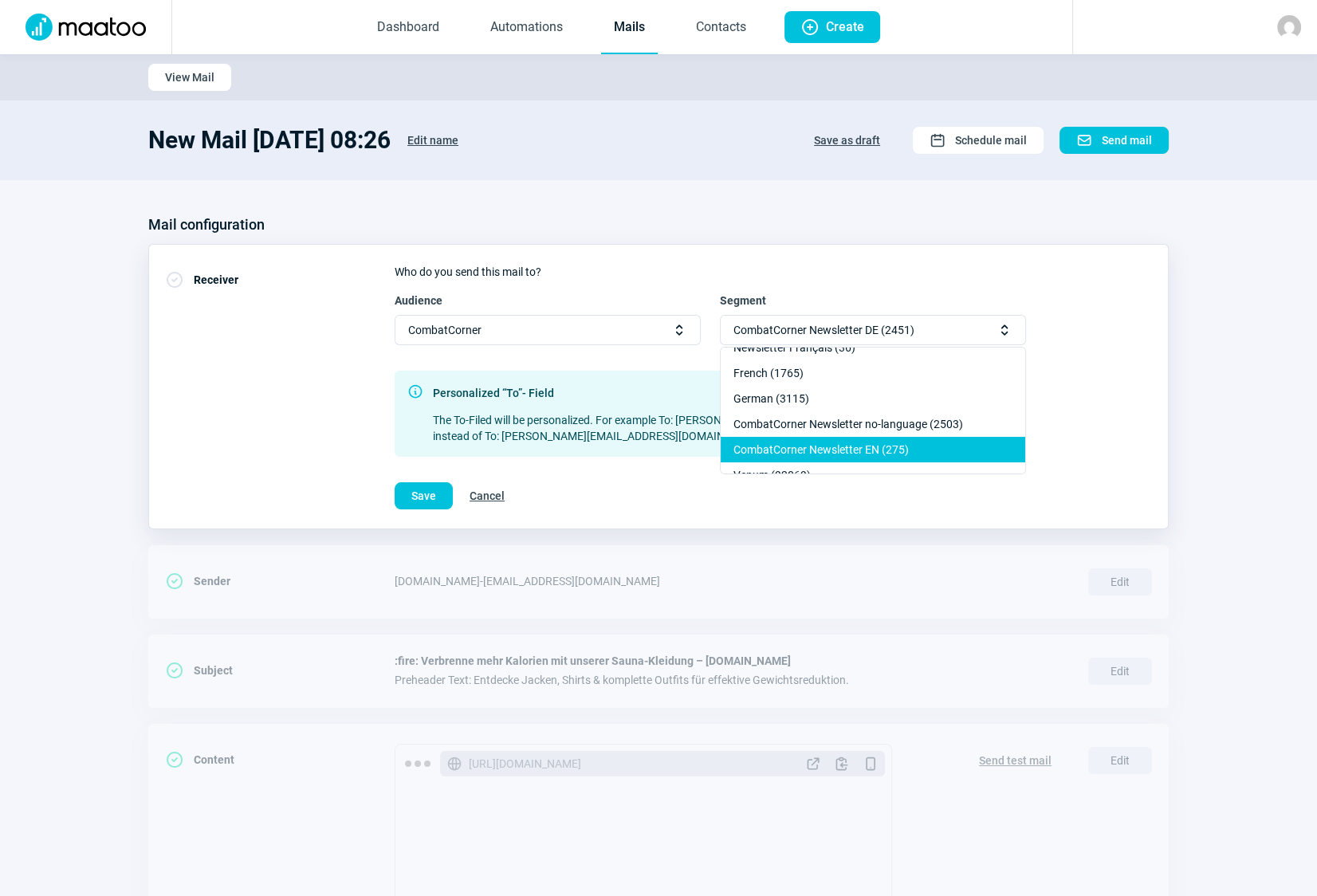
click at [865, 440] on div "CombatCorner Newsletter EN (275)" at bounding box center [873, 449] width 305 height 26
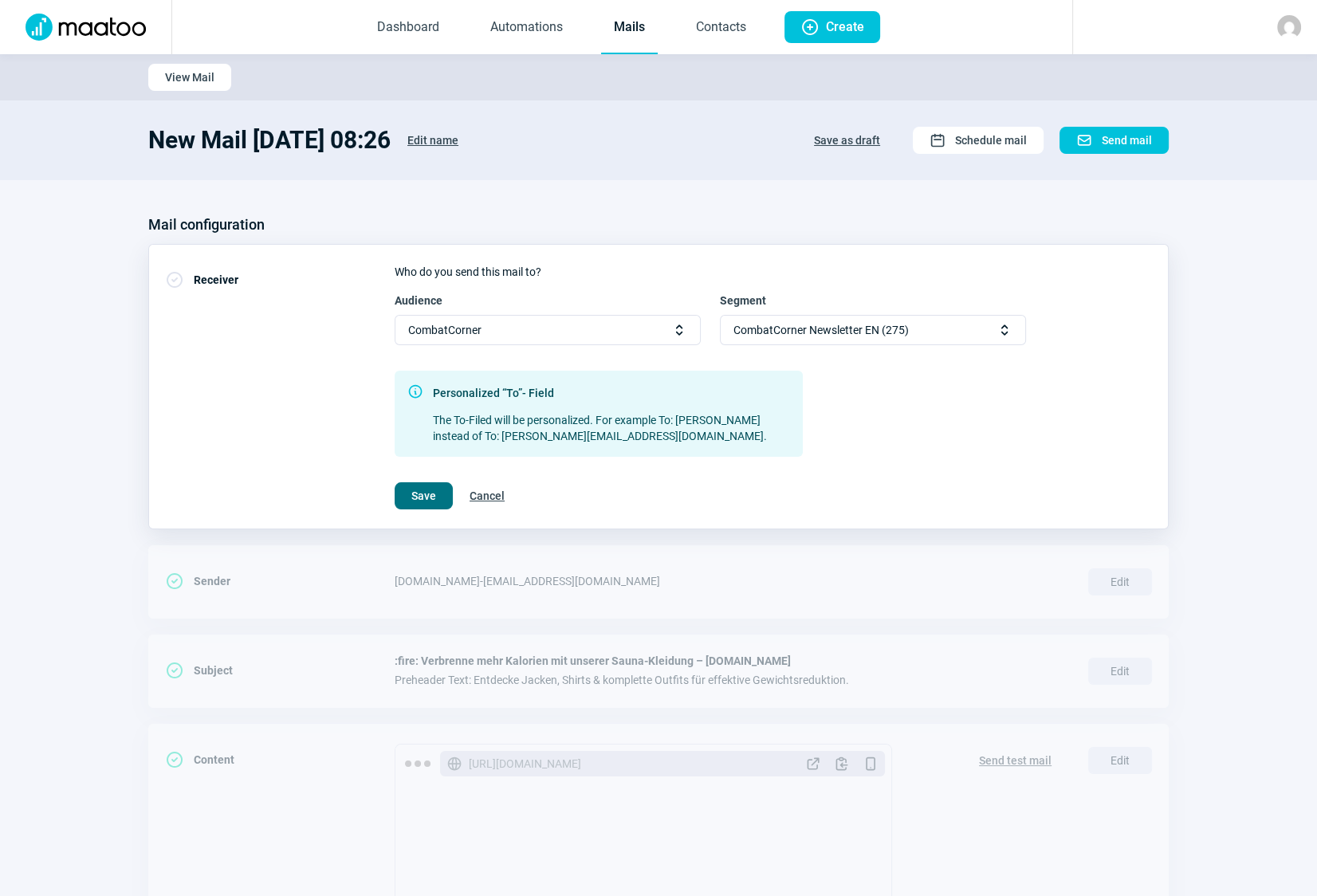
click at [419, 494] on span "Save" at bounding box center [423, 496] width 25 height 26
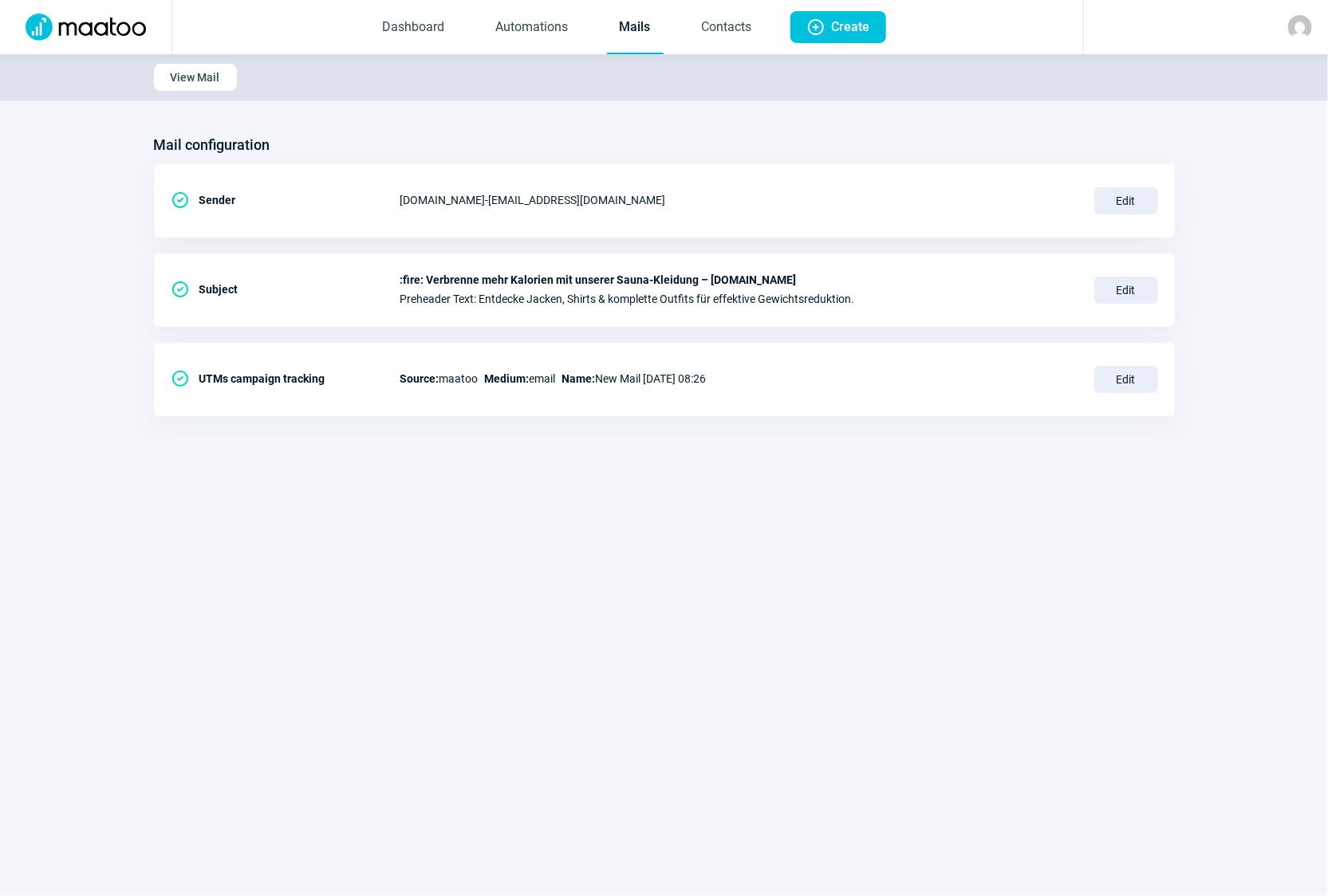
click at [635, 26] on link "Mails" at bounding box center [635, 28] width 57 height 53
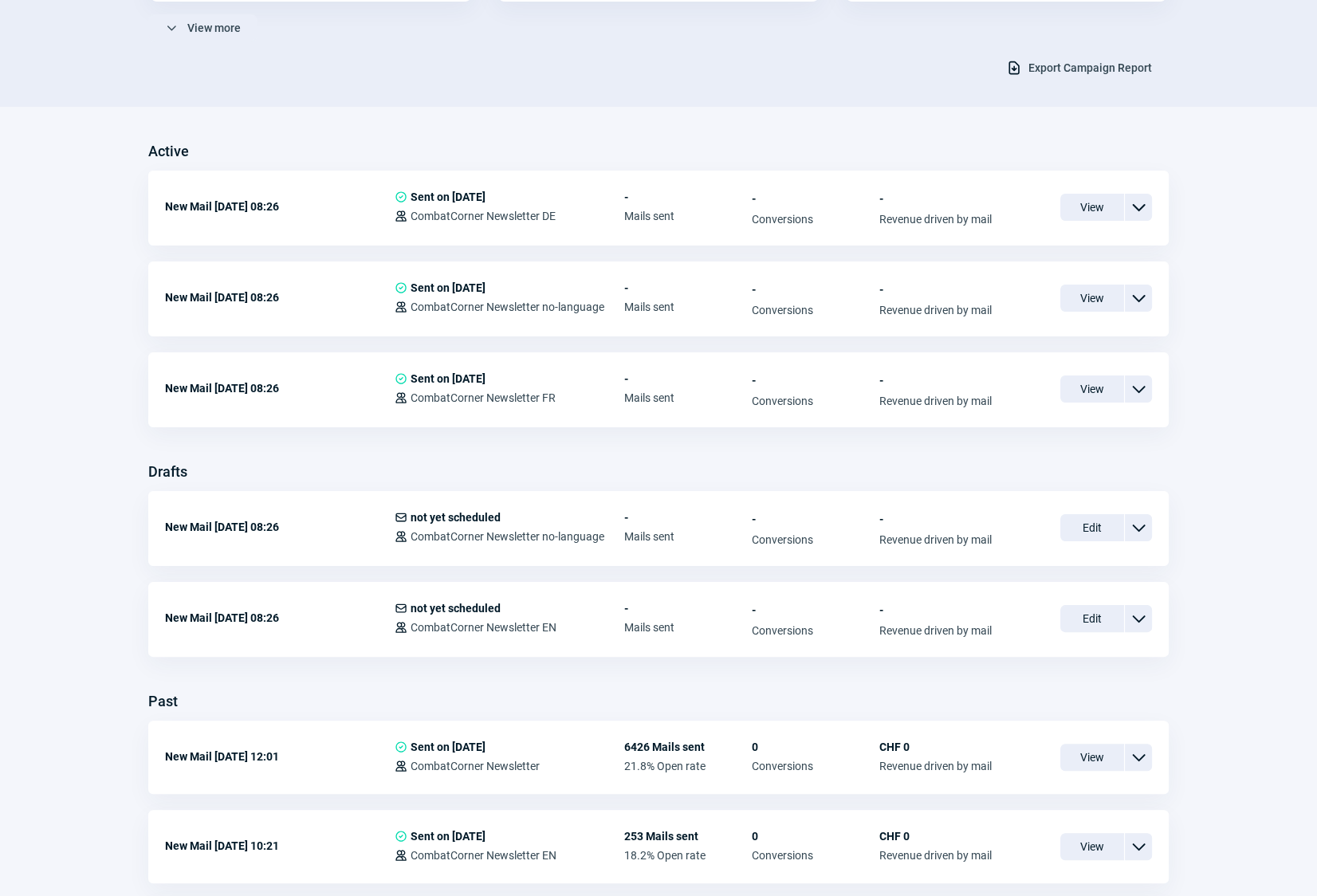
scroll to position [289, 0]
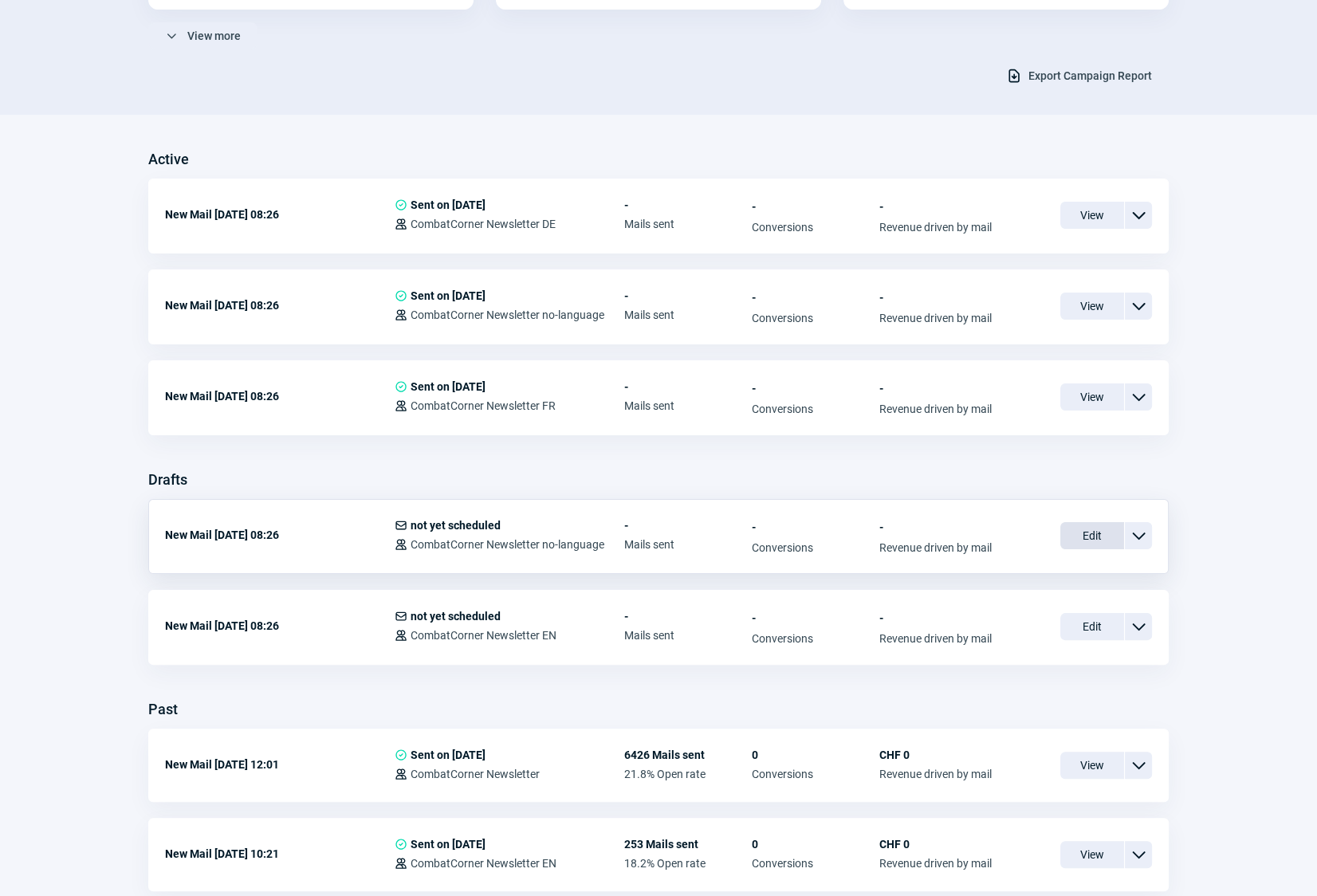
click at [1087, 536] on span "Edit" at bounding box center [1091, 535] width 63 height 27
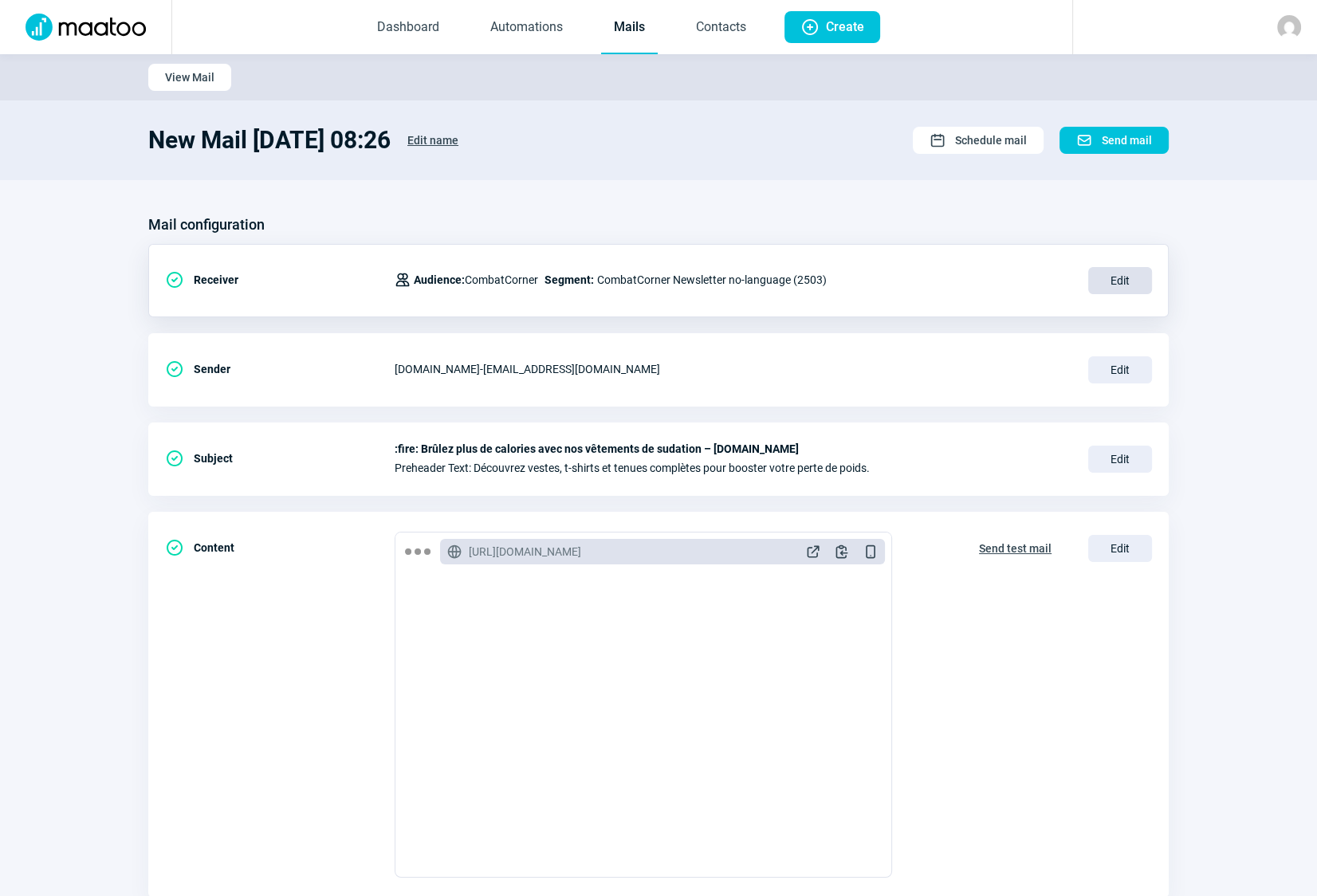
click at [1128, 282] on span "Edit" at bounding box center [1119, 280] width 63 height 27
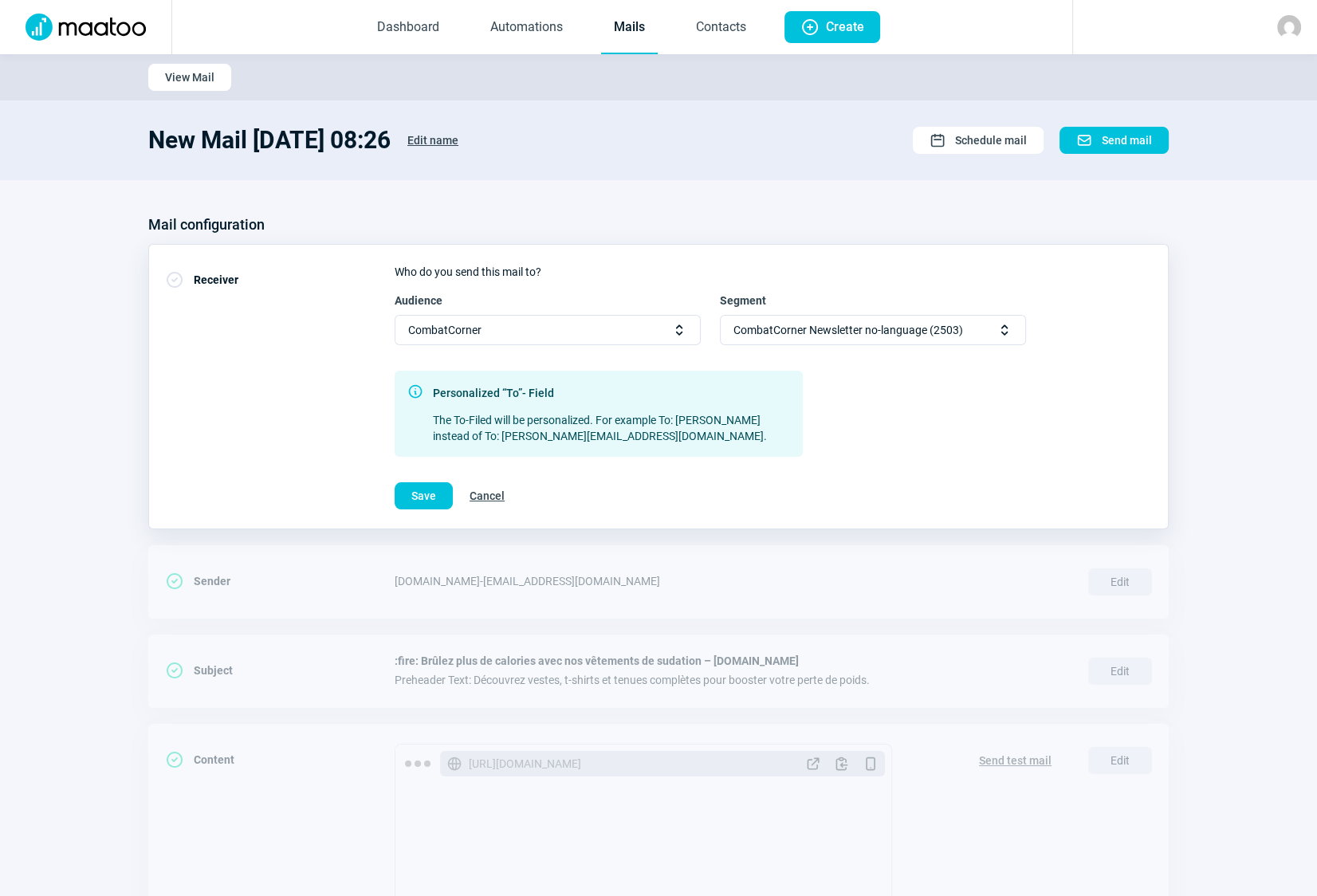
click at [1128, 282] on div "Who do you send this mail to? Audience CombatCorner Selector icon Segment Comba…" at bounding box center [773, 386] width 758 height 245
click at [1009, 332] on span "Selector icon" at bounding box center [1004, 329] width 16 height 16
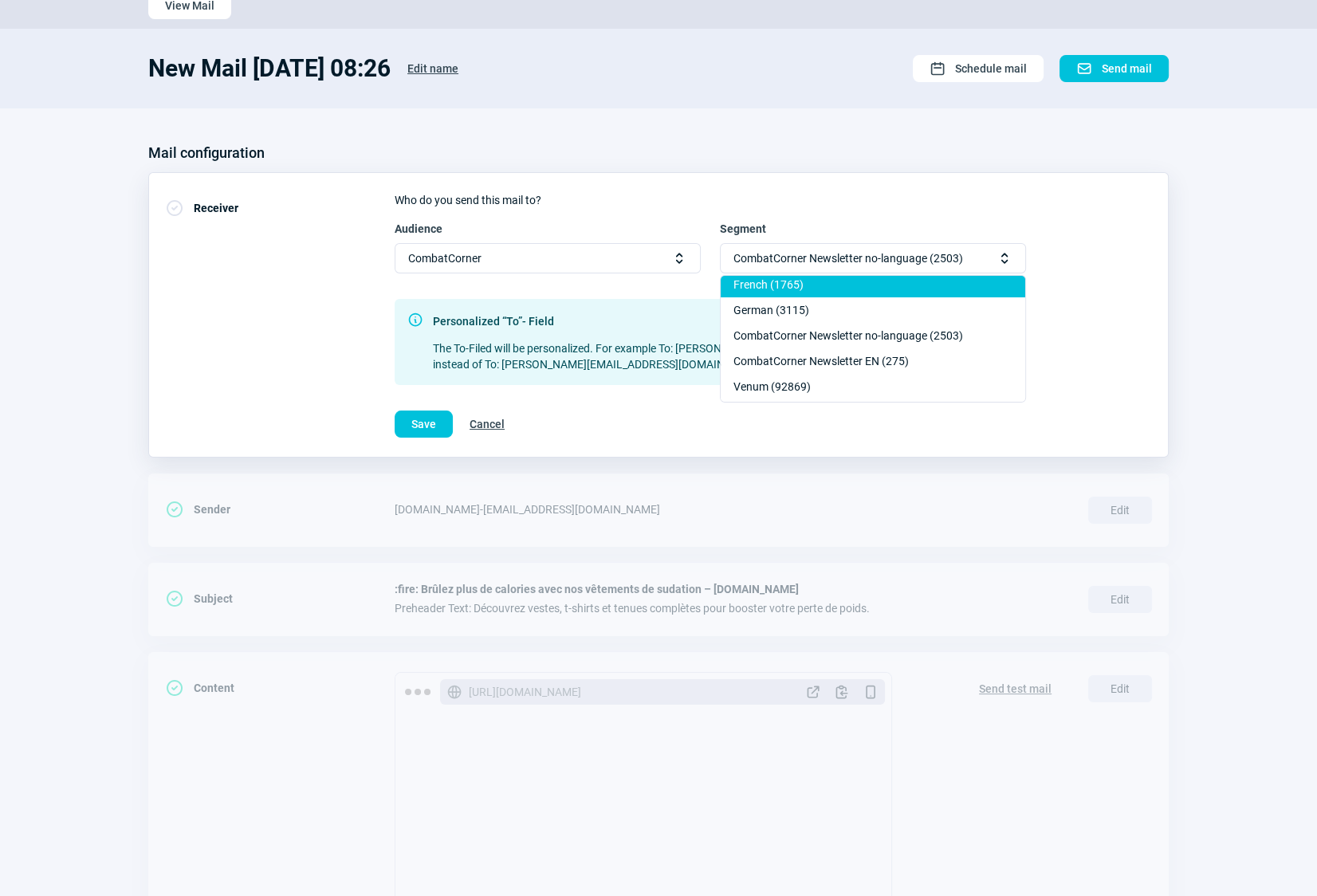
scroll to position [256, 0]
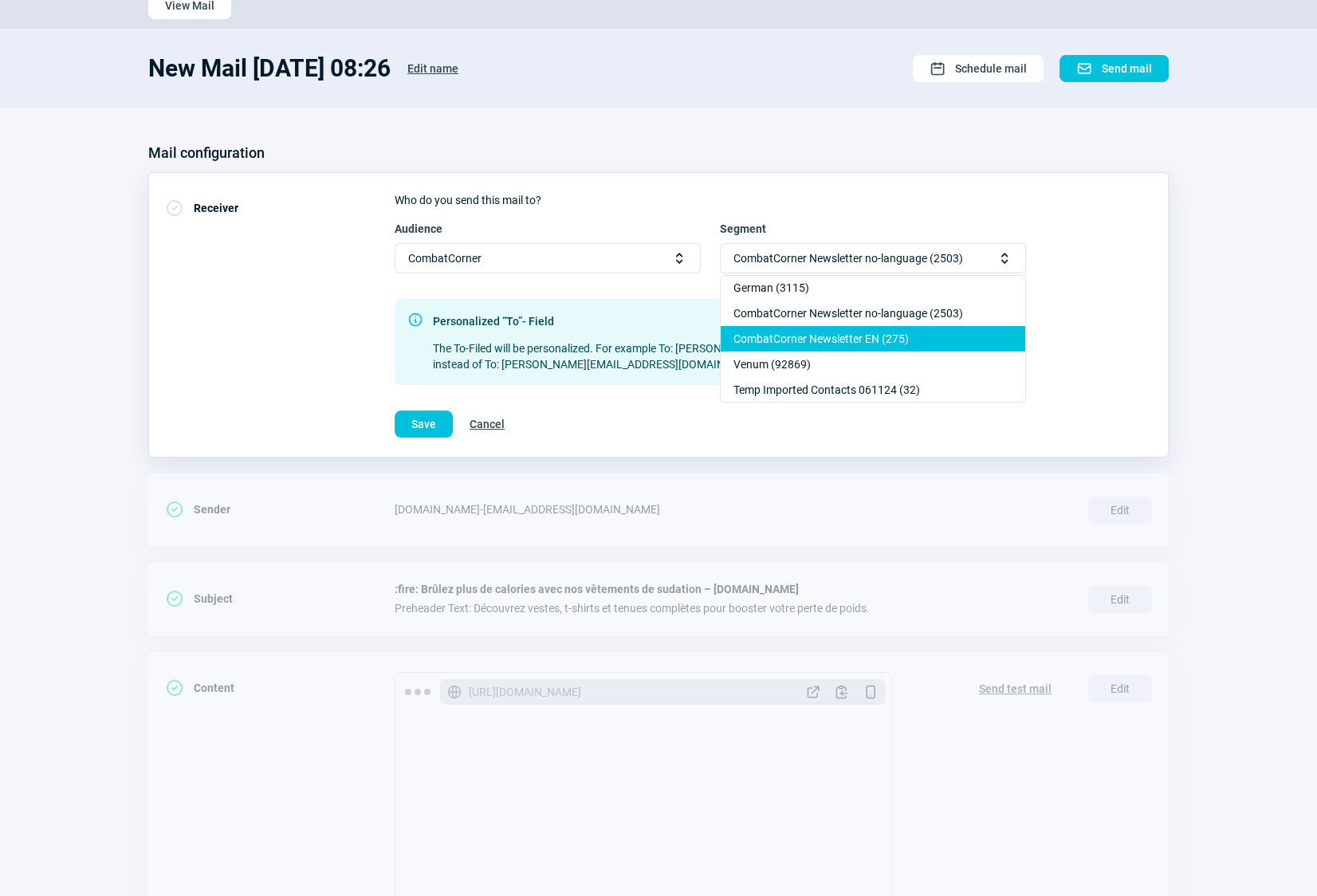
click at [880, 335] on div "CombatCorner Newsletter EN (275)" at bounding box center [873, 338] width 305 height 26
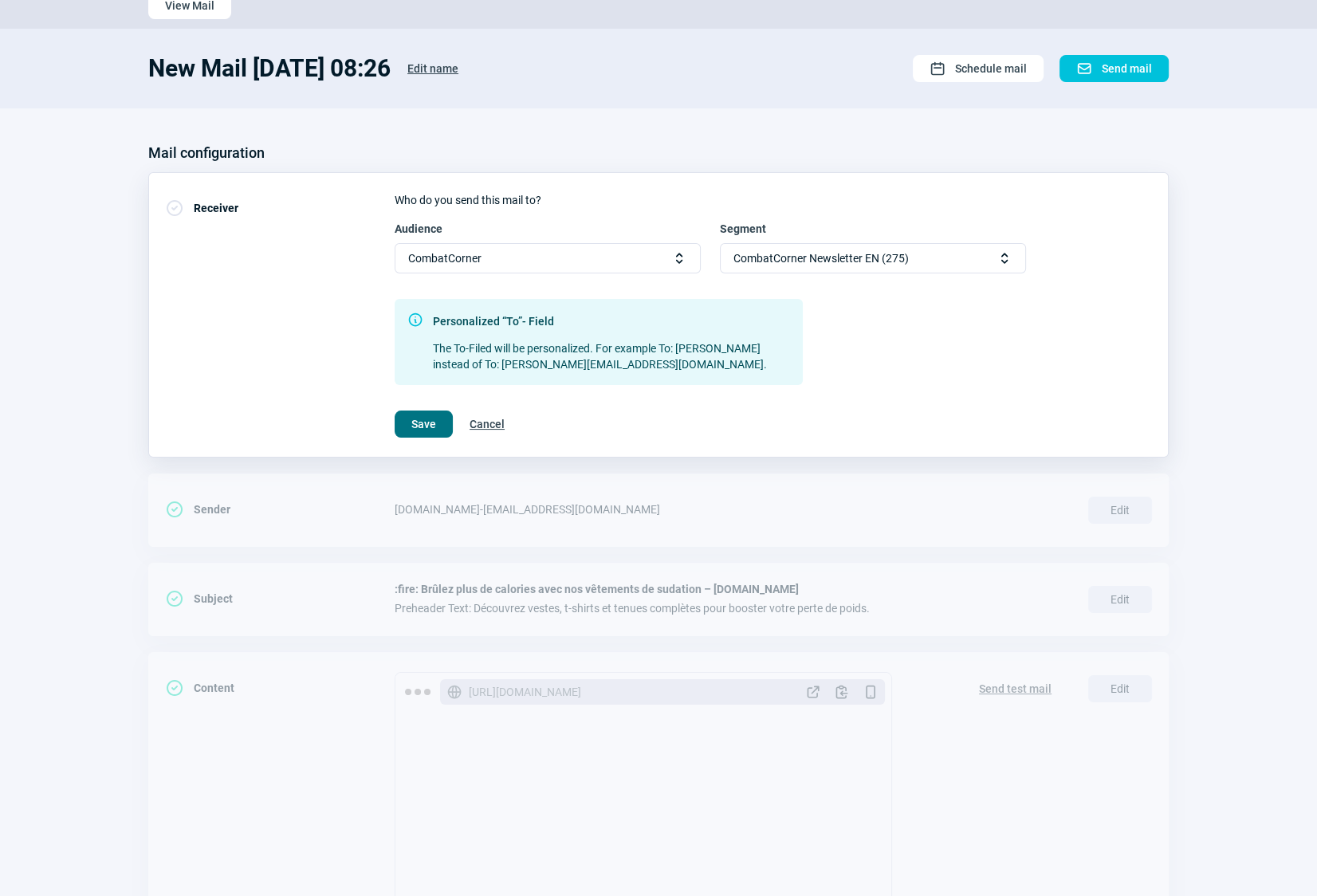
click at [414, 420] on span "Save" at bounding box center [423, 423] width 25 height 26
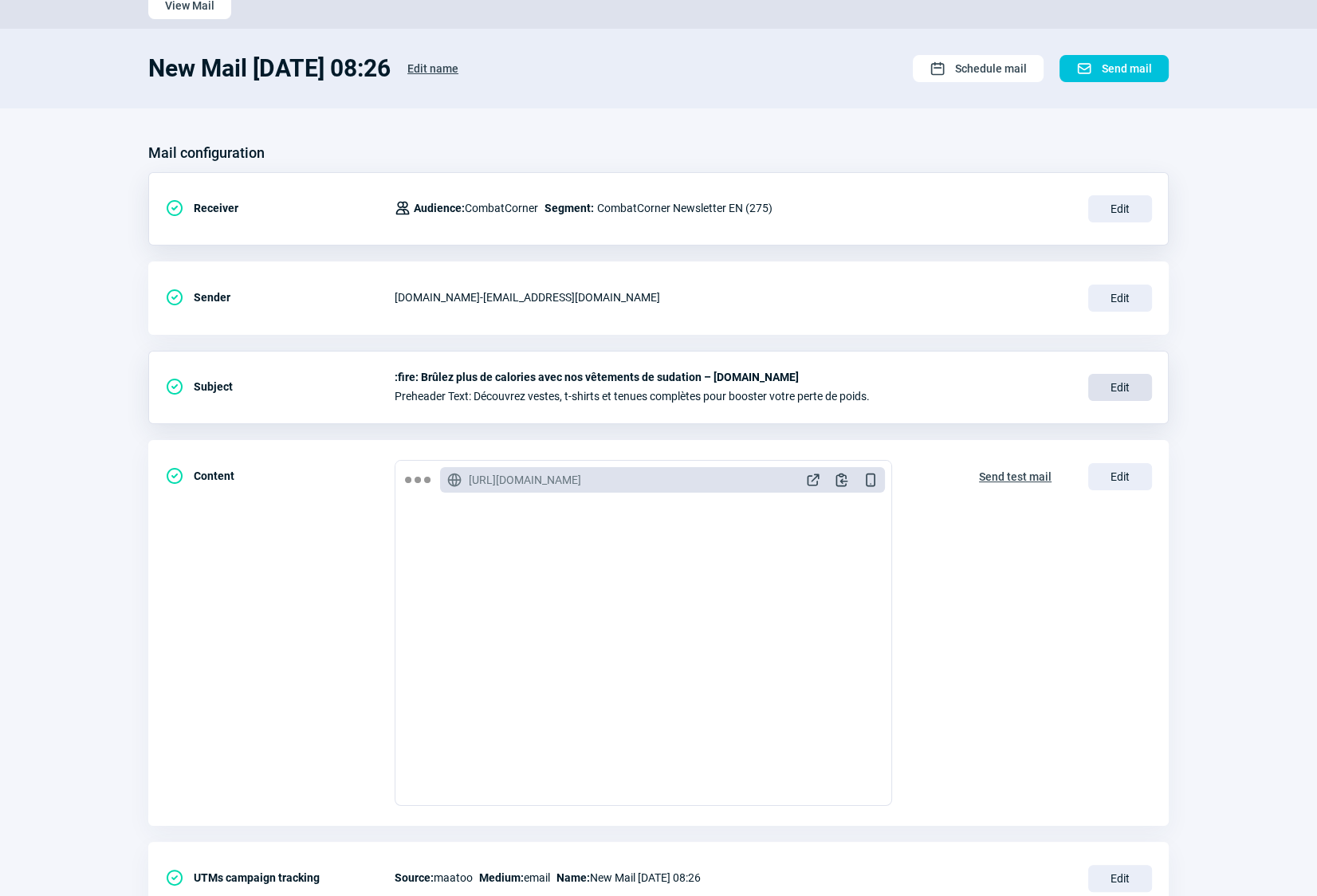
click at [1116, 386] on span "Edit" at bounding box center [1119, 387] width 63 height 27
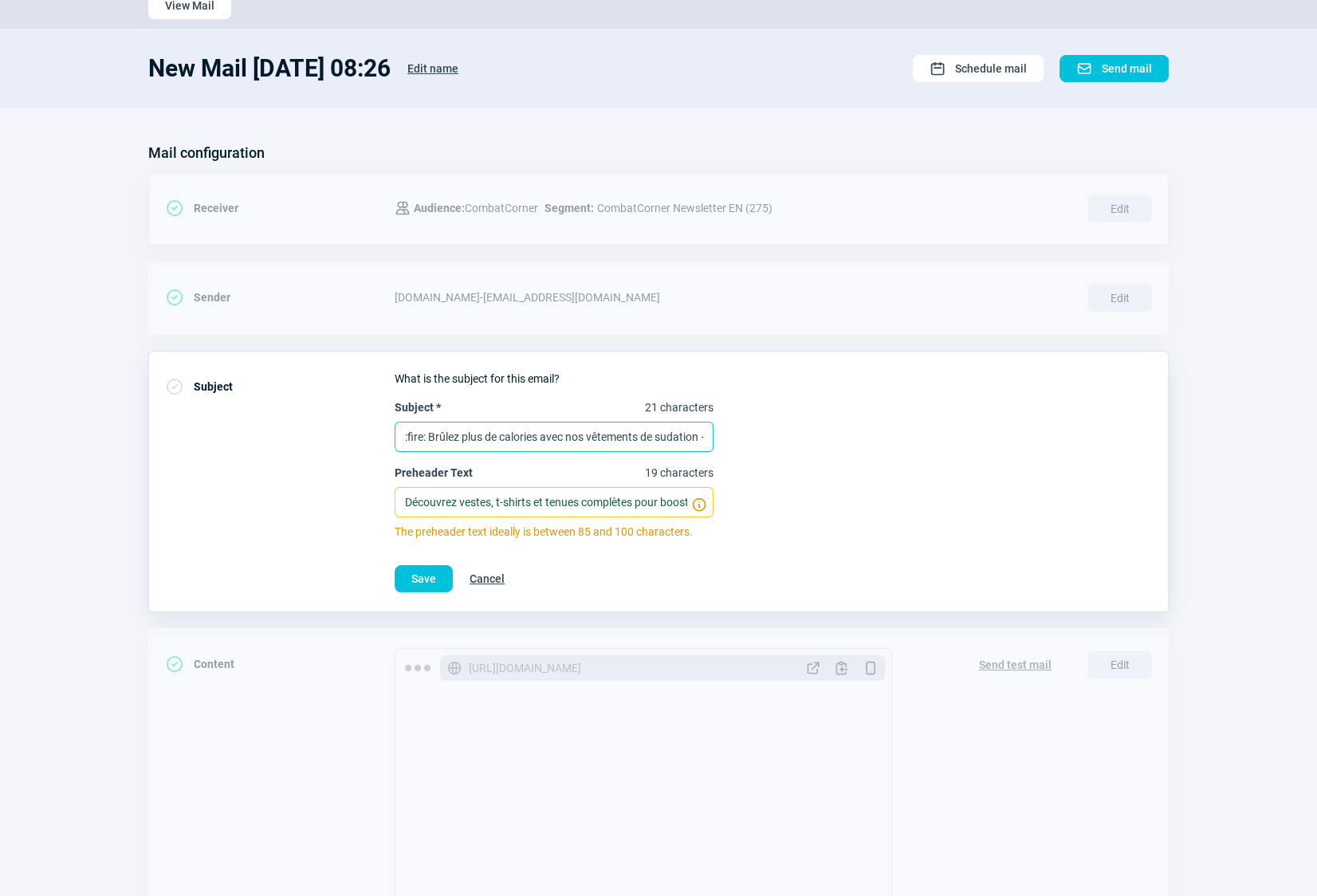
click at [469, 436] on input ":fire: Brûlez plus de calories avec nos vêtements de sudation – [DOMAIN_NAME]" at bounding box center [553, 436] width 319 height 30
click at [465, 436] on input ":fire: Brûlez plus de calories avec nos vêtements de sudation – [DOMAIN_NAME]" at bounding box center [553, 436] width 319 height 30
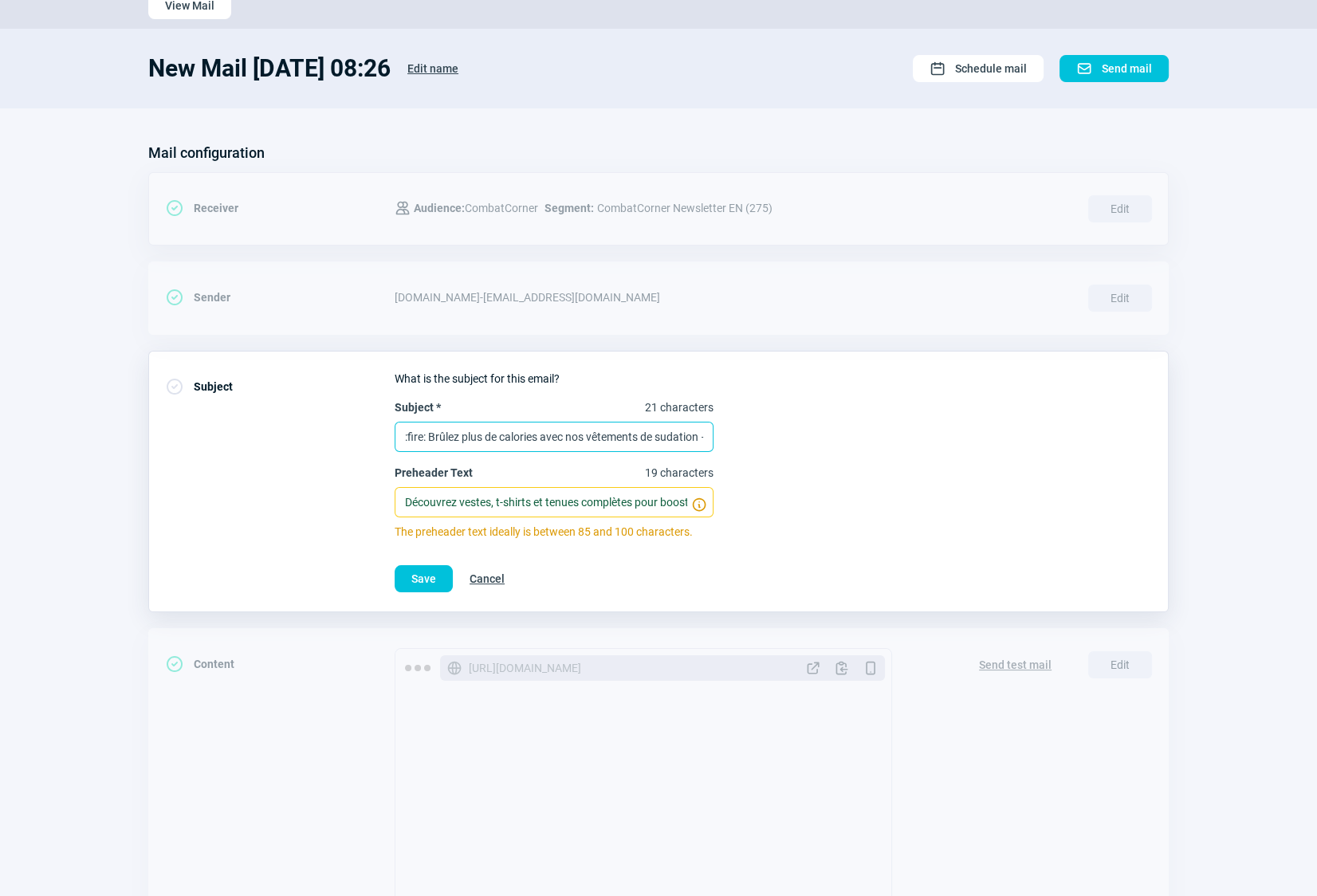
paste input "🔥 Burn more calories with our sauna wear"
type input "🔥 Burn more calories with our sauna wear – [DOMAIN_NAME]"
click at [1236, 611] on section "Mail configuration CheckCircle icon Receiver Users icon Audience: CombatCorner …" at bounding box center [658, 630] width 1317 height 1043
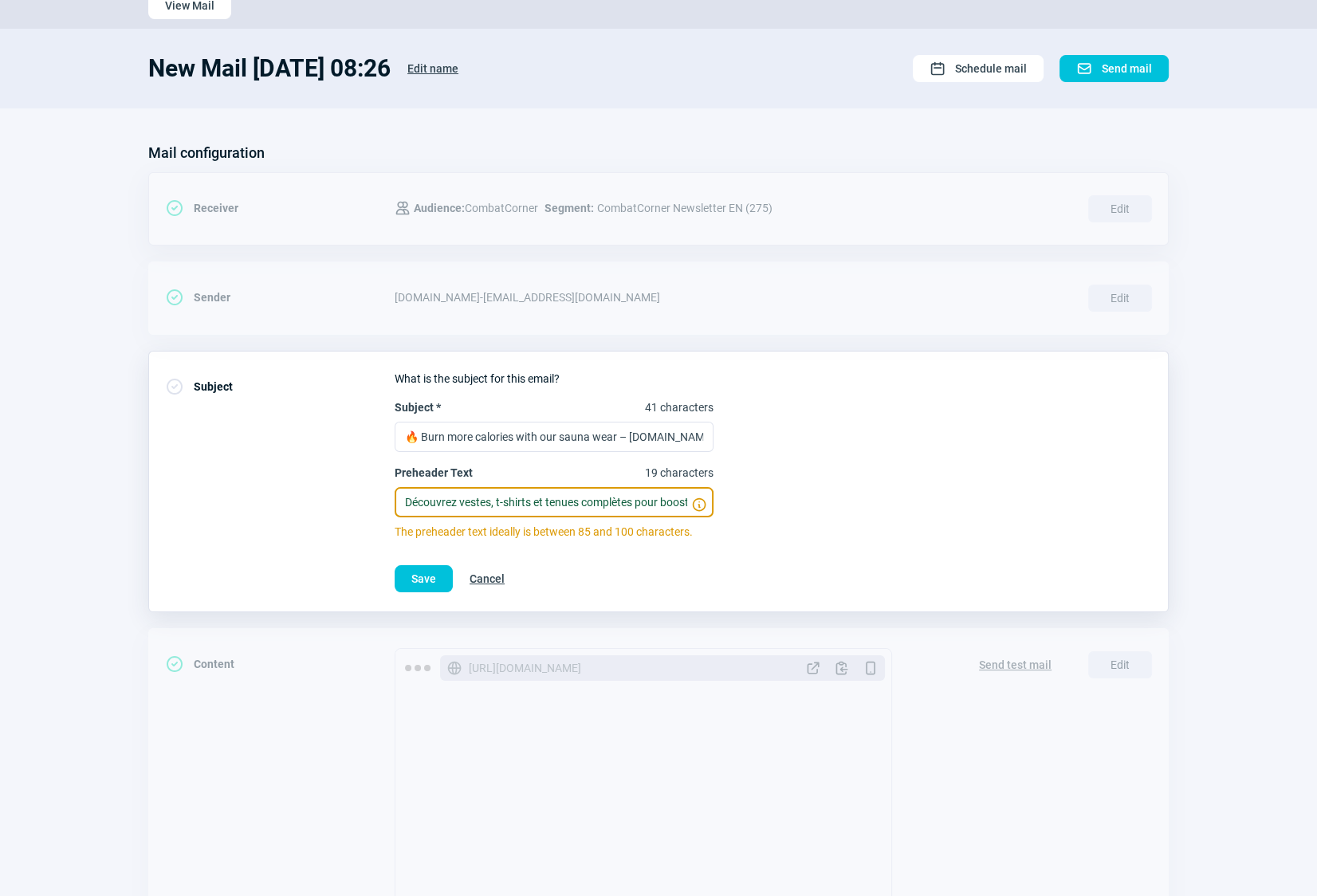
click at [484, 500] on input "Découvrez vestes, t-shirts et tenues complètes pour booster votre perte de poid…" at bounding box center [553, 502] width 319 height 30
paste input "iscover jackets, shirts & full suits to boost your weight loss and training res…"
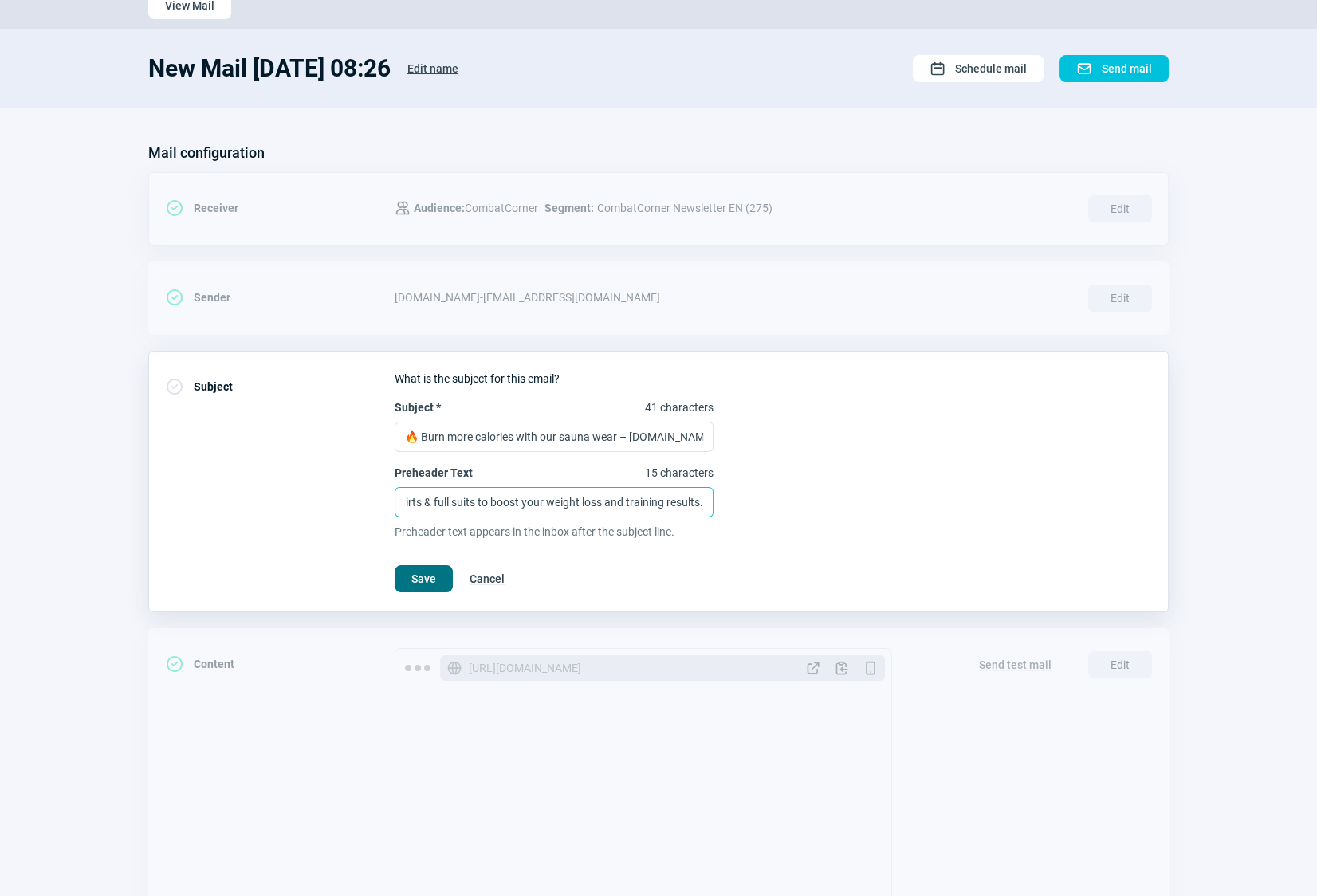
type input "Discover jackets, shirts & full suits to boost your weight loss and training re…"
click at [426, 576] on span "Save" at bounding box center [423, 578] width 25 height 26
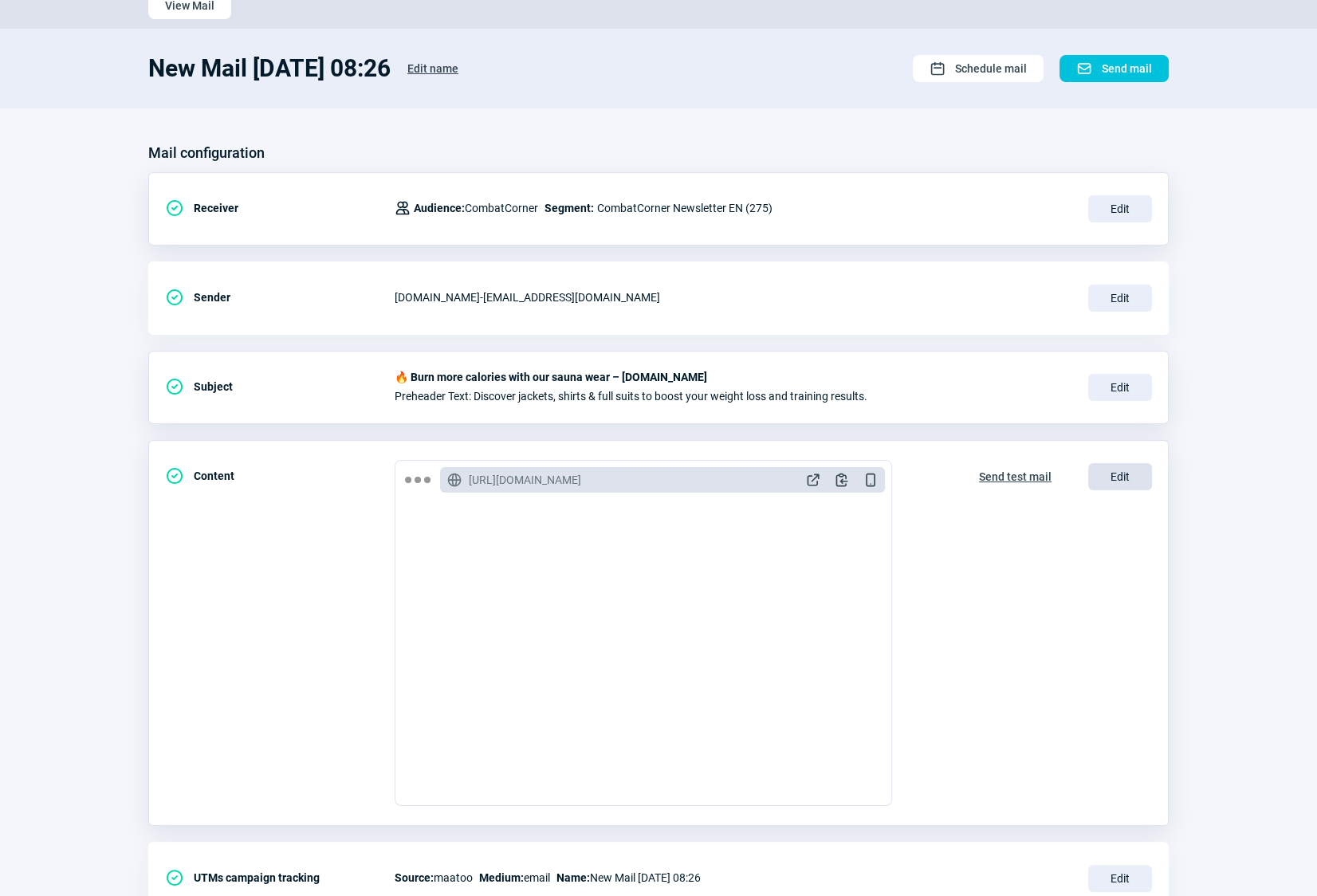
click at [1123, 474] on span "Edit" at bounding box center [1119, 476] width 63 height 27
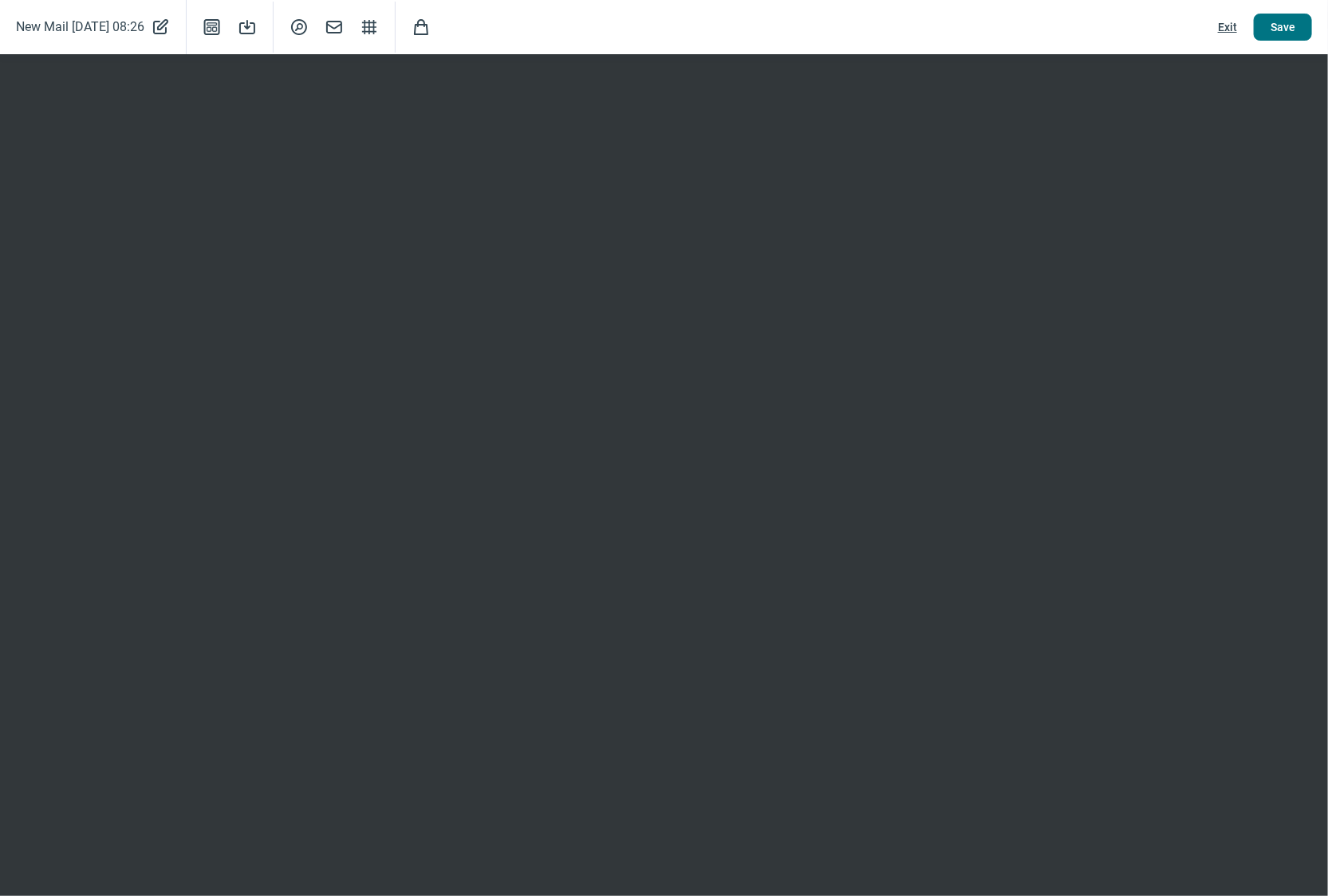
click at [1265, 27] on span "Save" at bounding box center [1283, 26] width 25 height 26
click at [1265, 32] on span "Save" at bounding box center [1283, 26] width 25 height 26
click at [1229, 26] on span "Exit" at bounding box center [1227, 26] width 19 height 26
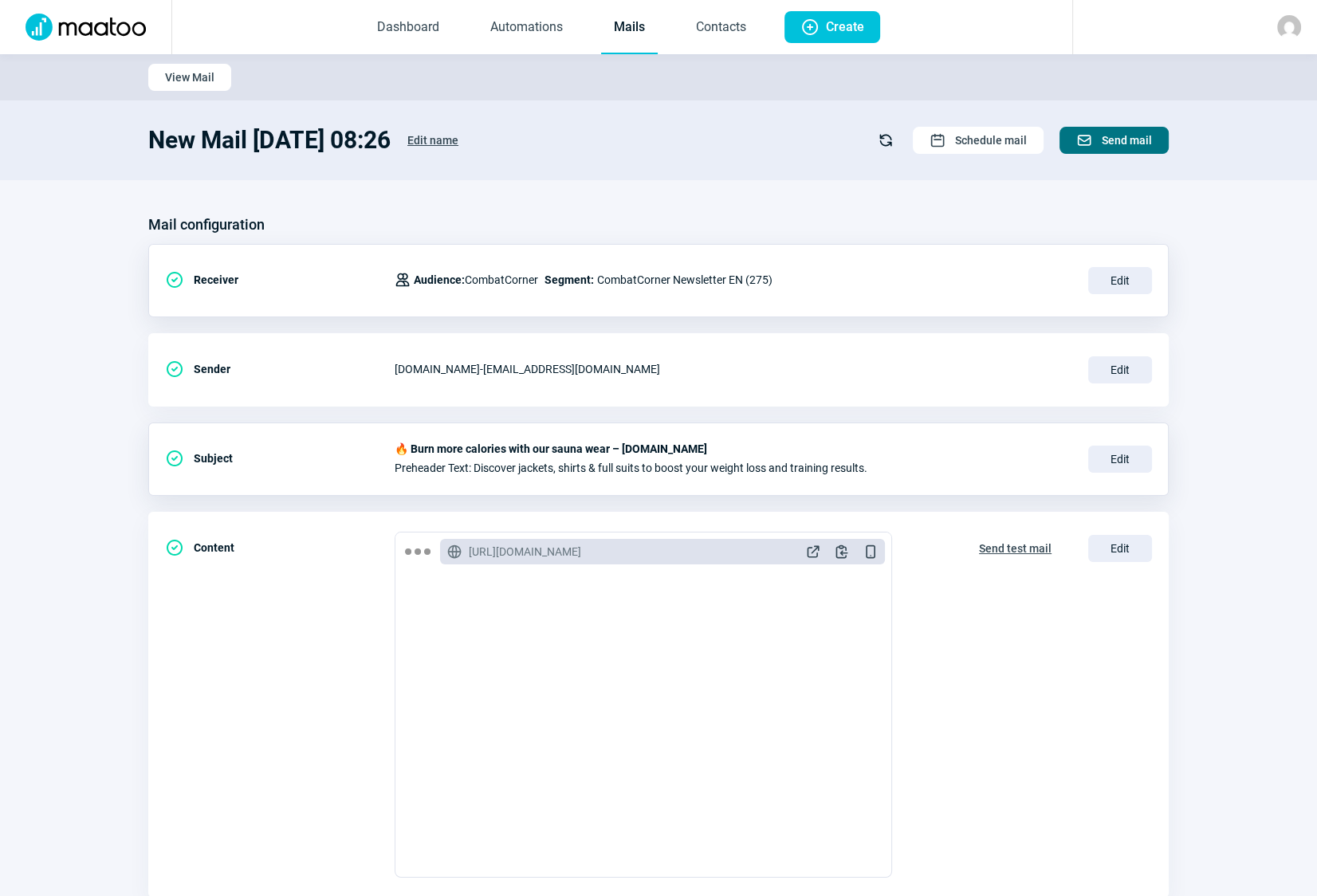
click at [1129, 142] on span "Send mail" at bounding box center [1127, 140] width 50 height 26
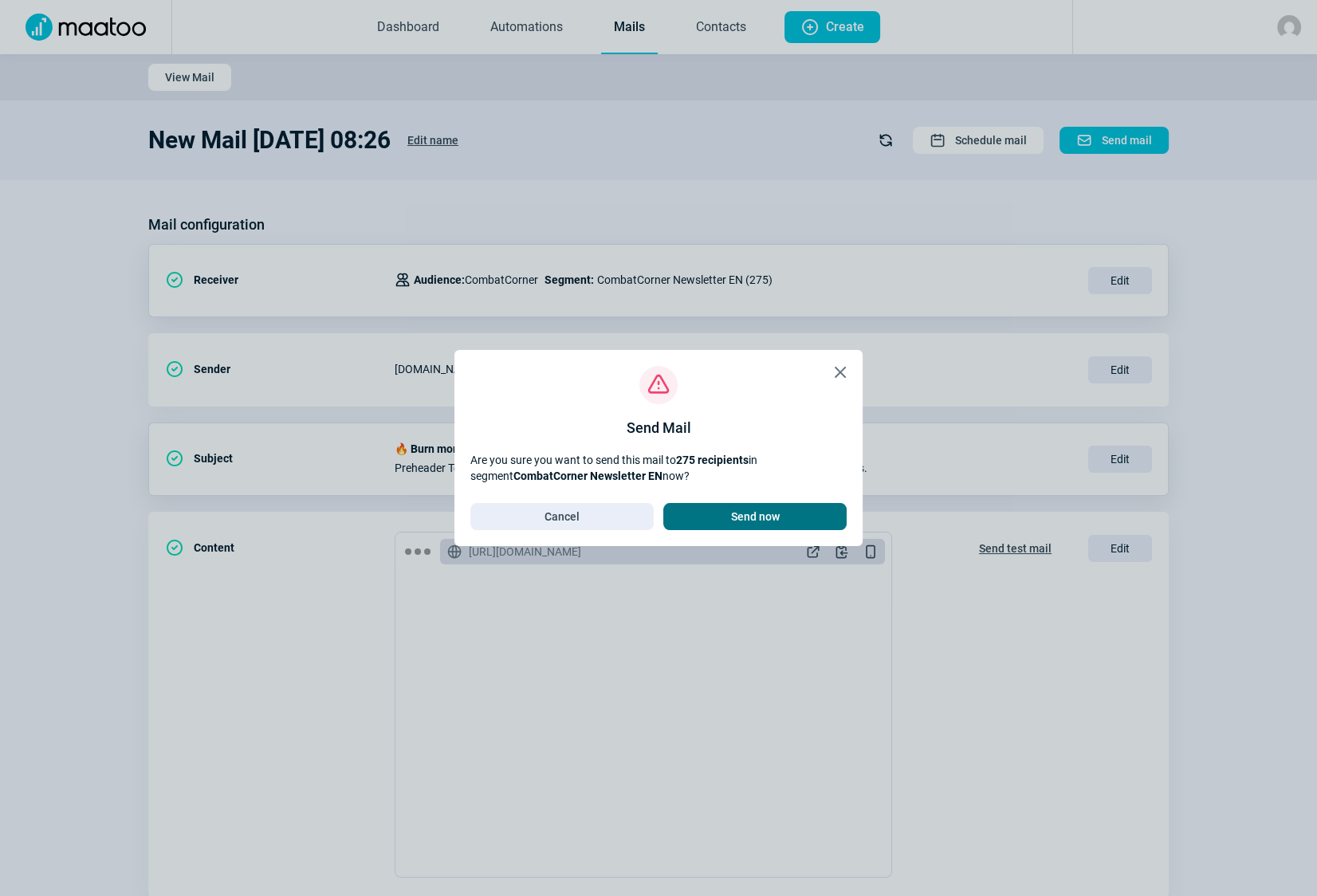
click at [772, 518] on span "Send now" at bounding box center [755, 516] width 49 height 26
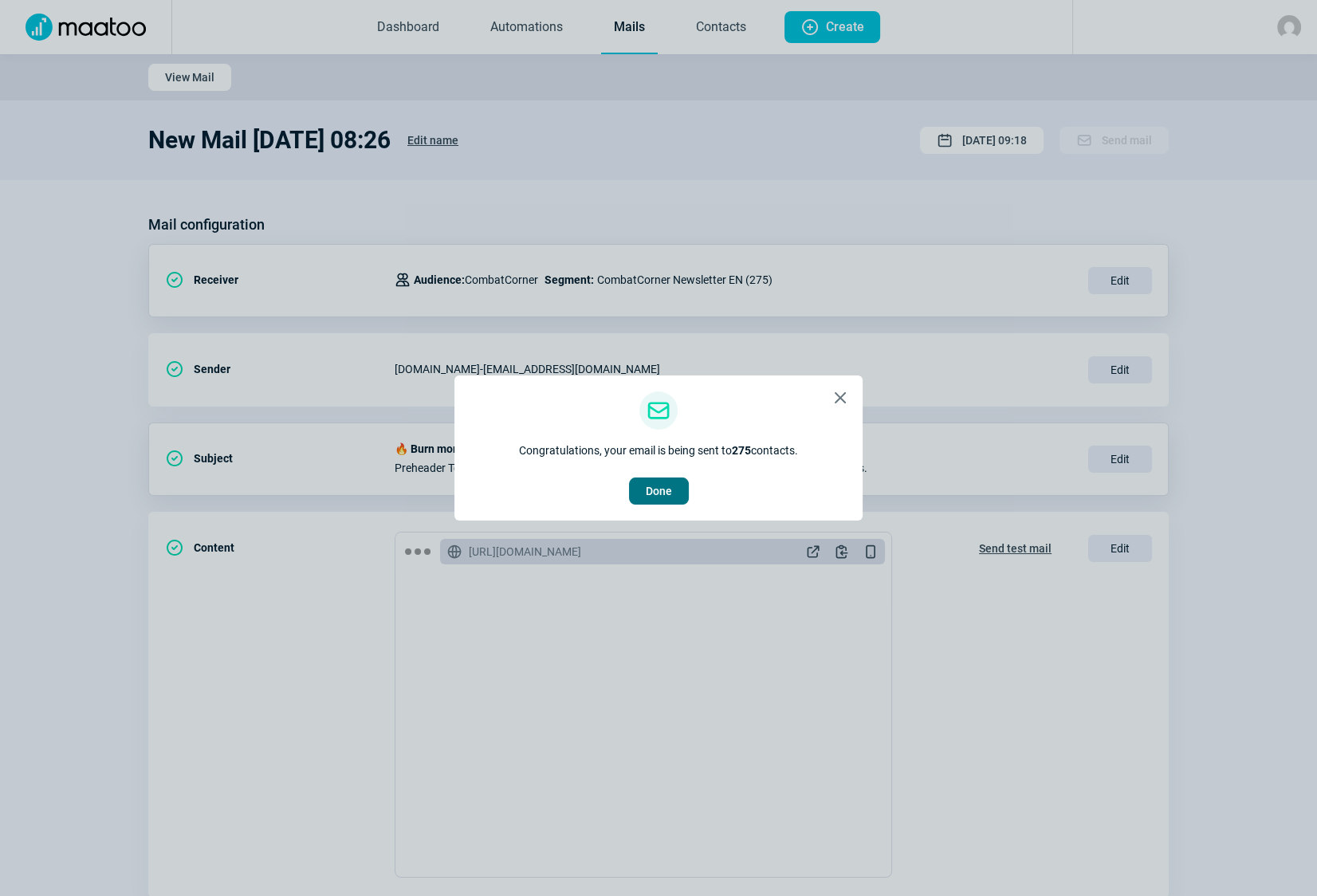
click at [653, 488] on span "Done" at bounding box center [659, 491] width 26 height 26
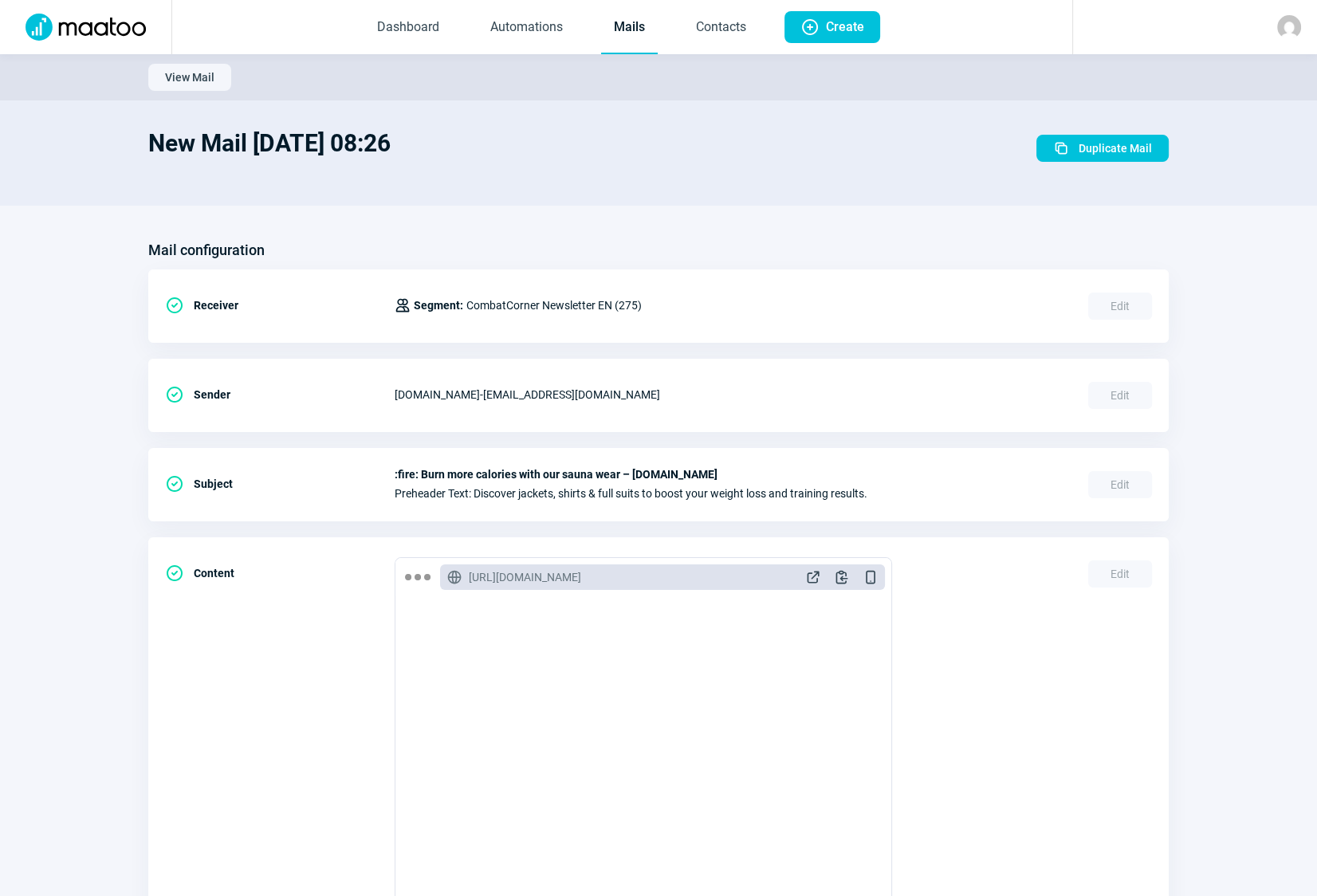
click at [631, 24] on link "Mails" at bounding box center [629, 28] width 57 height 53
